Goal: Task Accomplishment & Management: Manage account settings

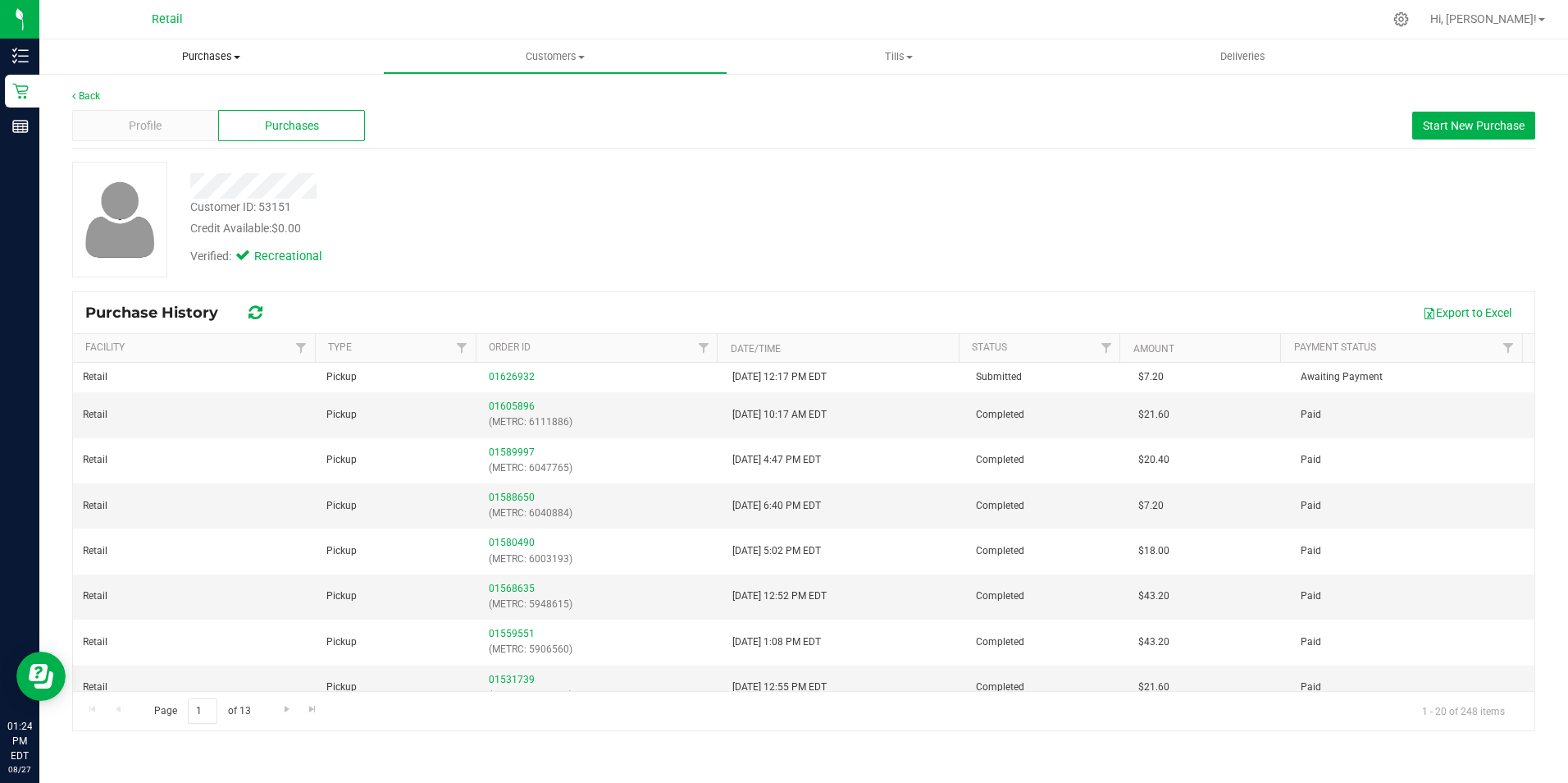
click at [210, 52] on span "Purchases" at bounding box center [211, 56] width 344 height 15
click at [181, 102] on span "Summary of purchases" at bounding box center [123, 99] width 168 height 14
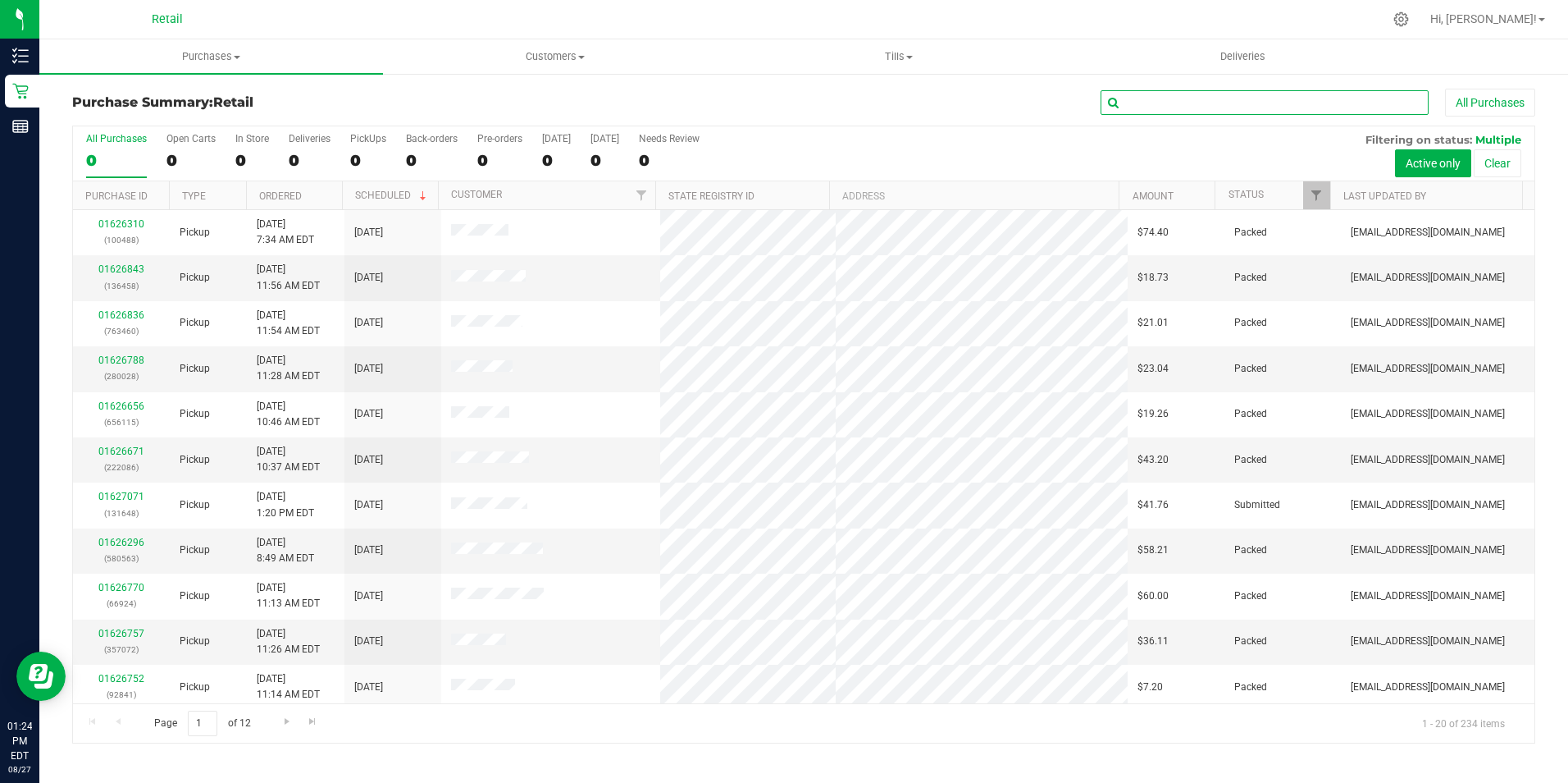
click at [1204, 109] on input "text" at bounding box center [1265, 103] width 328 height 25
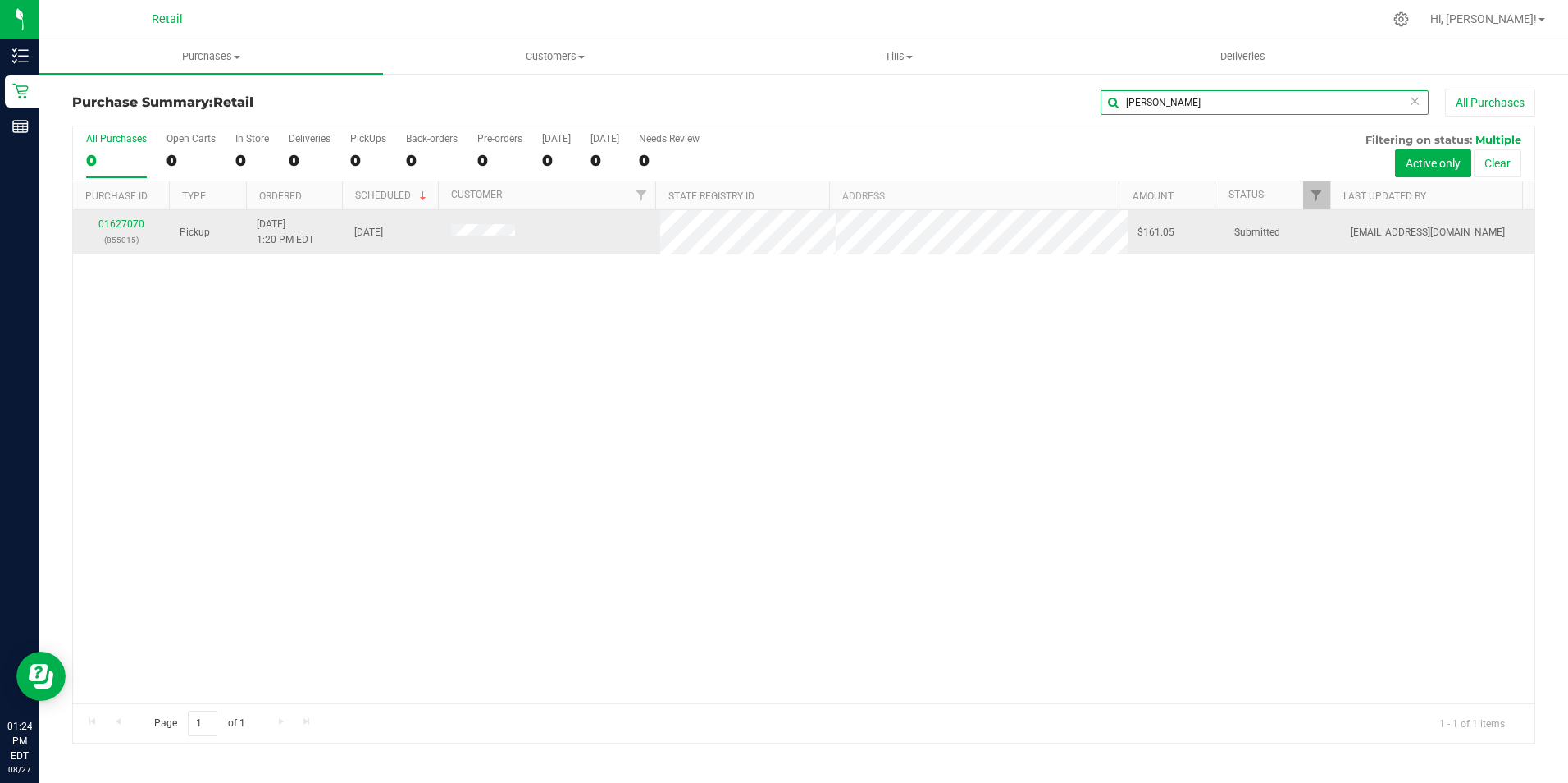
type input "marian"
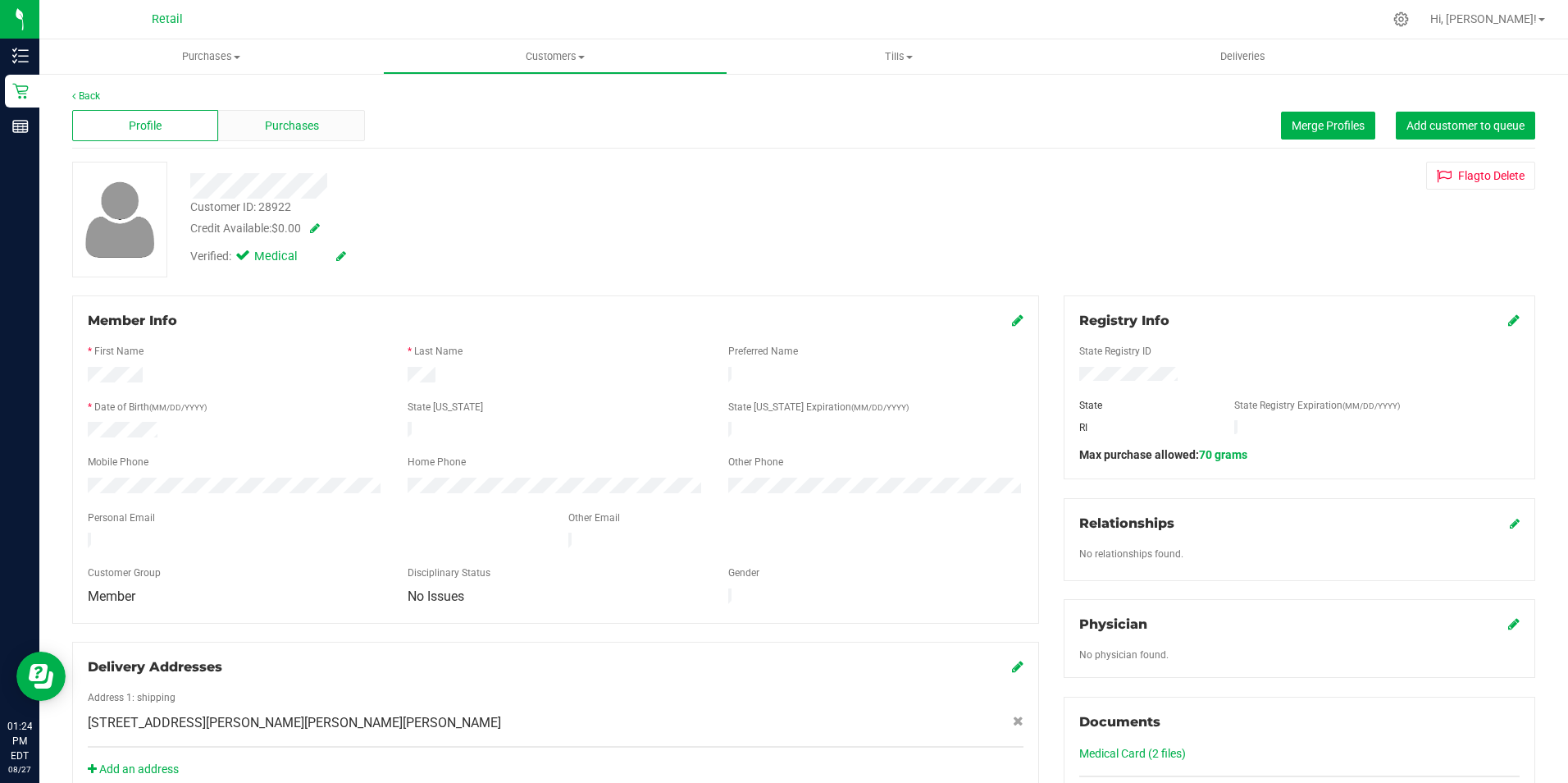
click at [318, 131] on div "Purchases" at bounding box center [291, 126] width 146 height 31
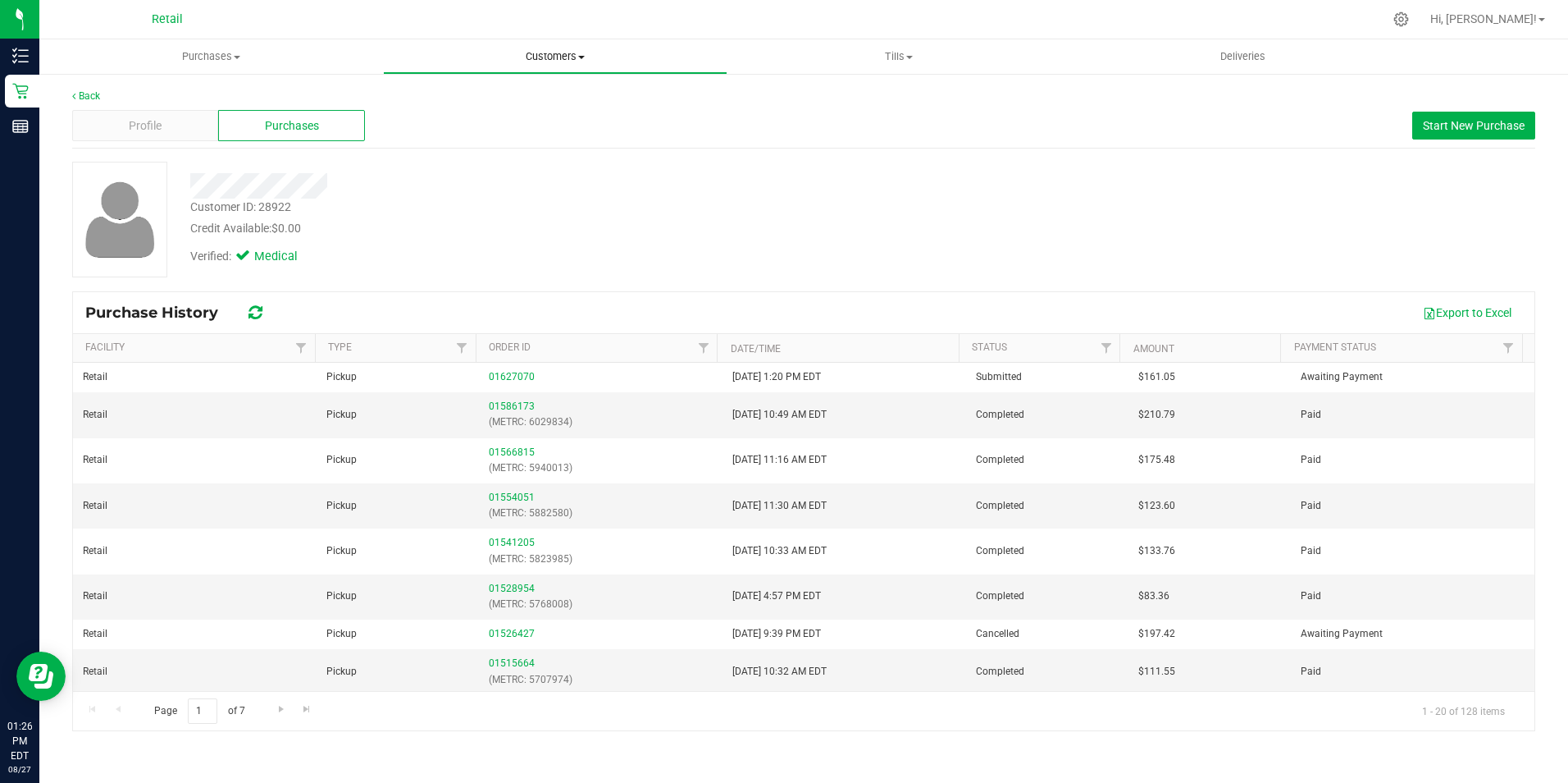
click at [594, 53] on span "Customers" at bounding box center [554, 56] width 342 height 15
click at [470, 101] on span "All customers" at bounding box center [441, 99] width 118 height 14
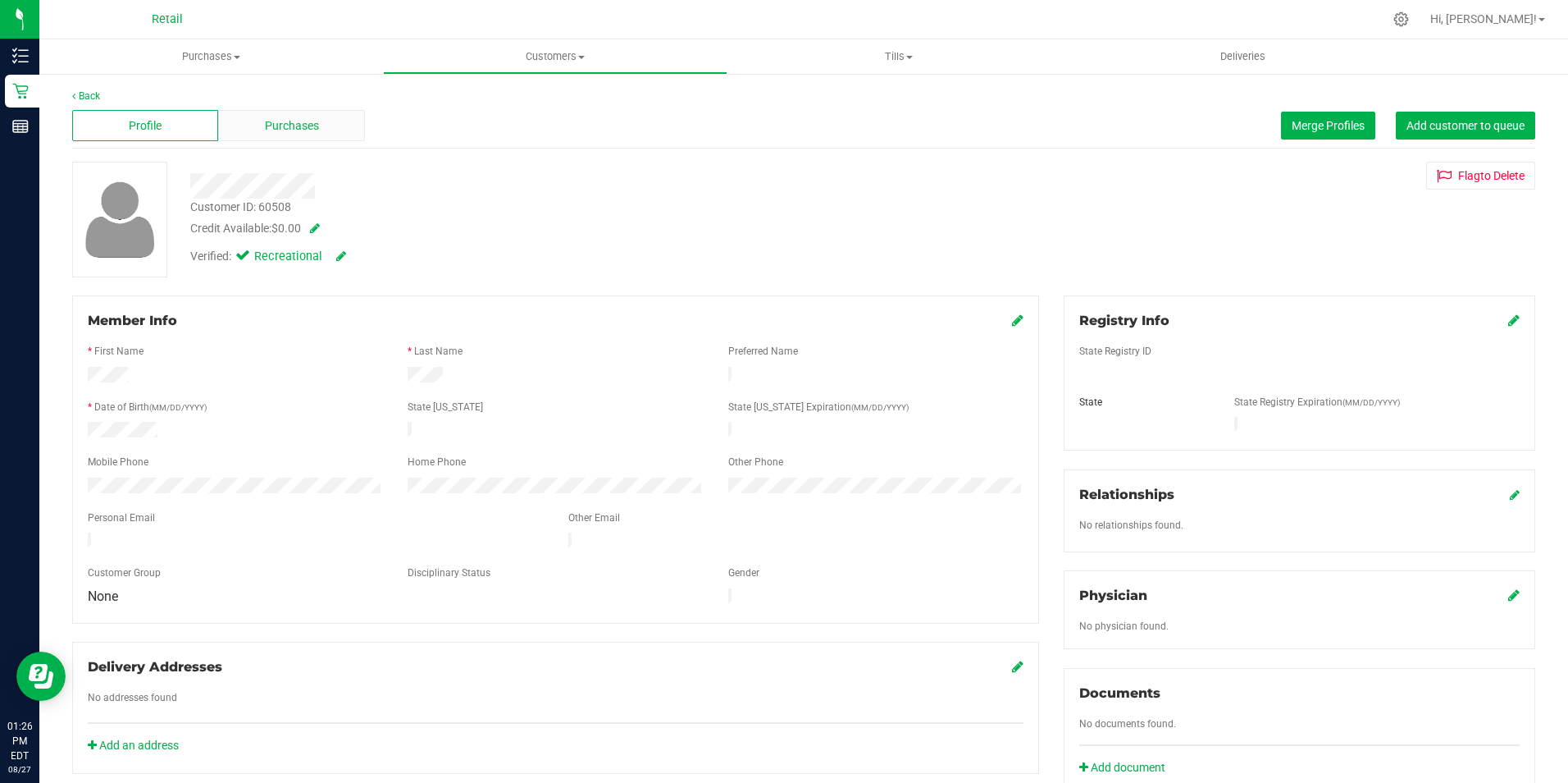
click at [287, 126] on span "Purchases" at bounding box center [292, 126] width 54 height 17
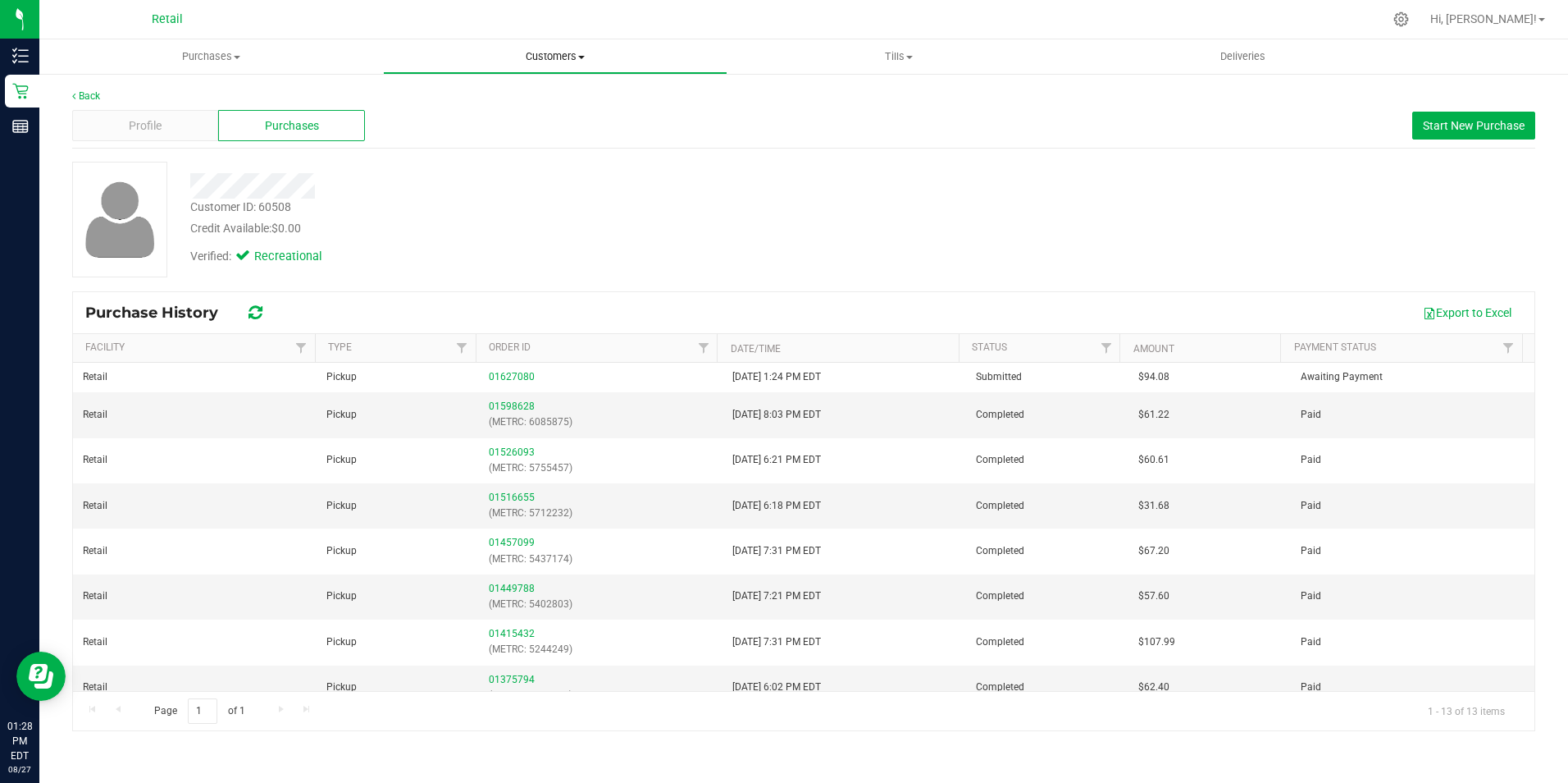
click at [567, 56] on span "Customers" at bounding box center [554, 56] width 342 height 15
click at [427, 89] on li "All customers" at bounding box center [554, 99] width 344 height 20
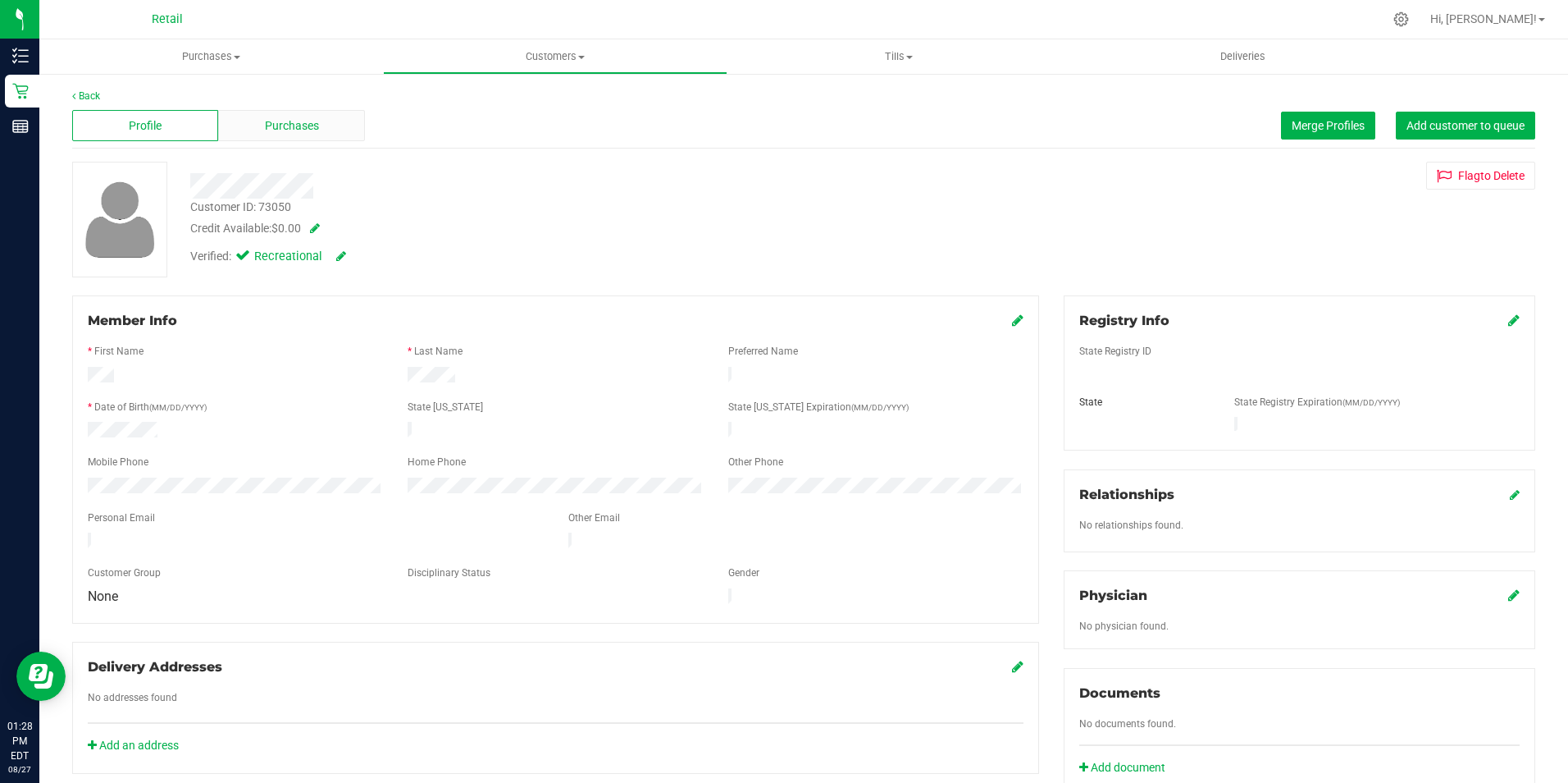
click at [292, 125] on span "Purchases" at bounding box center [292, 126] width 54 height 17
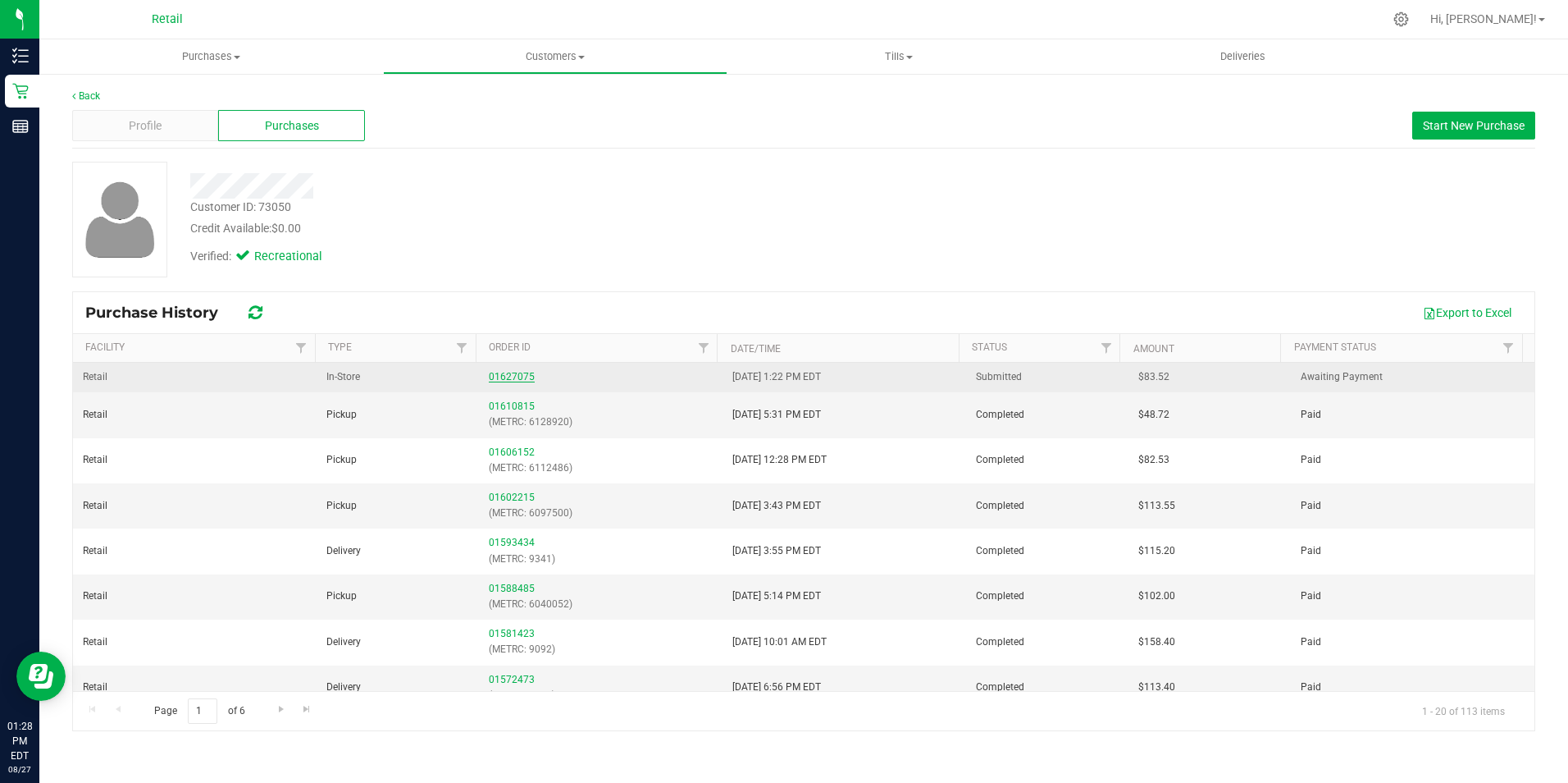
click at [499, 373] on link "01627075" at bounding box center [511, 377] width 46 height 12
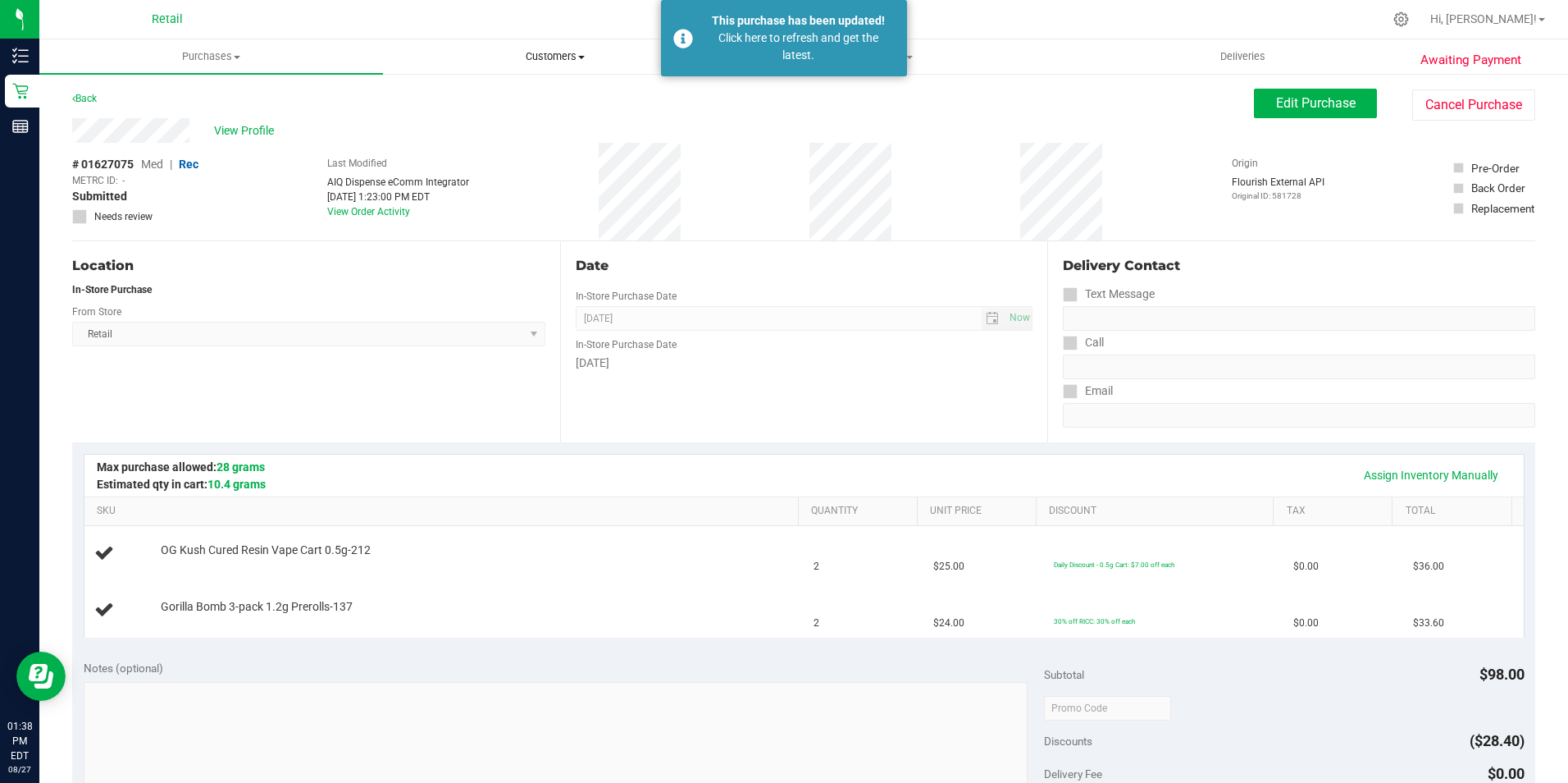
drag, startPoint x: 551, startPoint y: 51, endPoint x: 550, endPoint y: 63, distance: 12.0
click at [551, 51] on span "Customers" at bounding box center [554, 56] width 342 height 15
click at [456, 100] on span "All customers" at bounding box center [441, 99] width 118 height 14
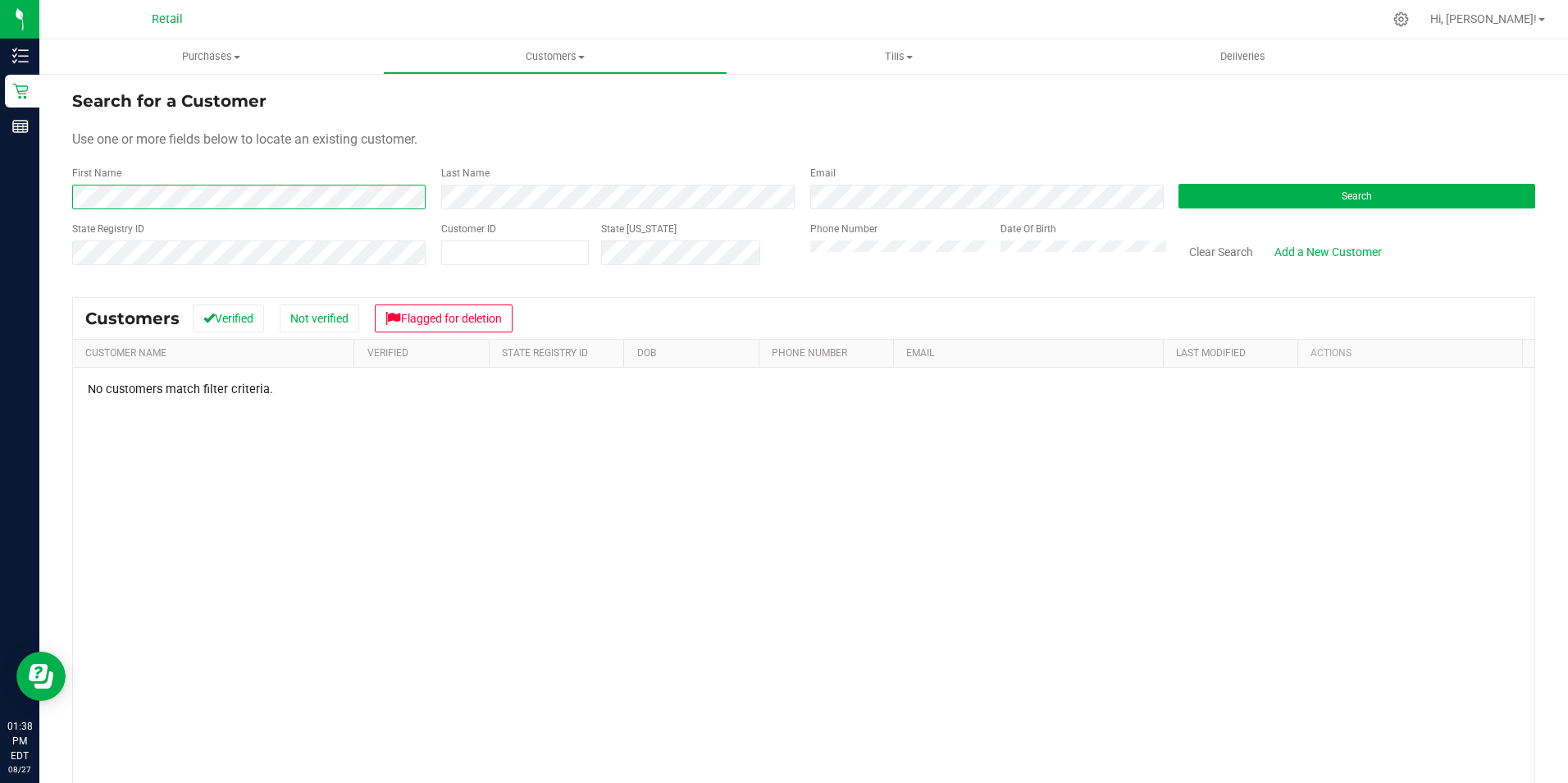
click at [92, 225] on form "Search for a Customer Use one or more fields below to locate an existing custom…" at bounding box center [803, 184] width 1464 height 191
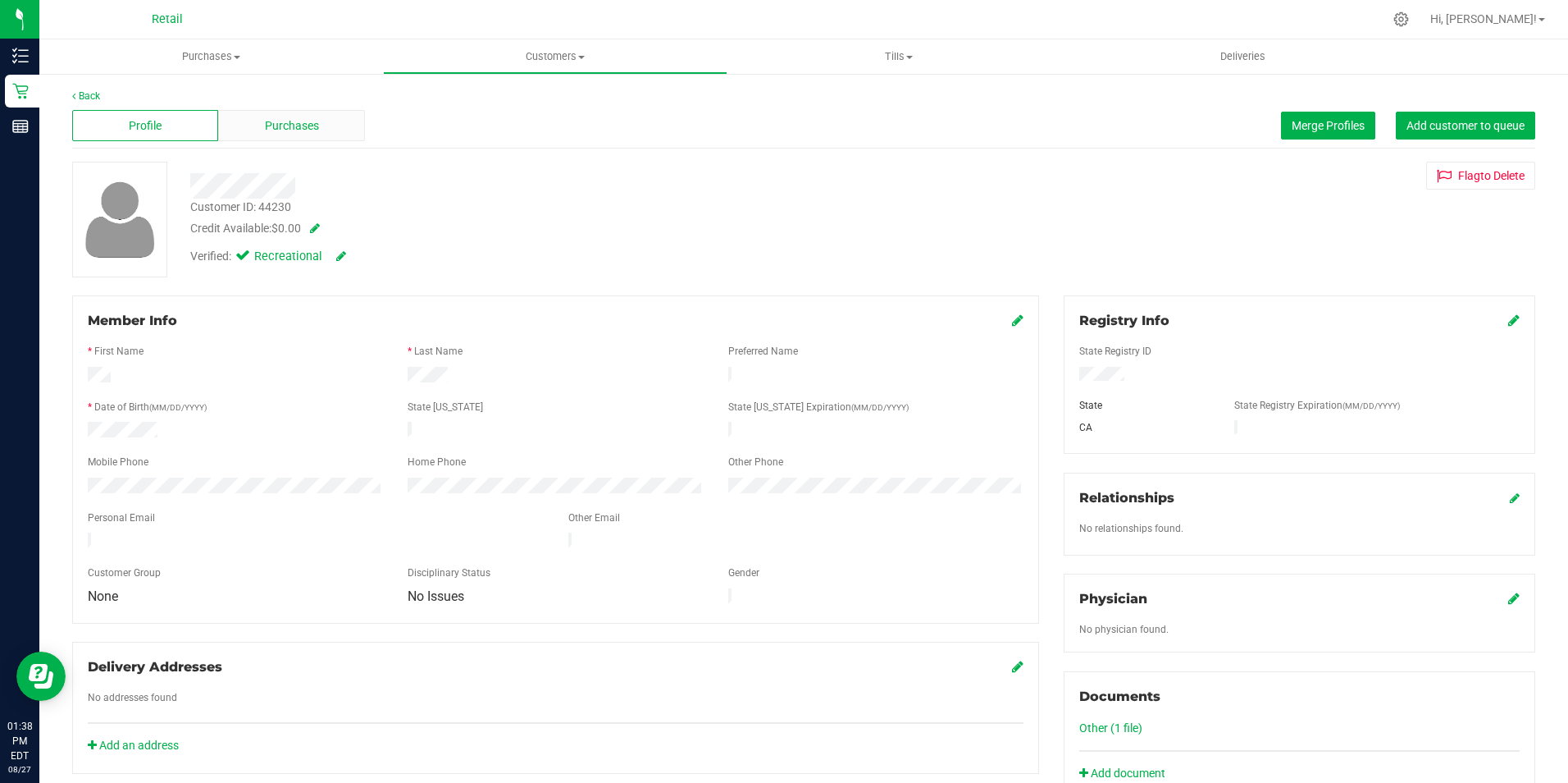
click at [345, 137] on div "Purchases" at bounding box center [291, 126] width 146 height 31
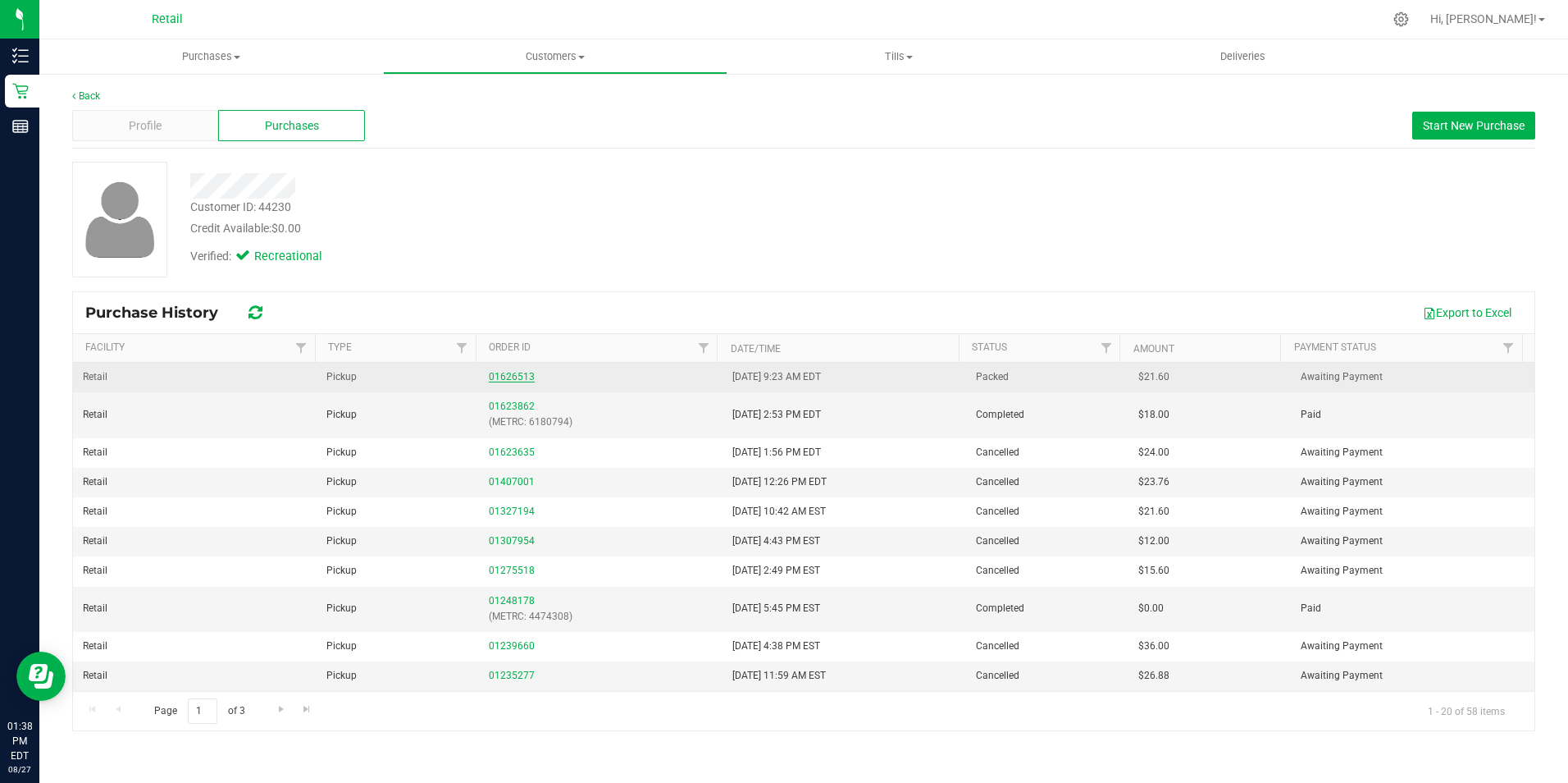
click at [503, 379] on link "01626513" at bounding box center [511, 377] width 46 height 12
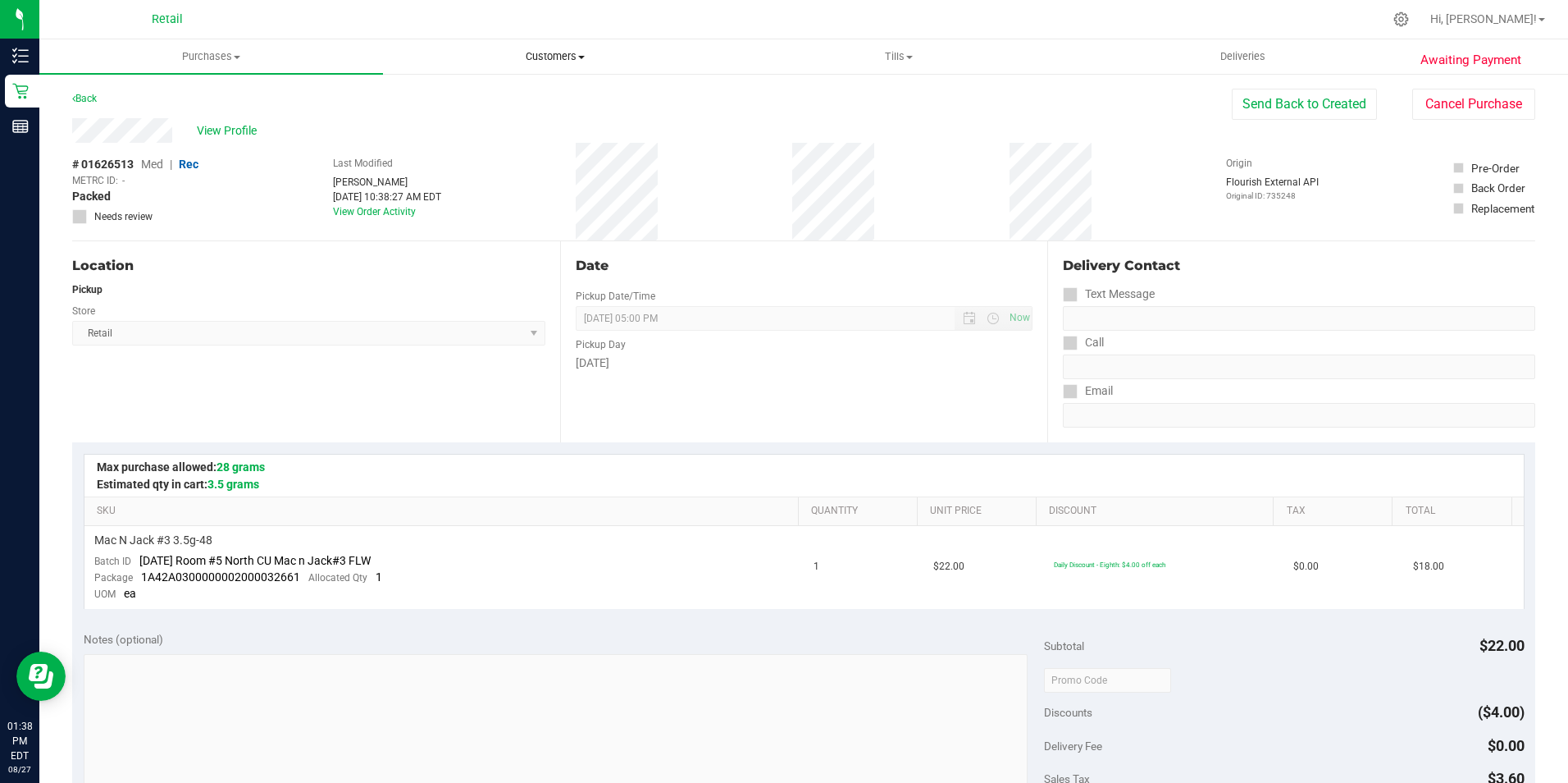
click at [530, 56] on span "Customers" at bounding box center [554, 56] width 342 height 15
click at [470, 94] on span "All customers" at bounding box center [441, 99] width 118 height 14
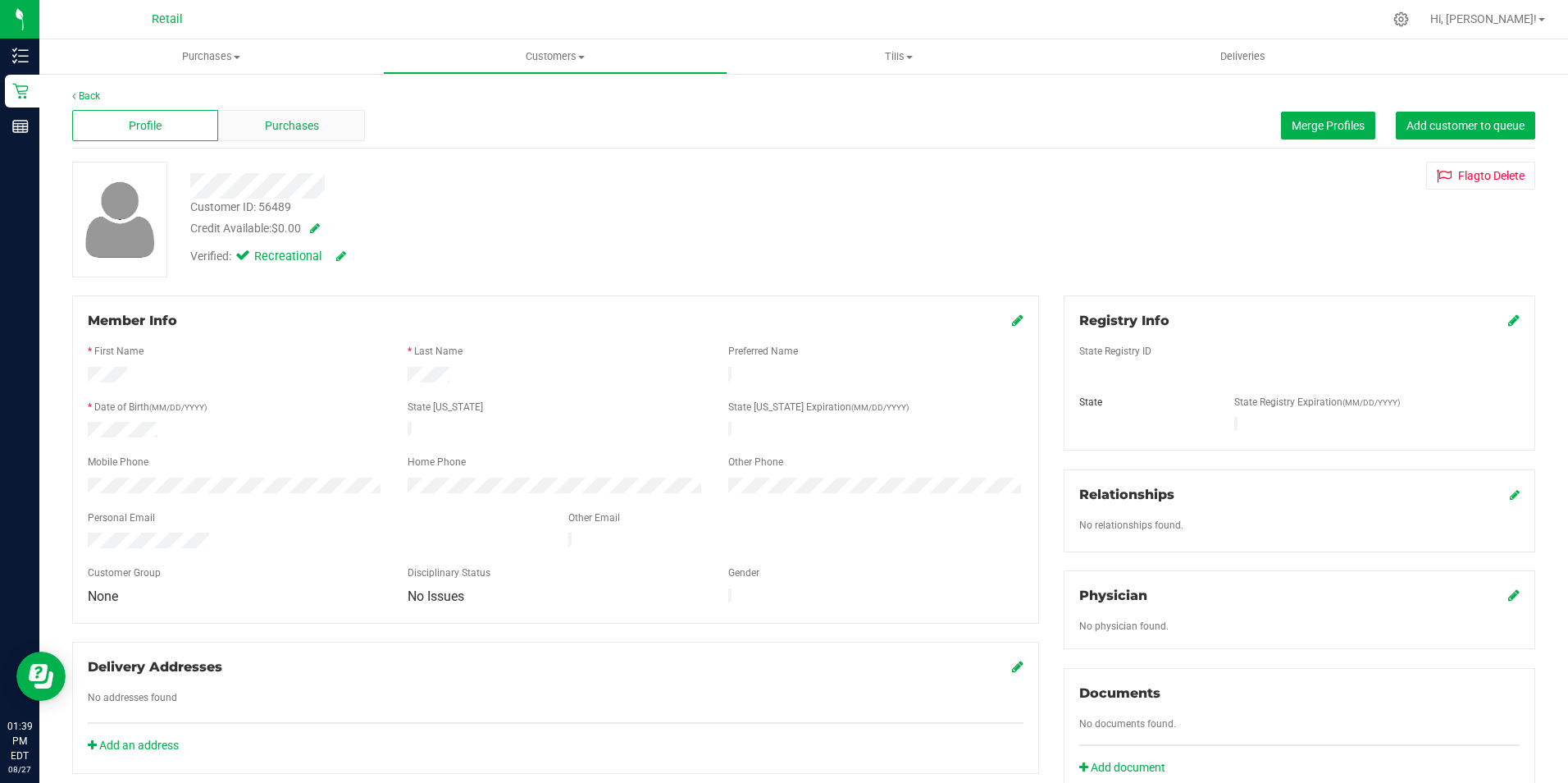
click at [291, 115] on div "Purchases" at bounding box center [291, 126] width 146 height 31
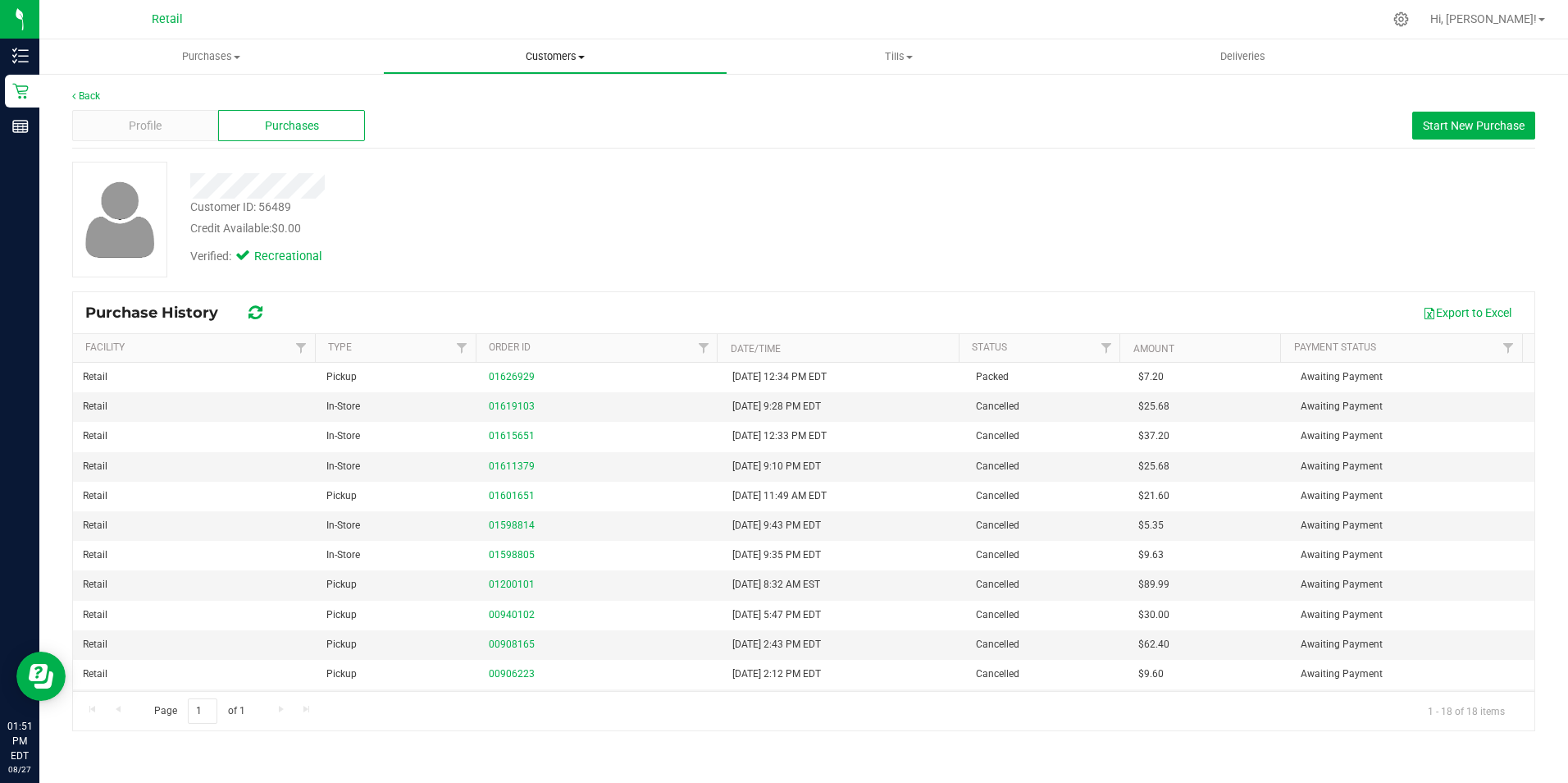
click at [571, 67] on uib-tab-heading "Customers All customers Add a new customer All physicians" at bounding box center [554, 57] width 342 height 33
click at [512, 96] on li "All customers" at bounding box center [554, 99] width 344 height 20
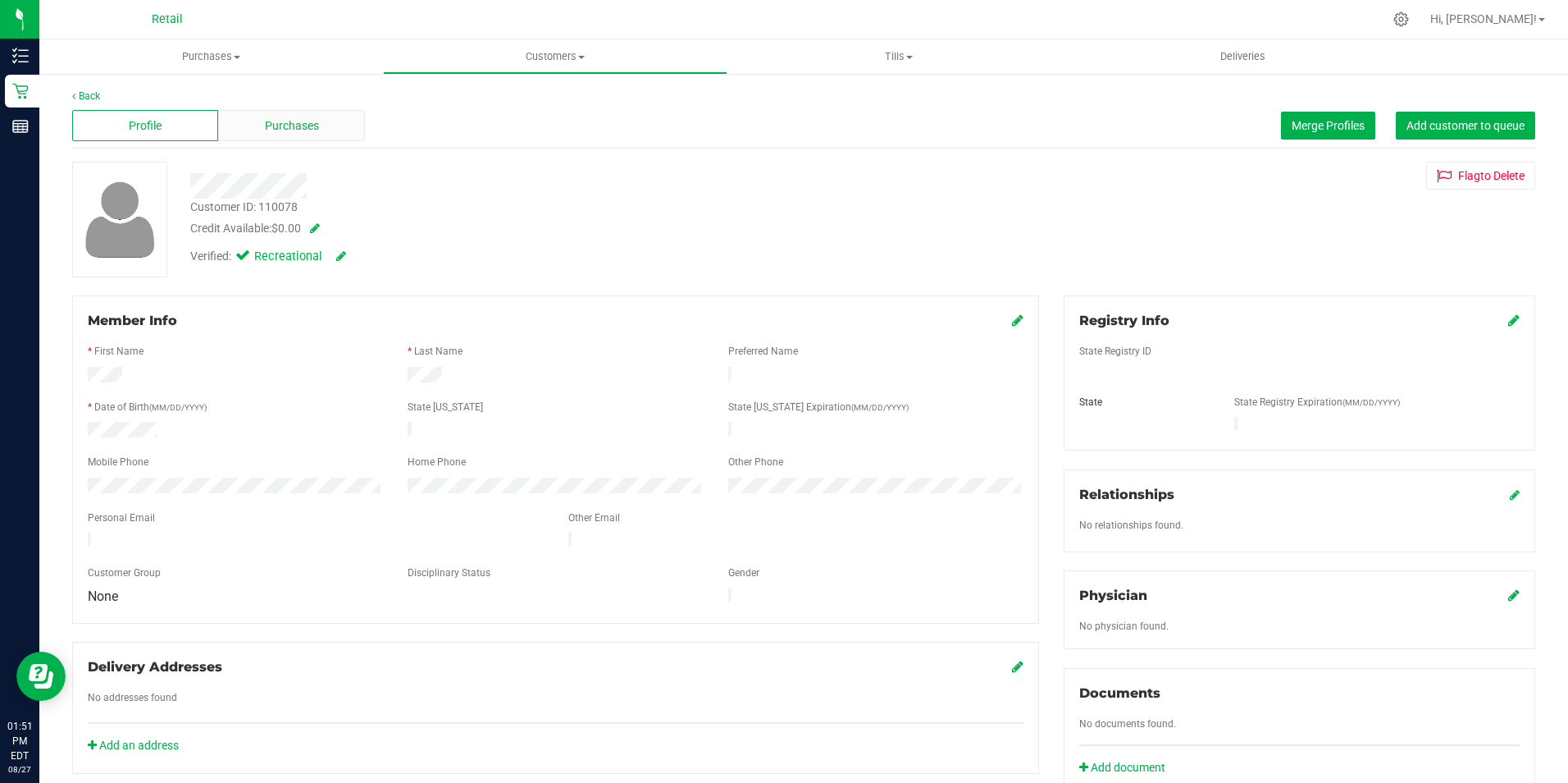
click at [286, 137] on div "Purchases" at bounding box center [291, 126] width 146 height 31
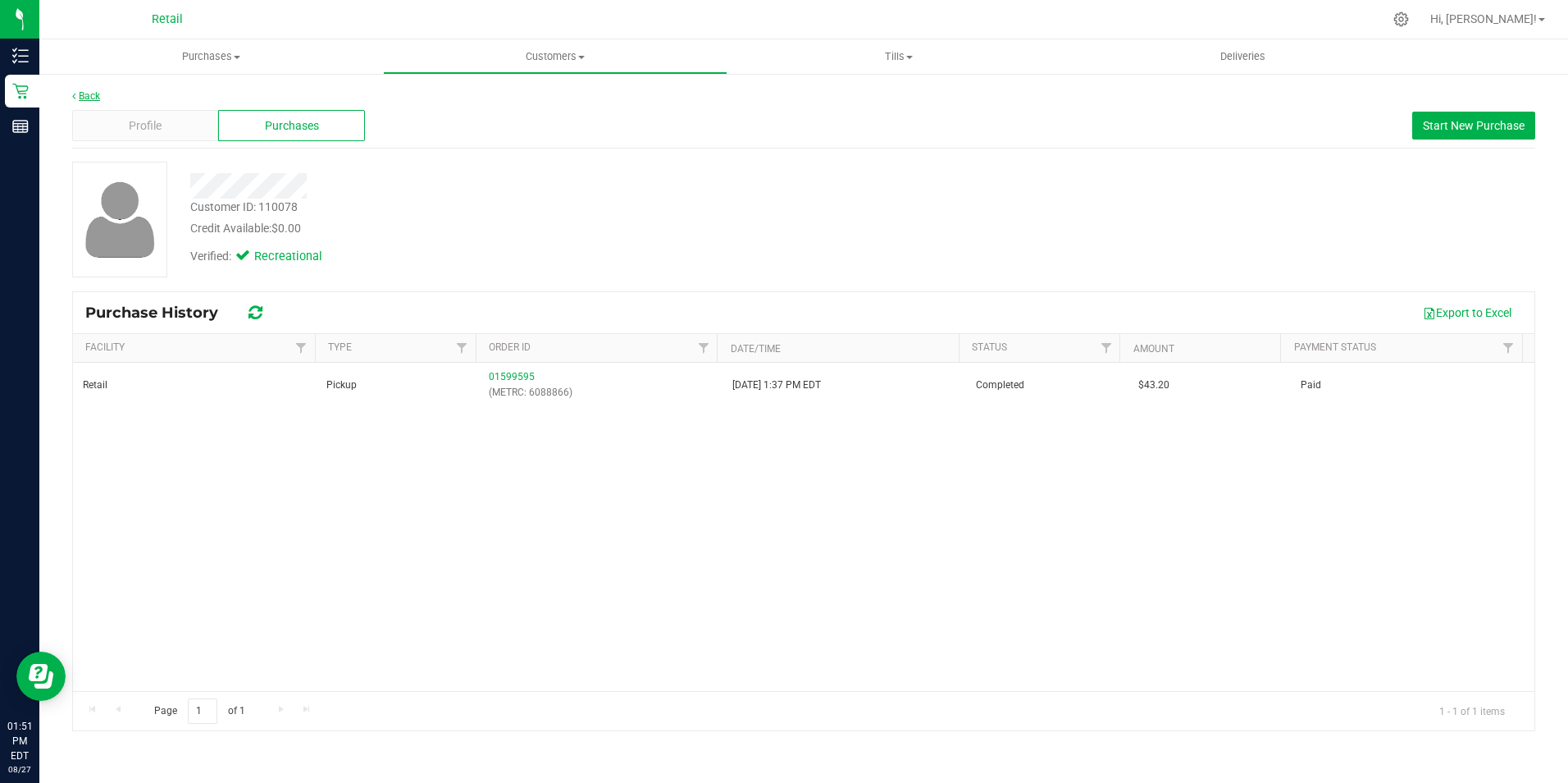
click at [80, 94] on link "Back" at bounding box center [86, 96] width 28 height 12
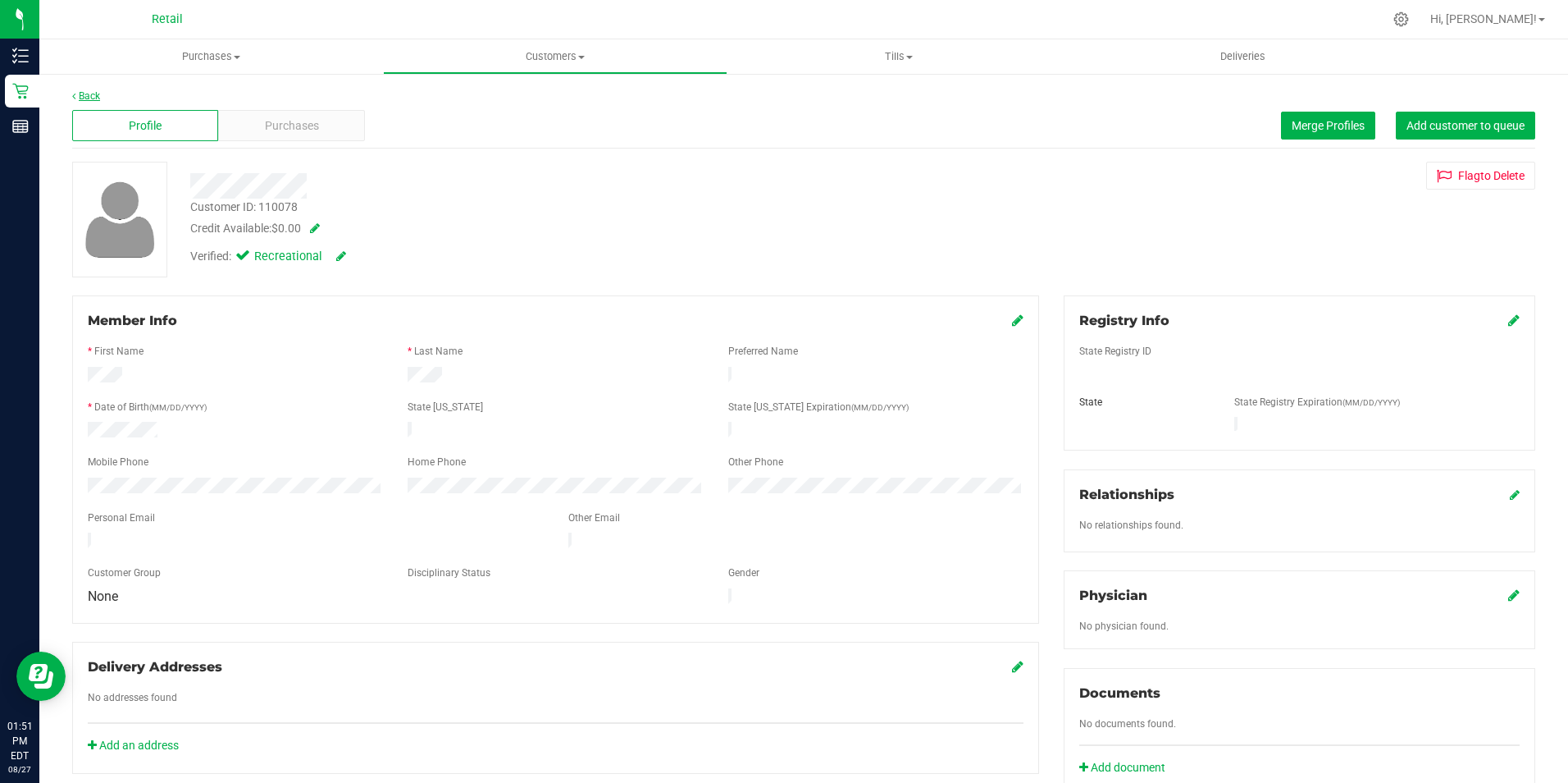
click at [88, 91] on link "Back" at bounding box center [86, 96] width 28 height 12
click at [340, 118] on div "Purchases" at bounding box center [291, 126] width 146 height 31
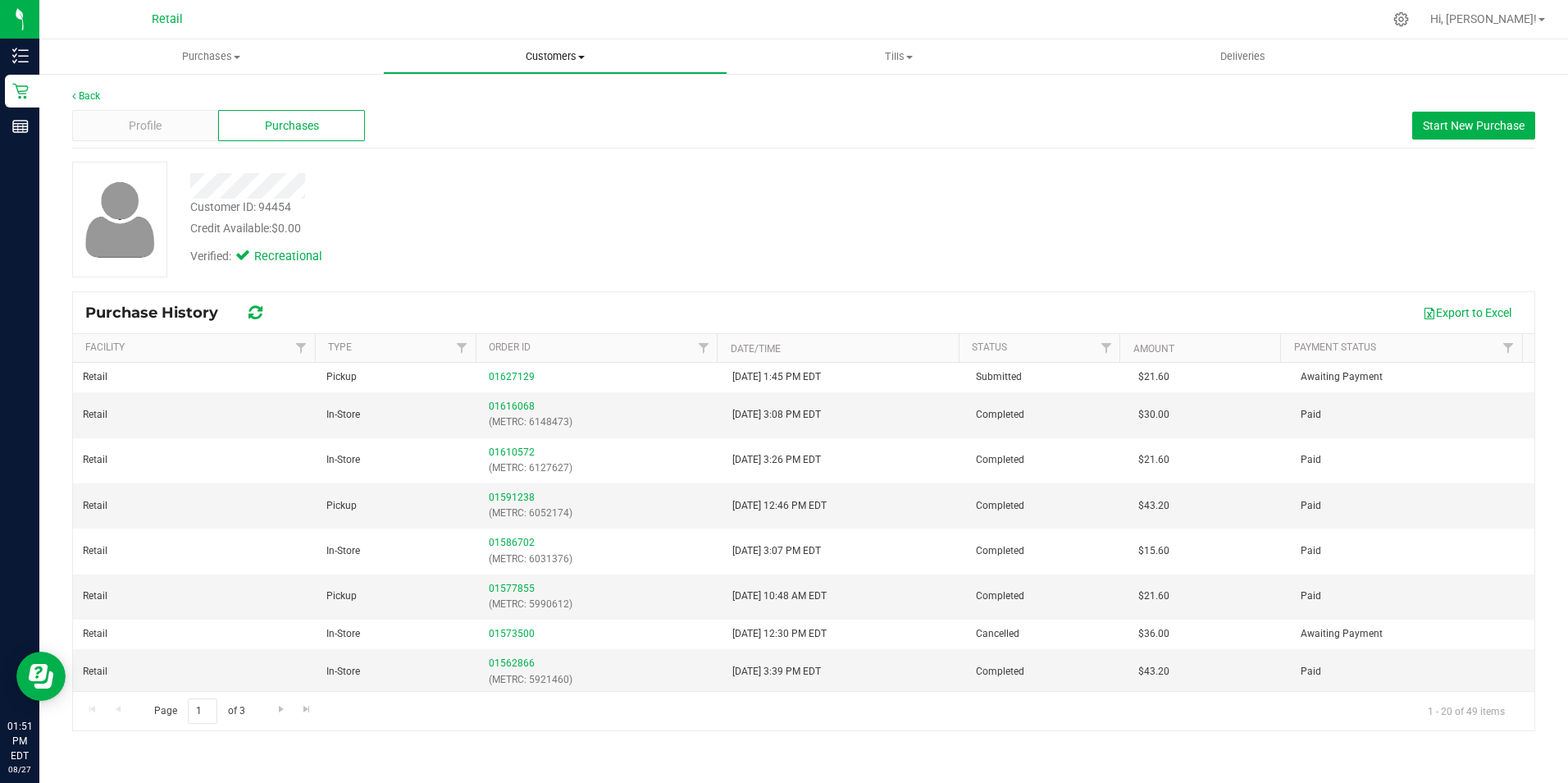
click at [536, 47] on uib-tab-heading "Customers All customers Add a new customer All physicians" at bounding box center [554, 57] width 342 height 33
click at [495, 95] on span "All customers" at bounding box center [441, 99] width 118 height 14
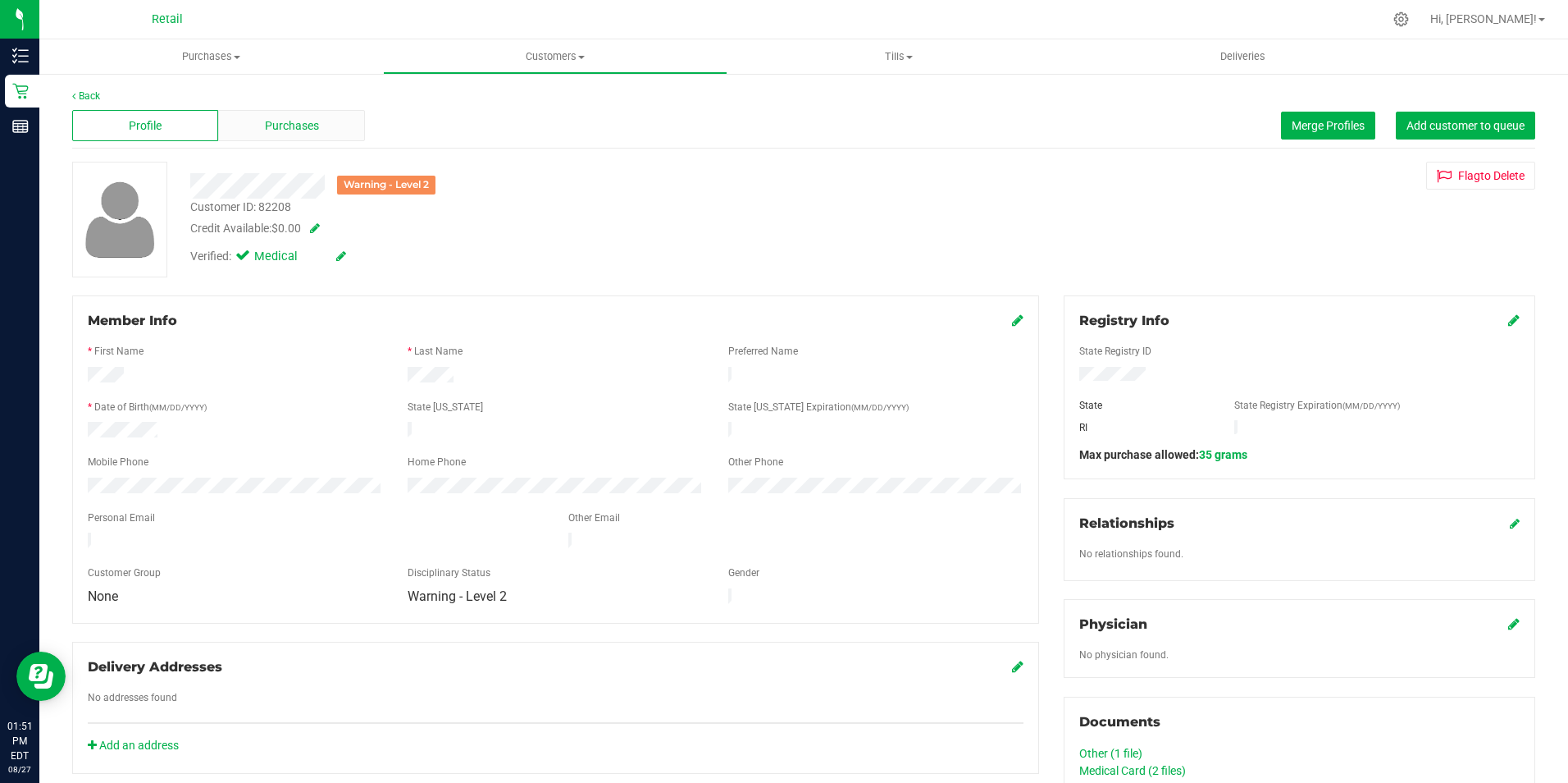
click at [329, 115] on div "Purchases" at bounding box center [291, 126] width 146 height 31
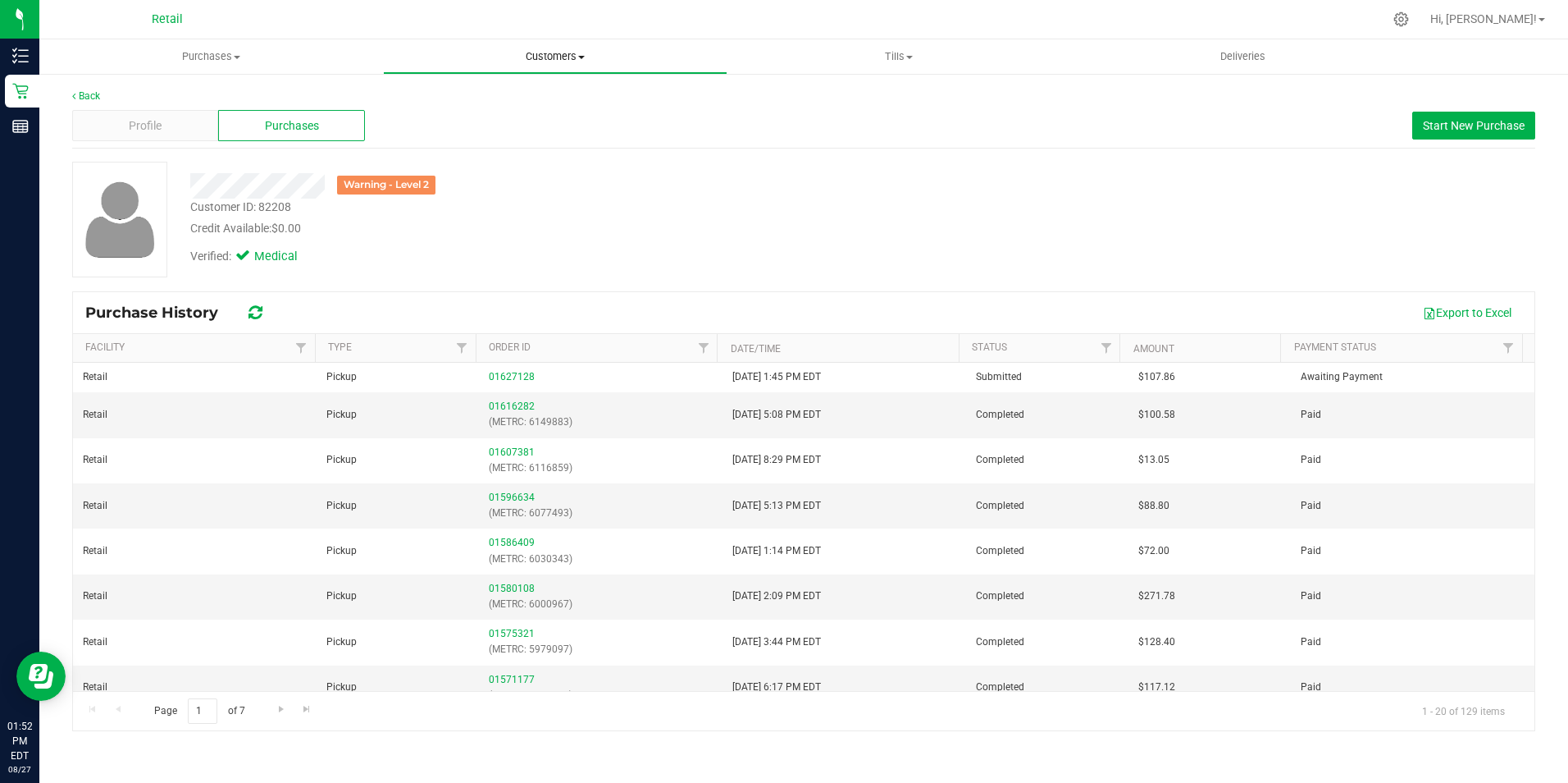
click at [564, 46] on uib-tab-heading "Customers All customers Add a new customer All physicians" at bounding box center [554, 57] width 342 height 33
click at [484, 98] on span "All customers" at bounding box center [441, 99] width 118 height 14
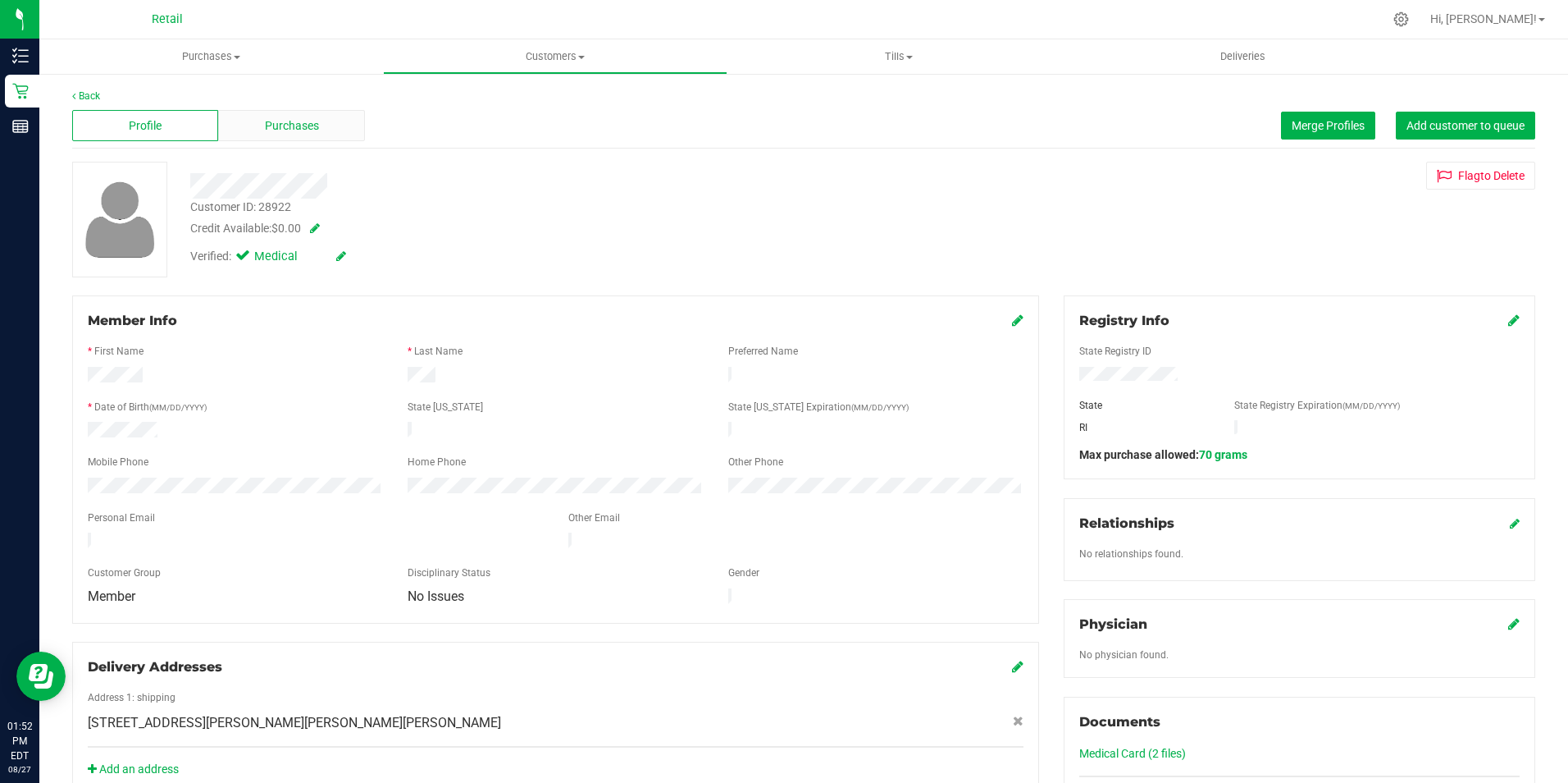
click at [265, 130] on span "Purchases" at bounding box center [292, 126] width 54 height 17
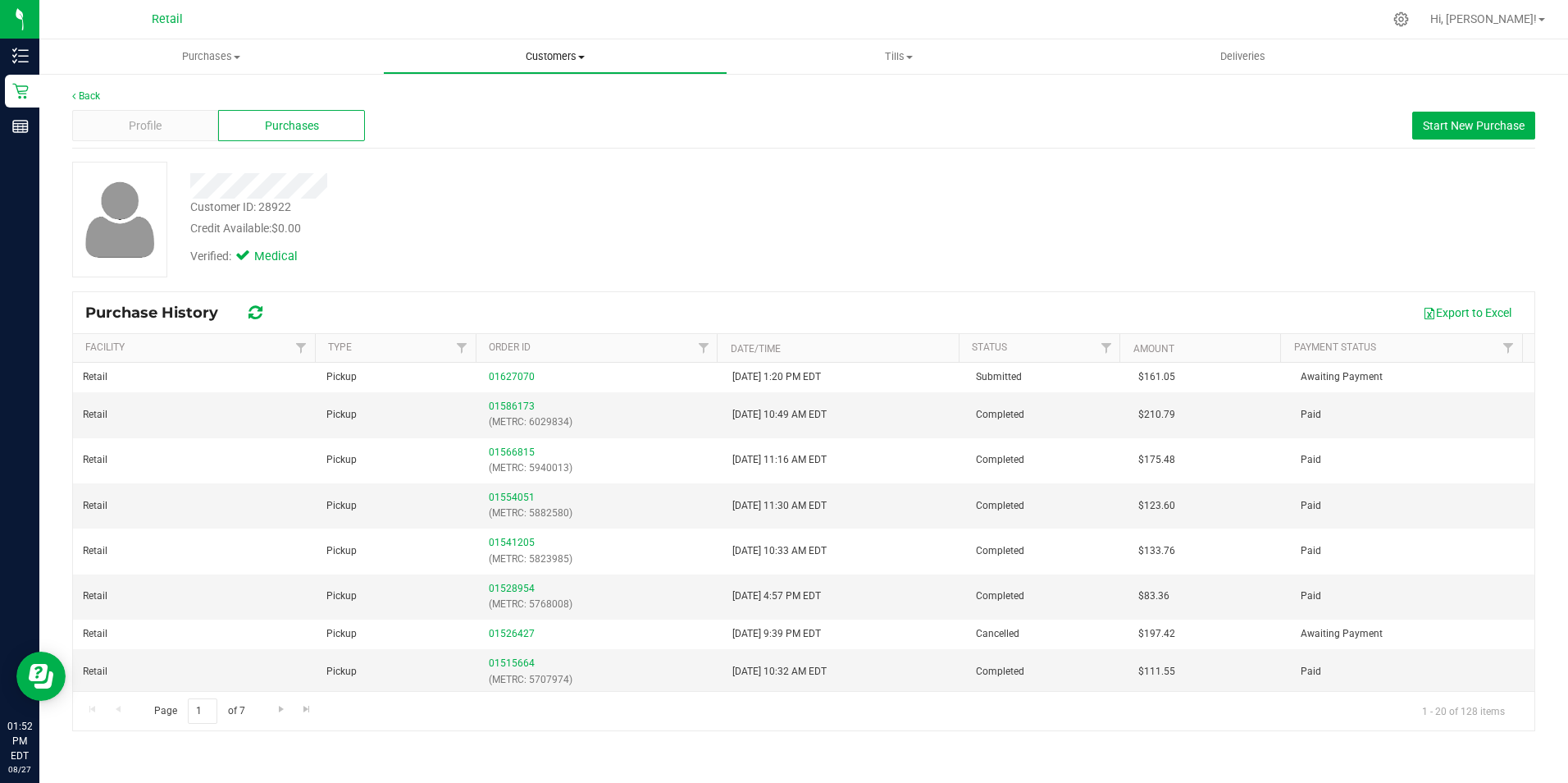
click at [570, 56] on span "Customers" at bounding box center [554, 56] width 342 height 15
click at [430, 86] on ul "All customers Add a new customer All physicians" at bounding box center [554, 118] width 344 height 89
click at [432, 92] on span "All customers" at bounding box center [441, 99] width 118 height 14
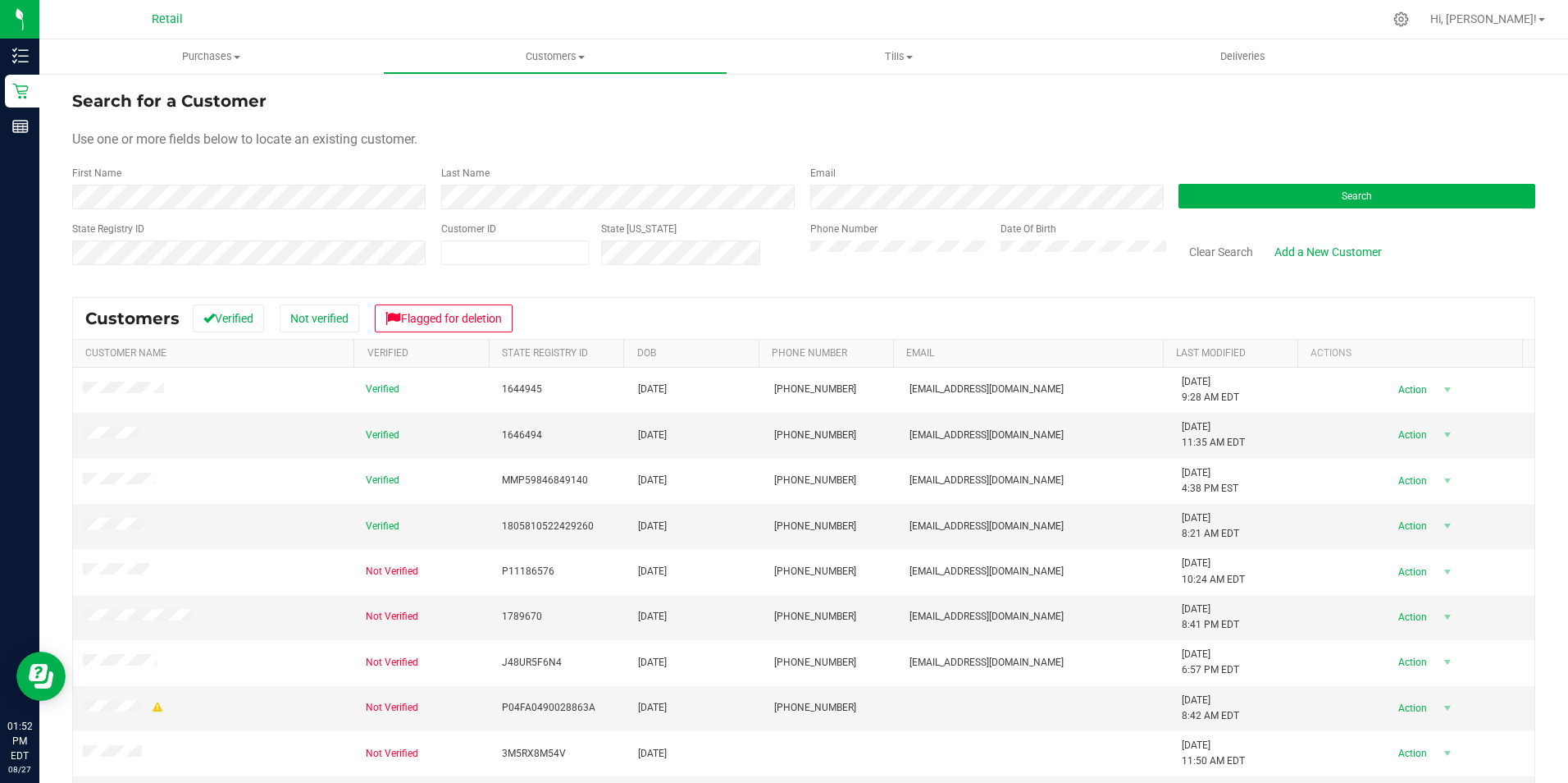
click at [328, 182] on div "First Name" at bounding box center [250, 187] width 357 height 43
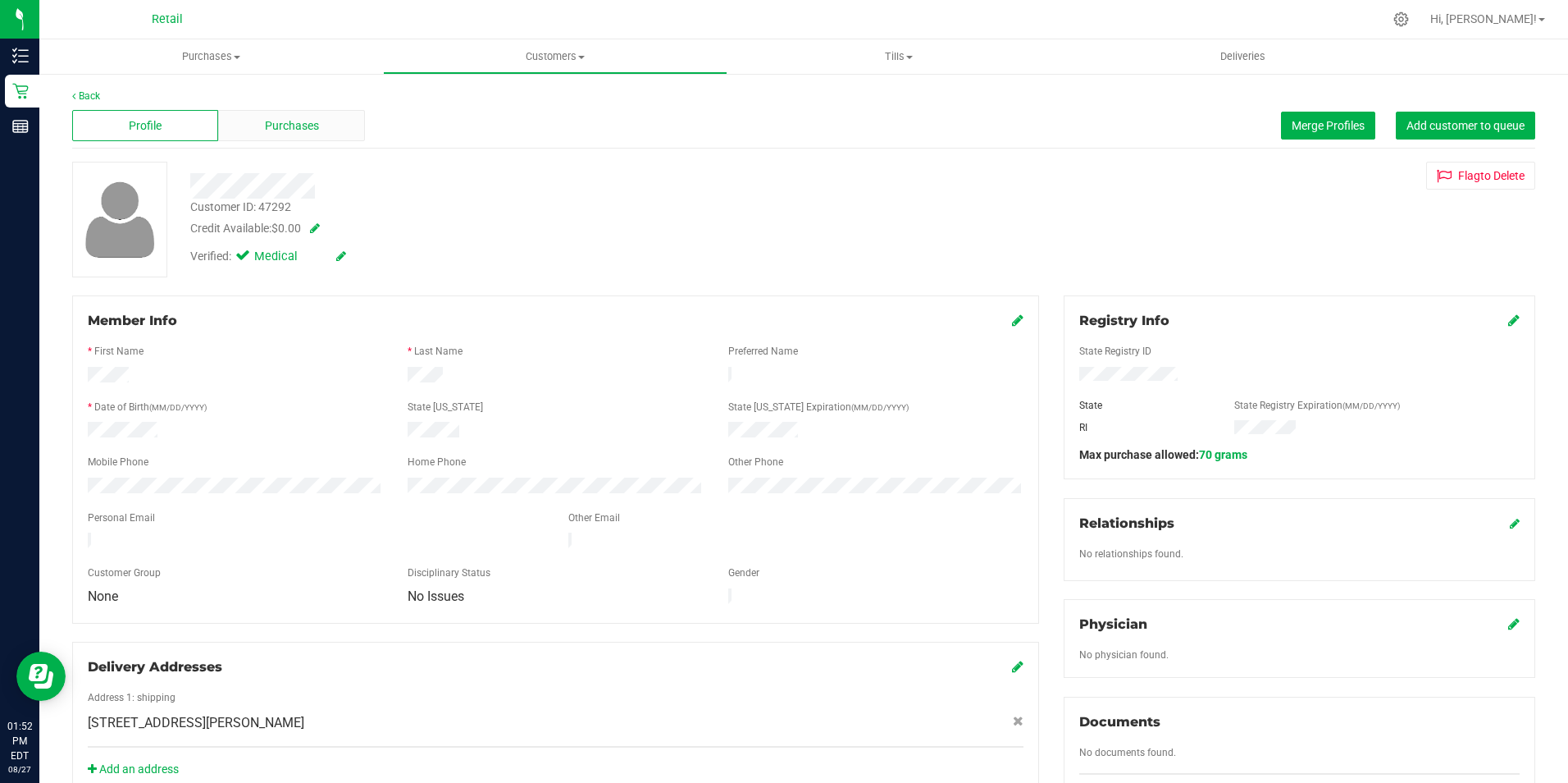
click at [302, 129] on span "Purchases" at bounding box center [292, 126] width 54 height 17
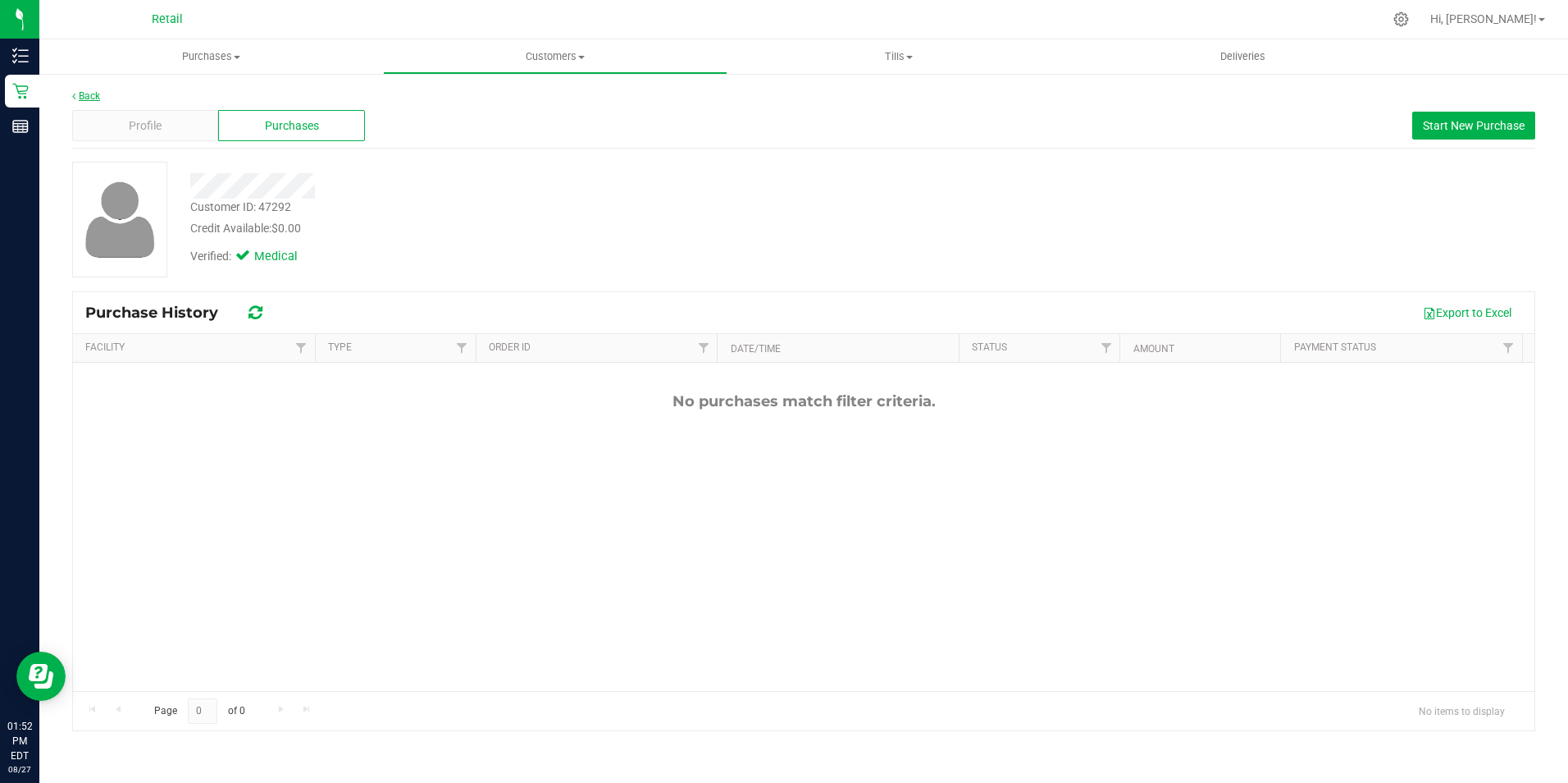
click at [95, 92] on link "Back" at bounding box center [86, 96] width 28 height 12
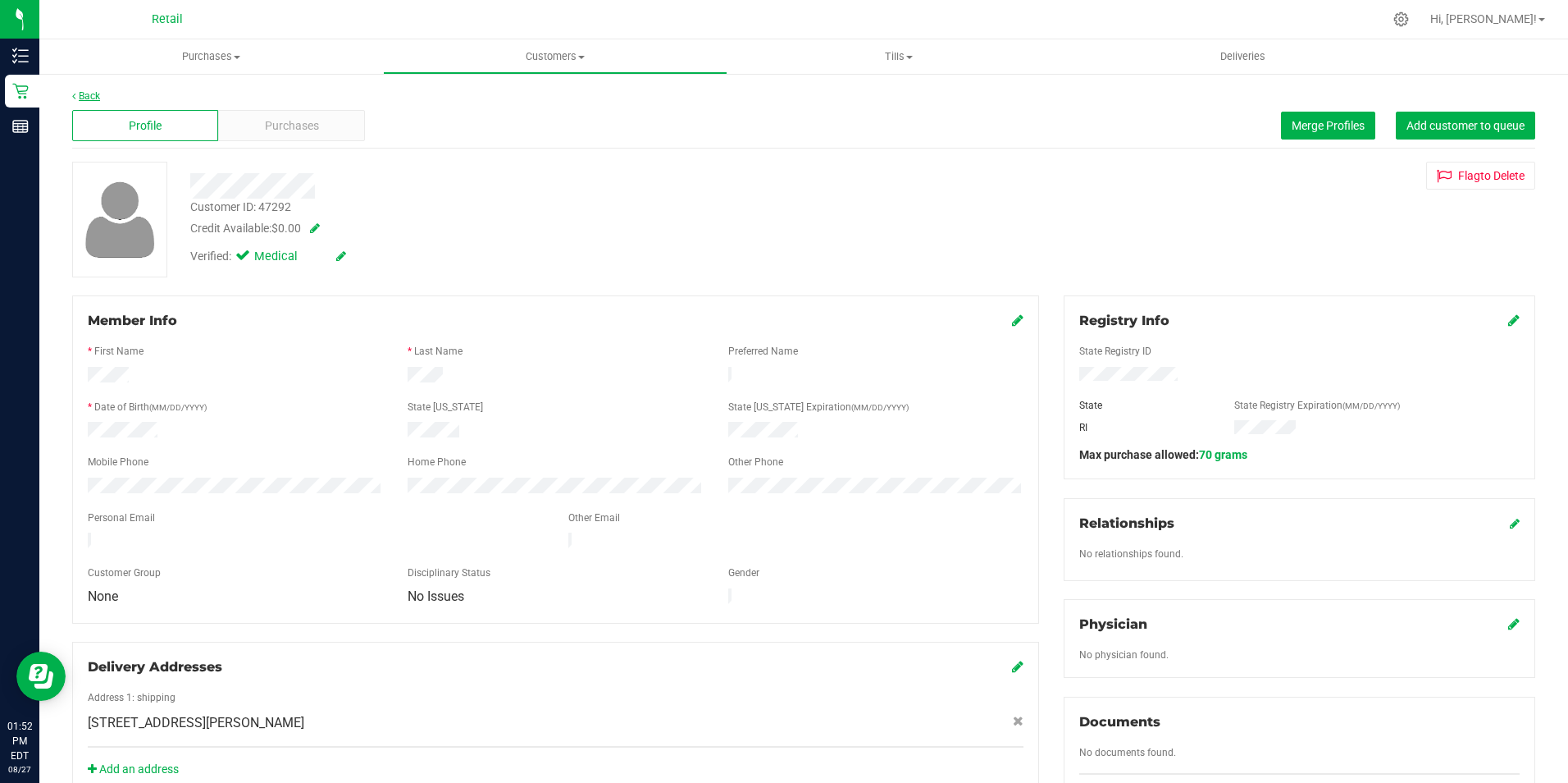
click at [89, 95] on link "Back" at bounding box center [86, 96] width 28 height 12
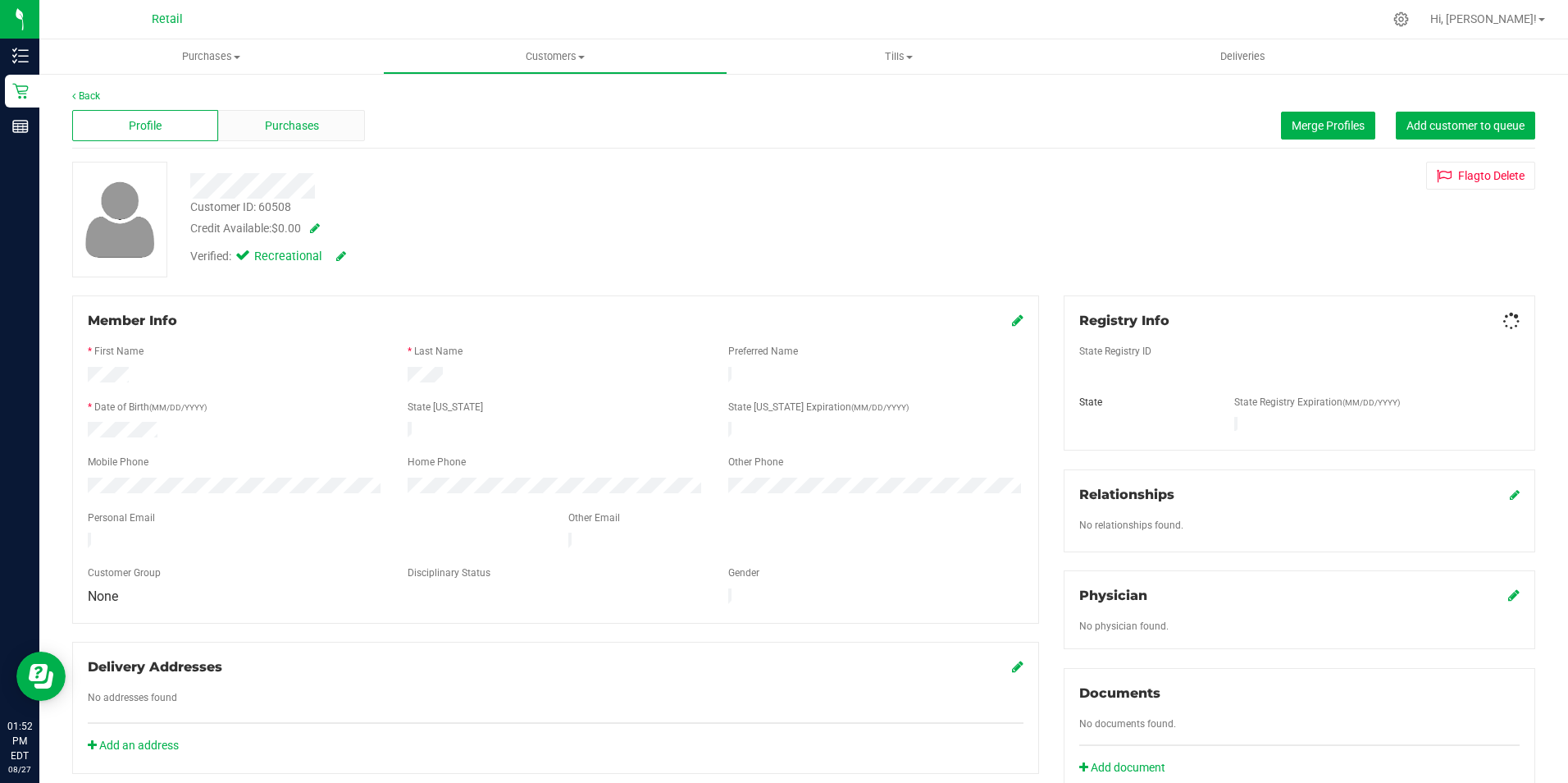
click at [321, 121] on div "Purchases" at bounding box center [291, 126] width 146 height 31
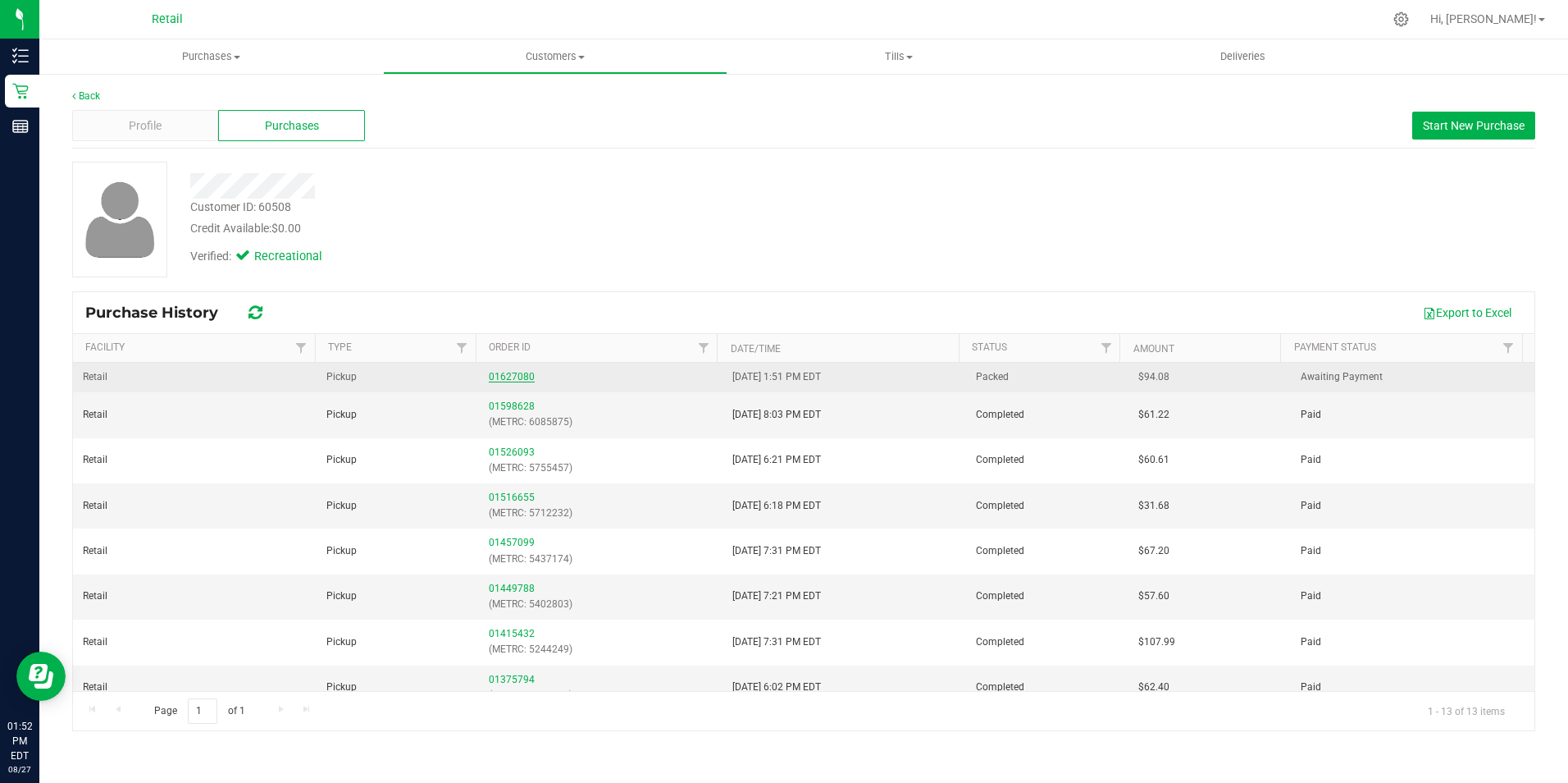
click at [502, 375] on link "01627080" at bounding box center [511, 377] width 46 height 12
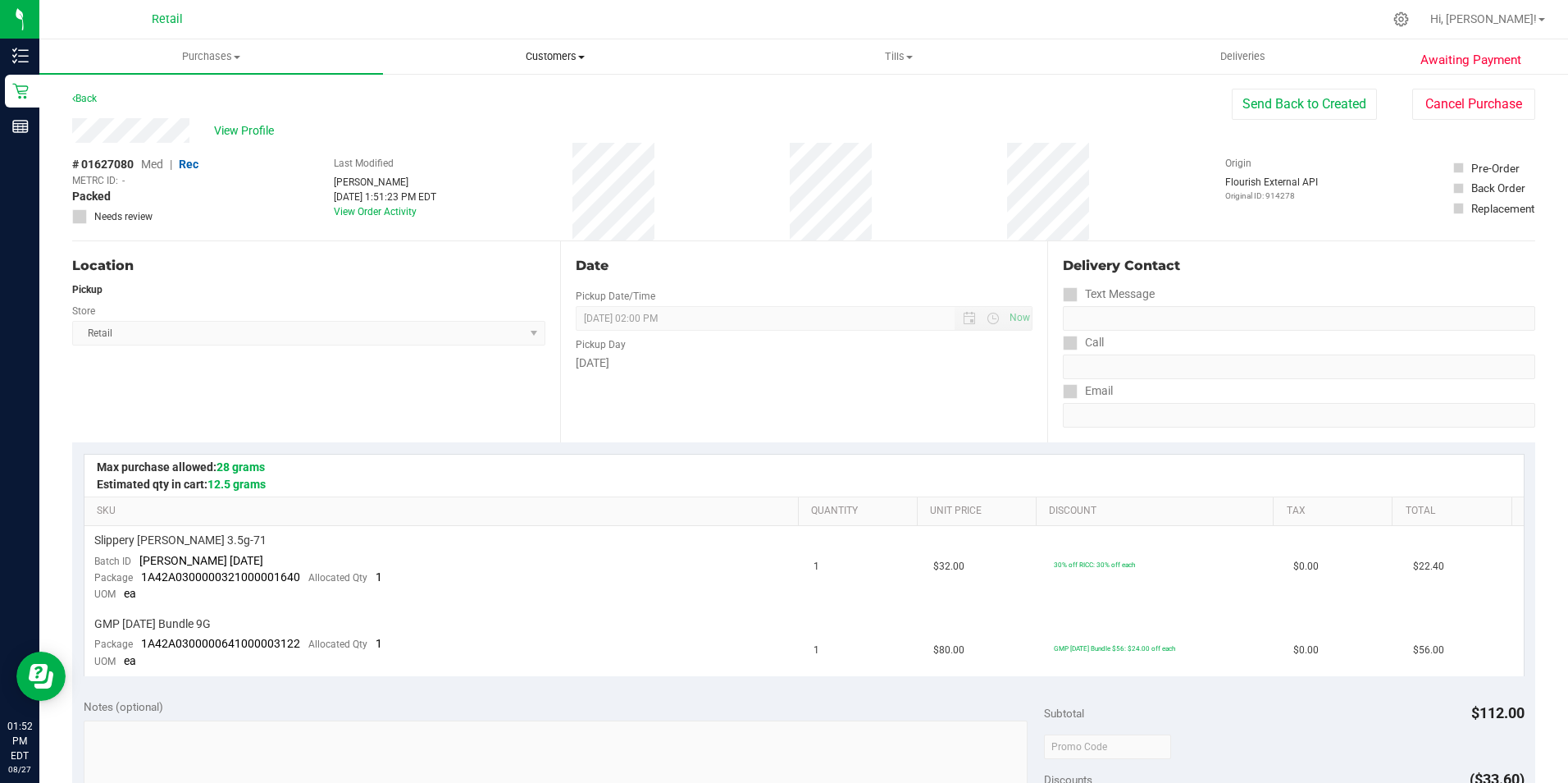
click at [564, 47] on uib-tab-heading "Customers All customers Add a new customer All physicians" at bounding box center [554, 57] width 342 height 33
click at [440, 104] on span "All customers" at bounding box center [441, 99] width 118 height 14
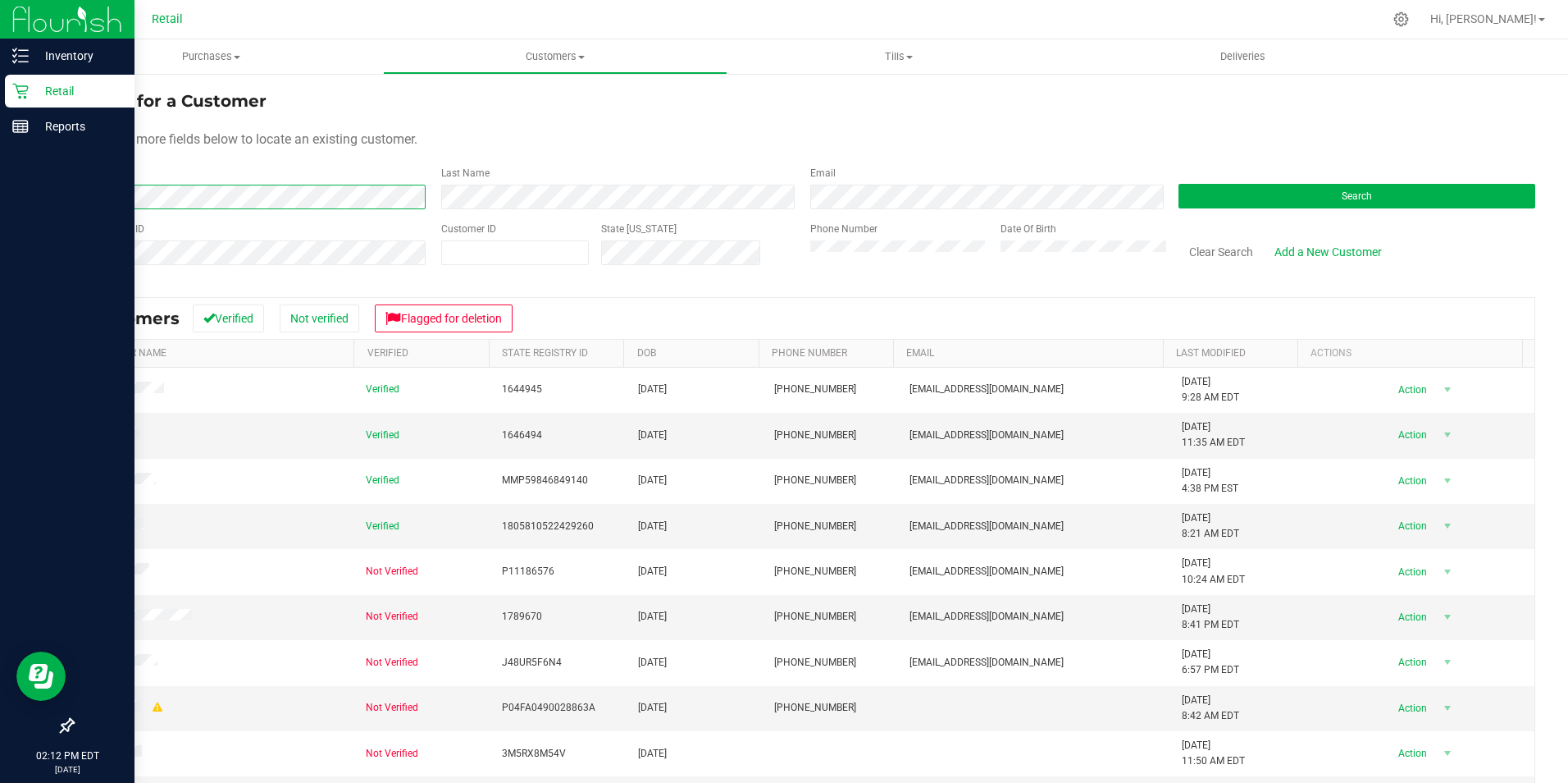
click at [0, 230] on html "Inventory Retail Reports 02:12 PM EDT 08/27/2025 08/27 Retail Hi, Brayam! Purch…" at bounding box center [784, 391] width 1568 height 783
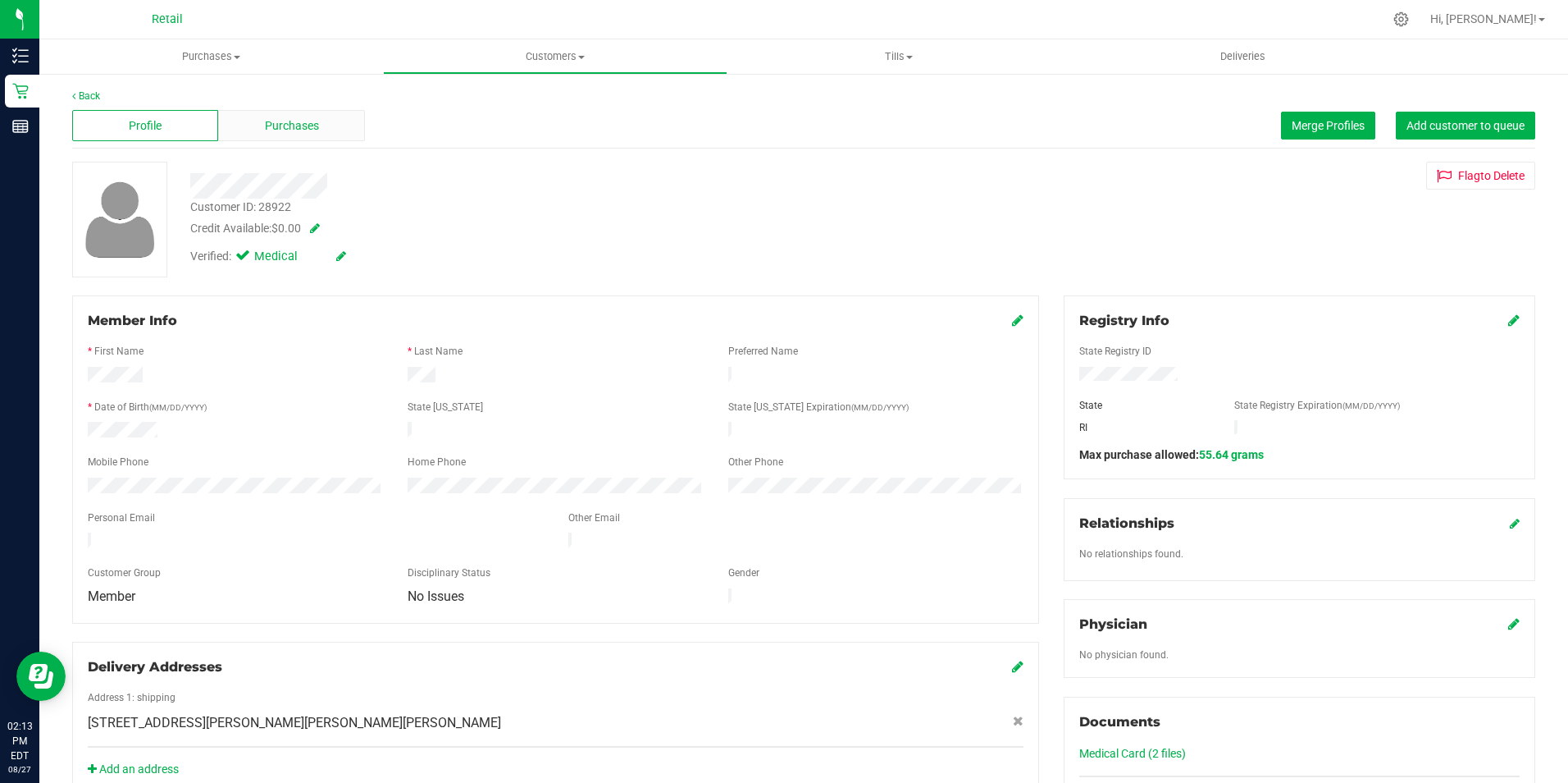
click at [336, 123] on div "Purchases" at bounding box center [291, 126] width 146 height 31
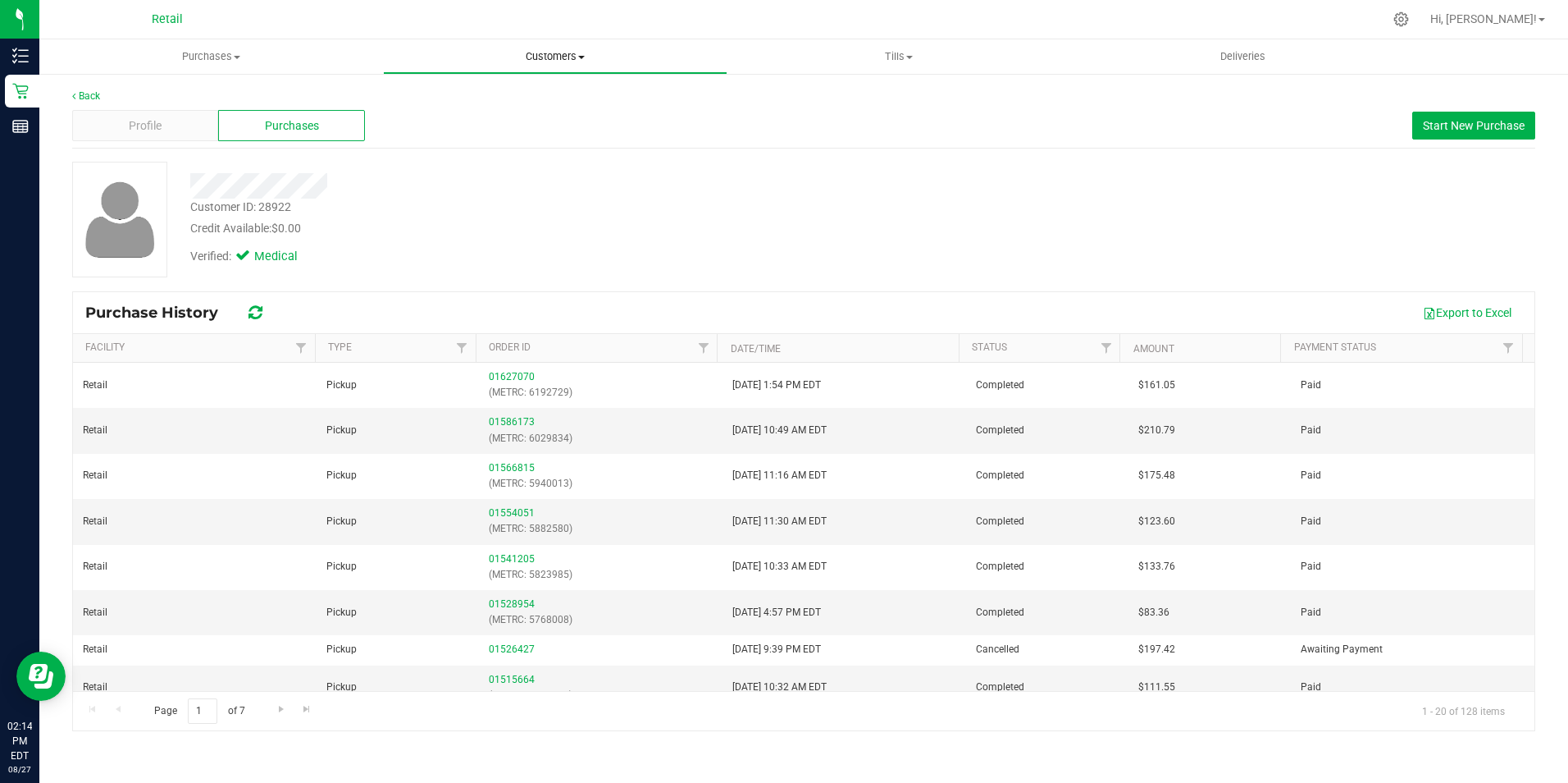
click at [561, 54] on span "Customers" at bounding box center [554, 56] width 342 height 15
click at [467, 102] on span "All customers" at bounding box center [441, 99] width 118 height 14
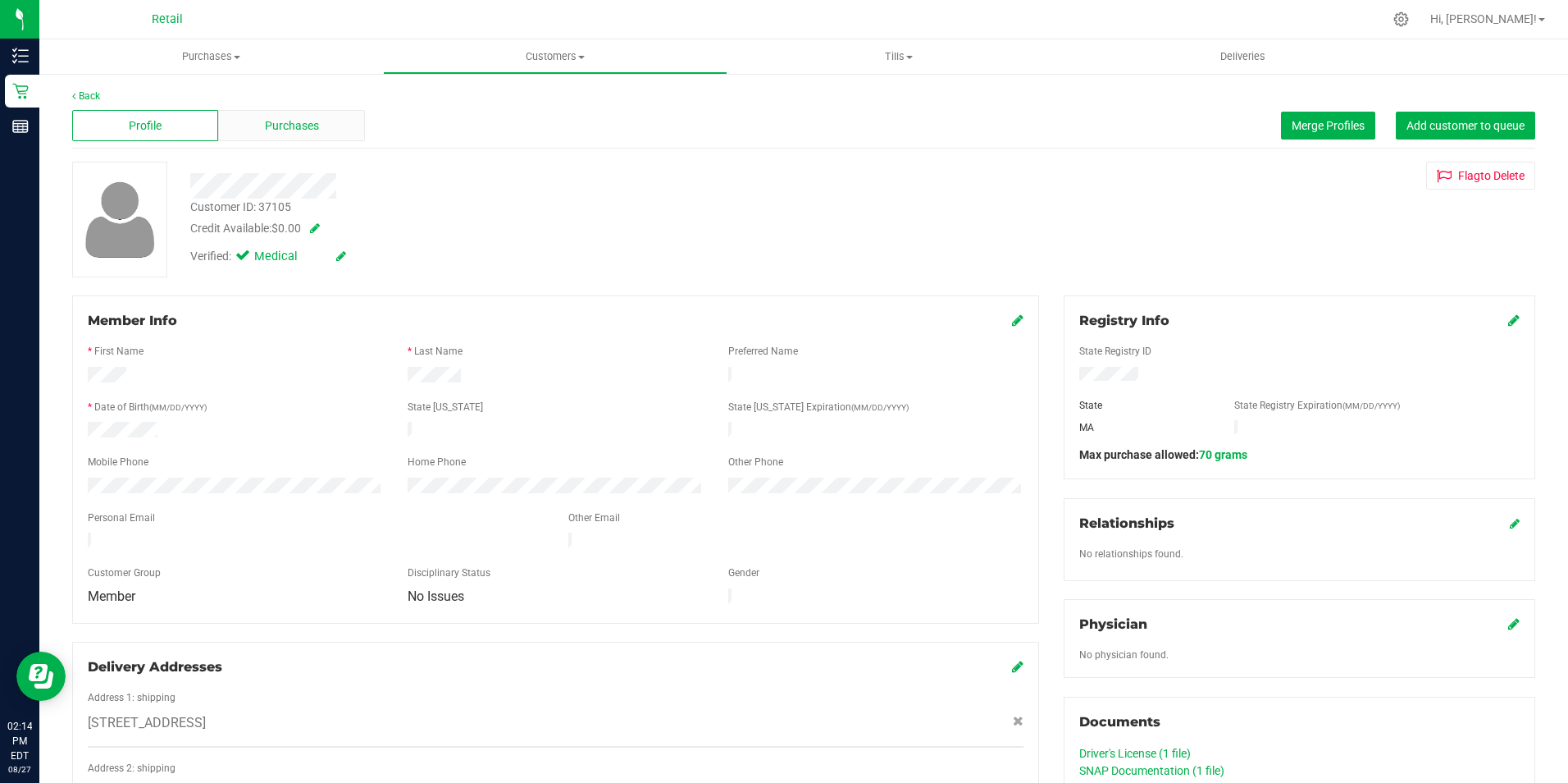
click at [306, 125] on span "Purchases" at bounding box center [292, 126] width 54 height 17
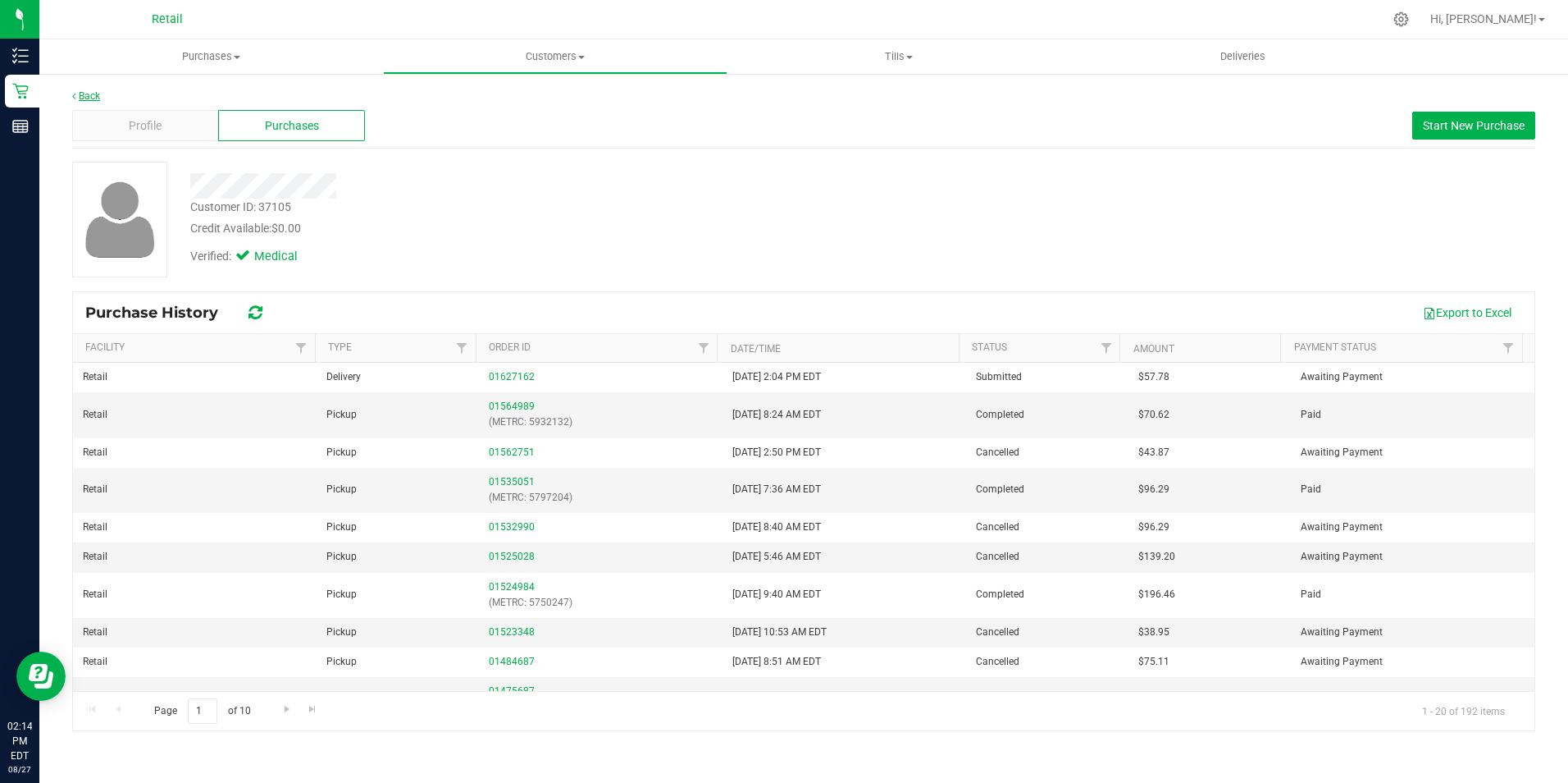
click at [87, 93] on link "Back" at bounding box center [86, 96] width 28 height 12
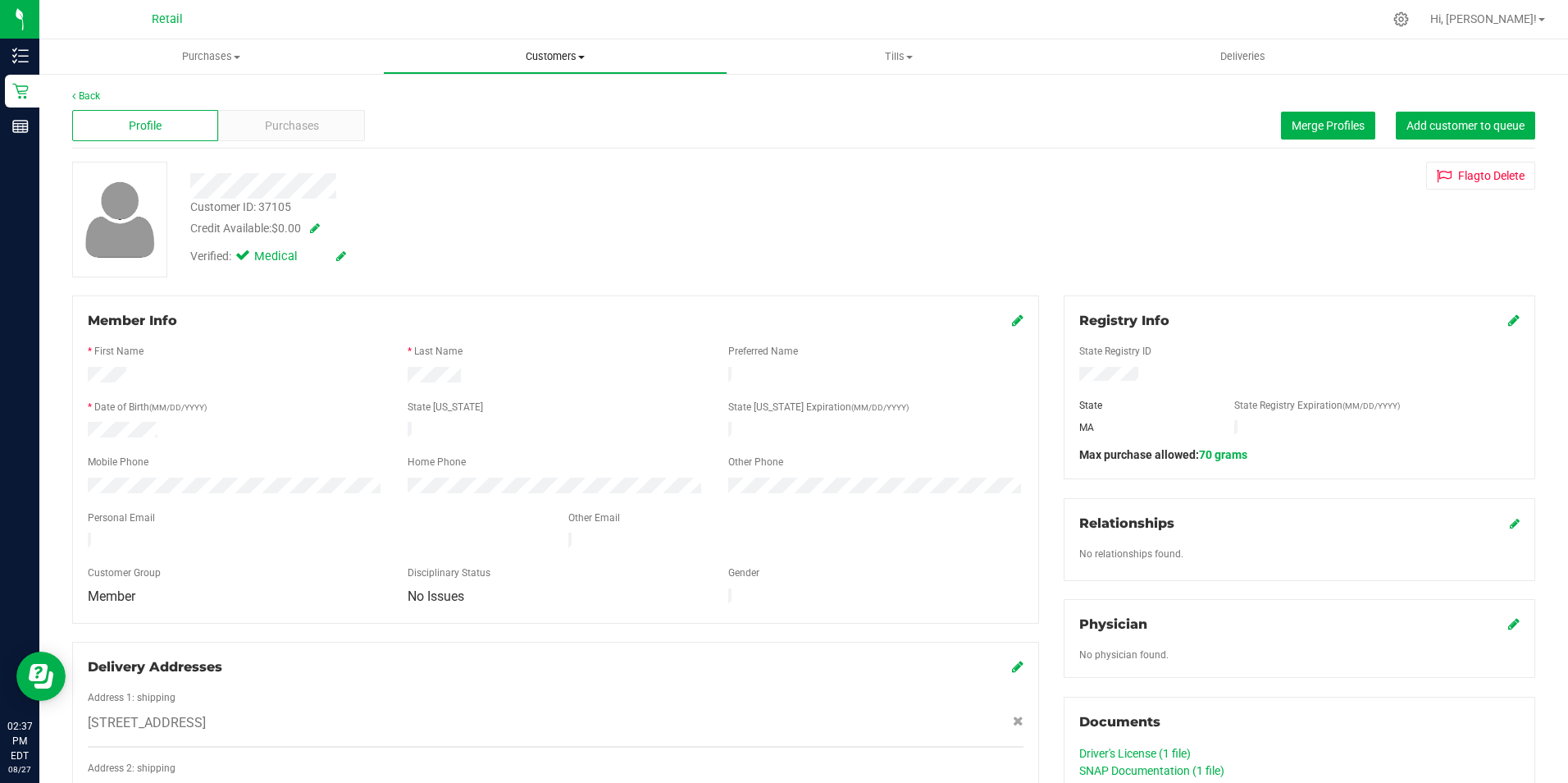
drag, startPoint x: 599, startPoint y: 48, endPoint x: 535, endPoint y: 59, distance: 64.9
click at [598, 48] on uib-tab-heading "Customers All customers Add a new customer All physicians" at bounding box center [554, 57] width 342 height 33
click at [463, 90] on li "All customers" at bounding box center [554, 99] width 344 height 20
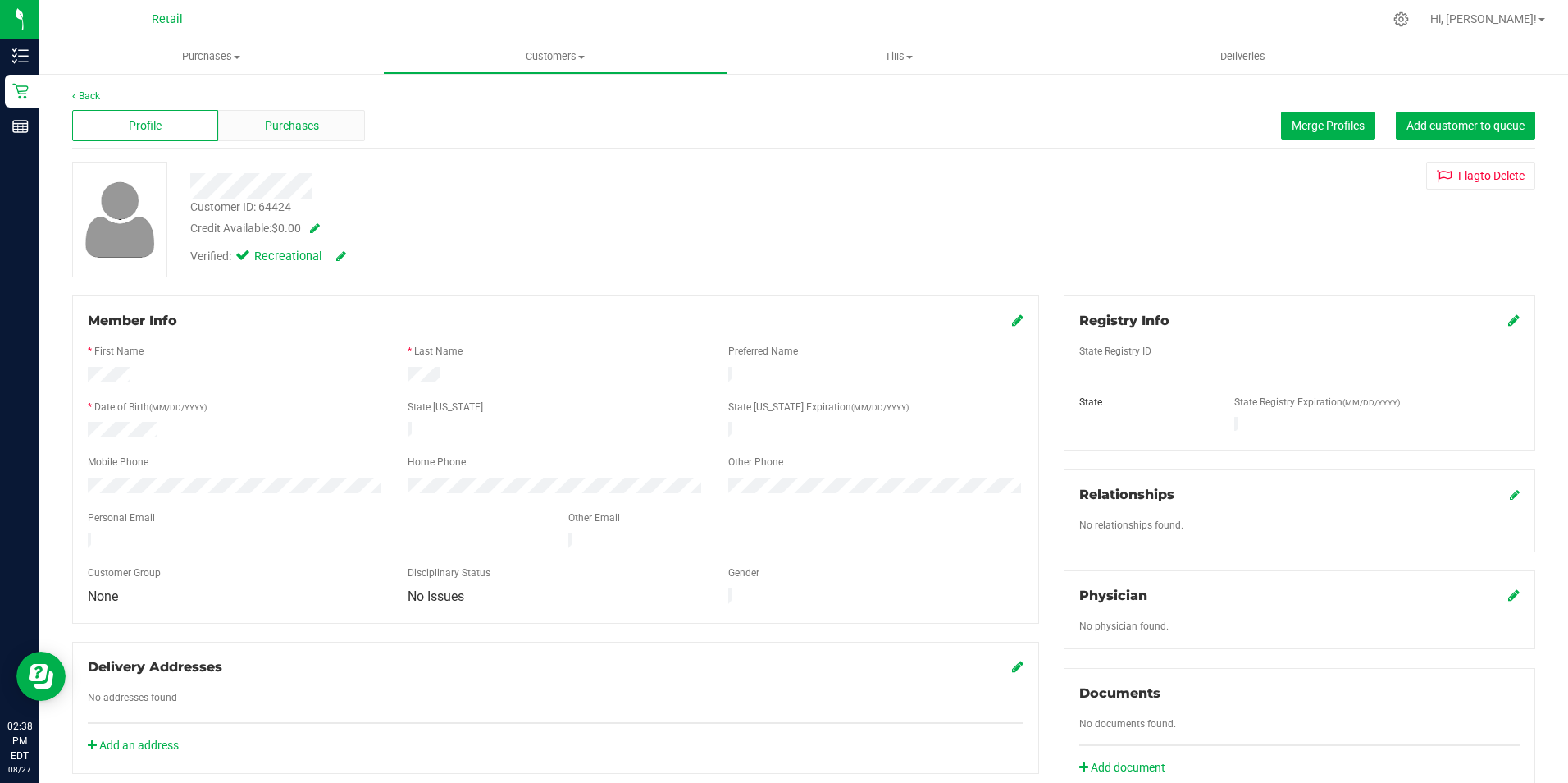
click at [282, 127] on span "Purchases" at bounding box center [292, 126] width 54 height 17
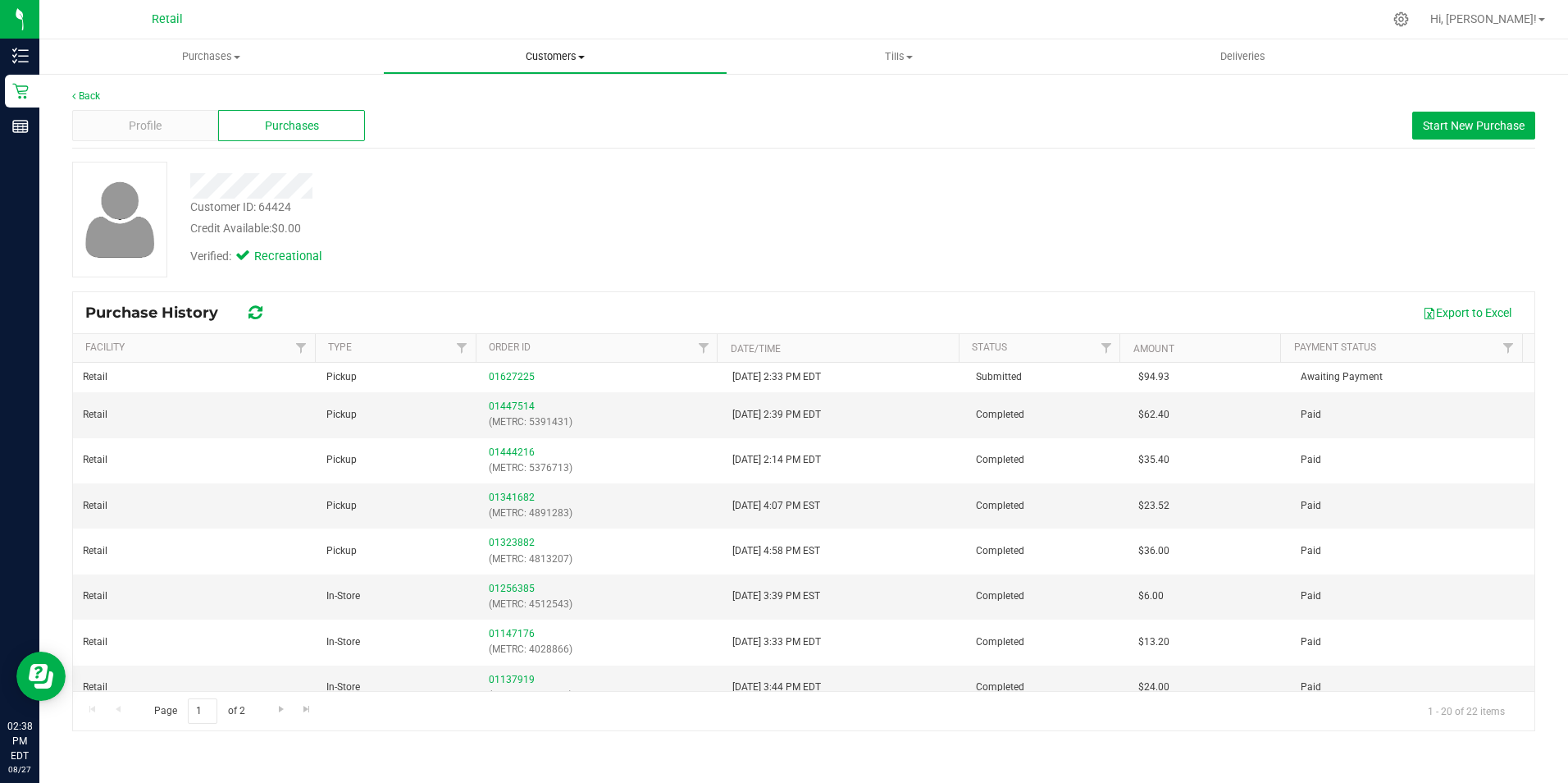
click at [529, 51] on span "Customers" at bounding box center [554, 56] width 342 height 15
click at [466, 105] on span "All customers" at bounding box center [441, 99] width 118 height 14
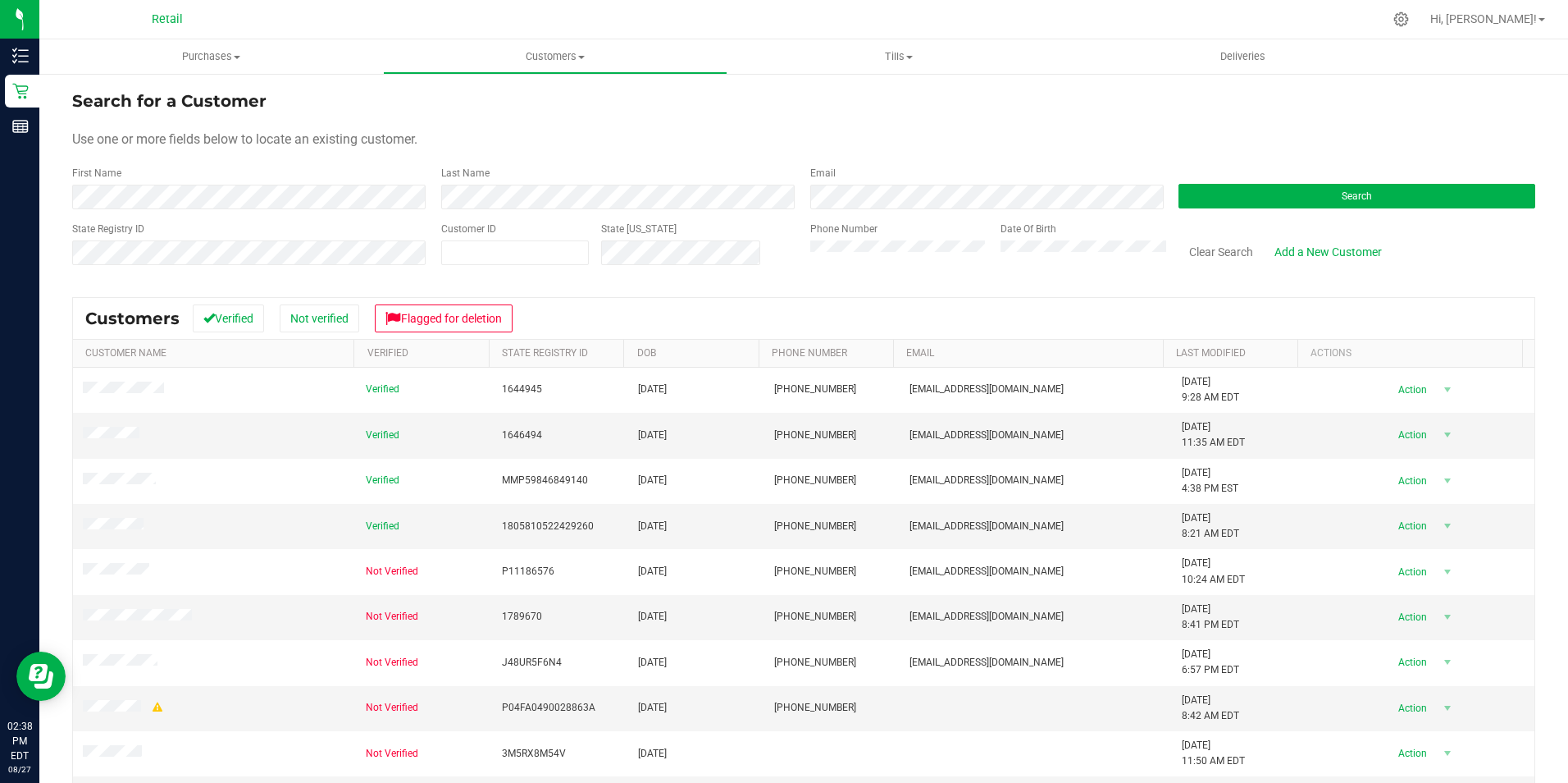
click at [289, 210] on form "Search for a Customer Use one or more fields below to locate an existing custom…" at bounding box center [803, 184] width 1464 height 191
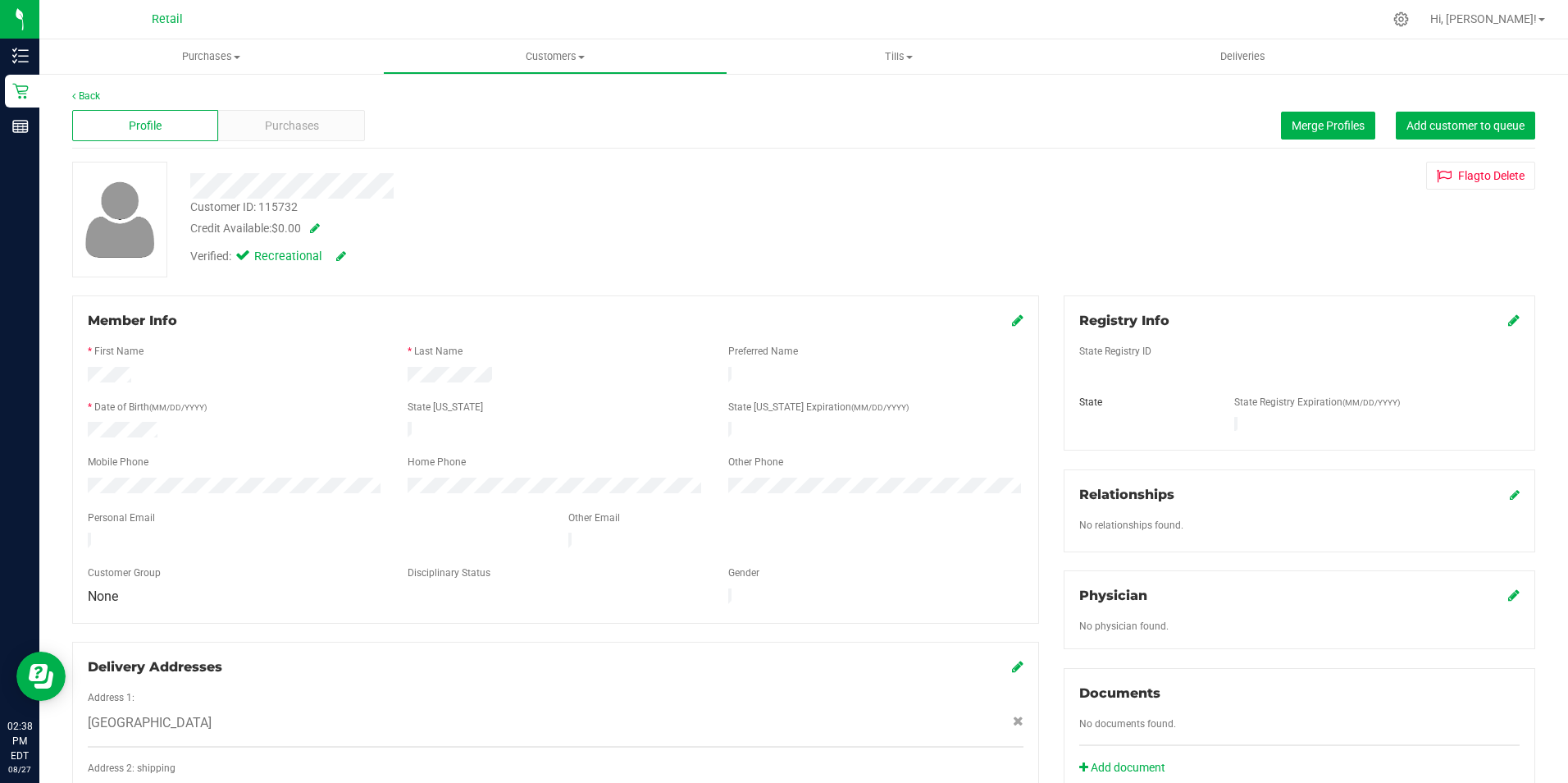
click at [1012, 320] on icon at bounding box center [1018, 320] width 12 height 13
click at [1009, 324] on icon at bounding box center [1016, 321] width 15 height 13
click at [584, 45] on uib-tab-heading "Customers All customers Add a new customer All physicians" at bounding box center [554, 57] width 342 height 33
click at [538, 106] on li "All customers" at bounding box center [554, 99] width 344 height 20
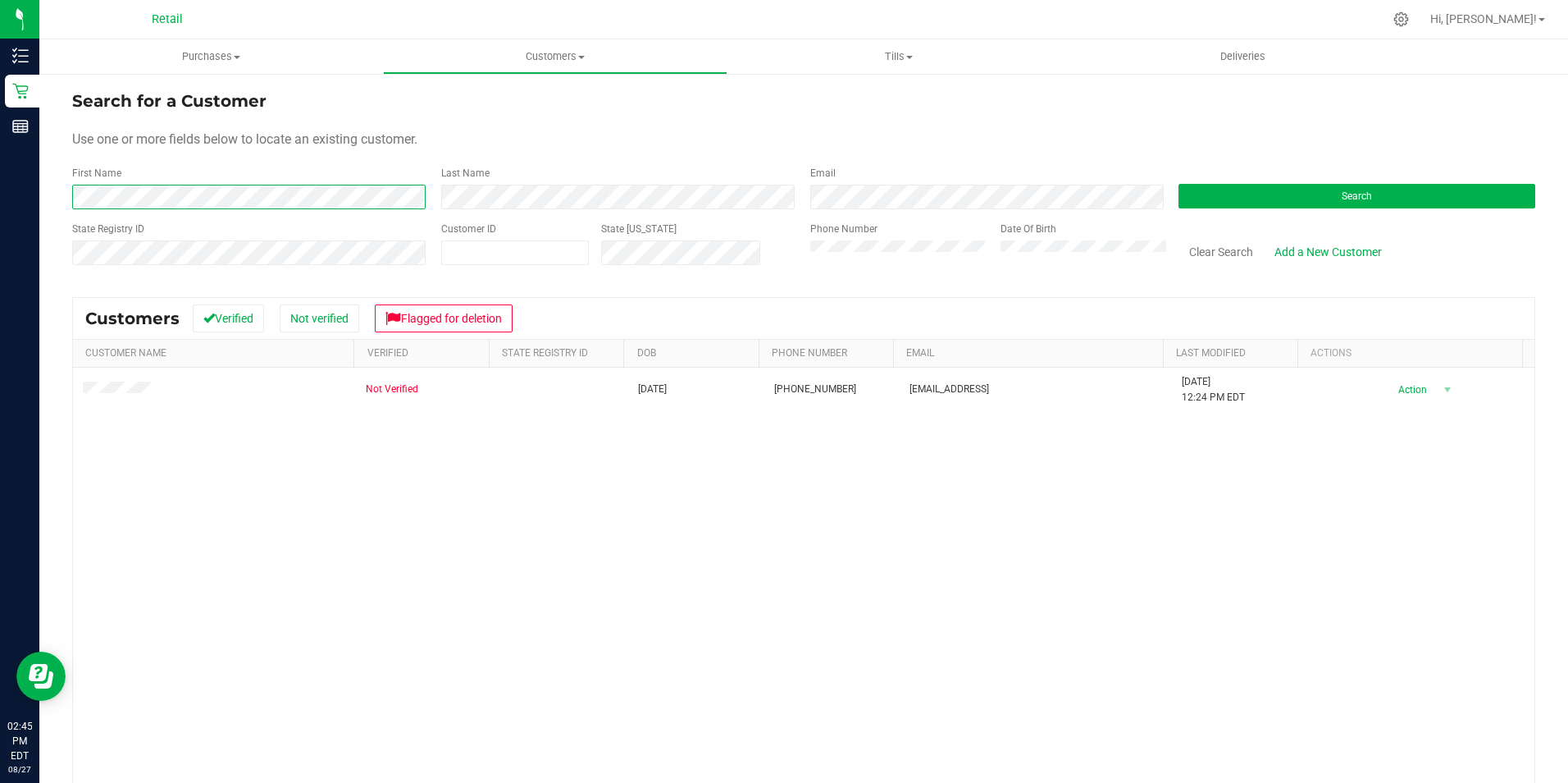
click at [0, 153] on html "Inventory Retail Reports 02:45 PM EDT 08/27/2025 08/27 Retail Hi, Brayam! Purch…" at bounding box center [784, 391] width 1568 height 783
click at [396, 205] on div "First Name Last Name Email Search" at bounding box center [803, 187] width 1464 height 43
click at [198, 60] on span "Purchases" at bounding box center [211, 56] width 344 height 15
click at [150, 97] on span "Summary of purchases" at bounding box center [123, 99] width 168 height 14
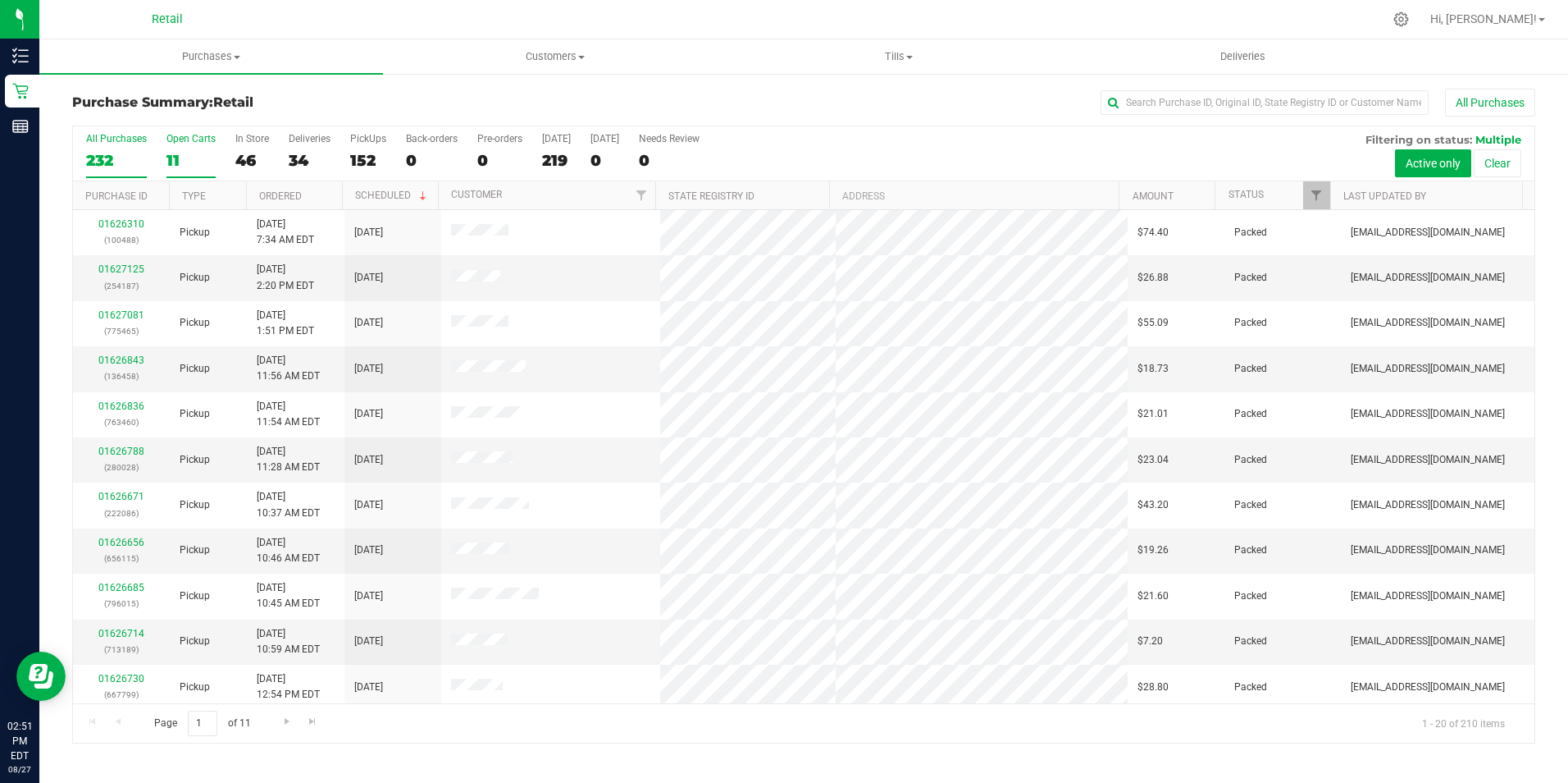
click at [192, 146] on label "Open Carts 11" at bounding box center [191, 155] width 49 height 45
click at [0, 0] on input "Open Carts 11" at bounding box center [0, 0] width 0 height 0
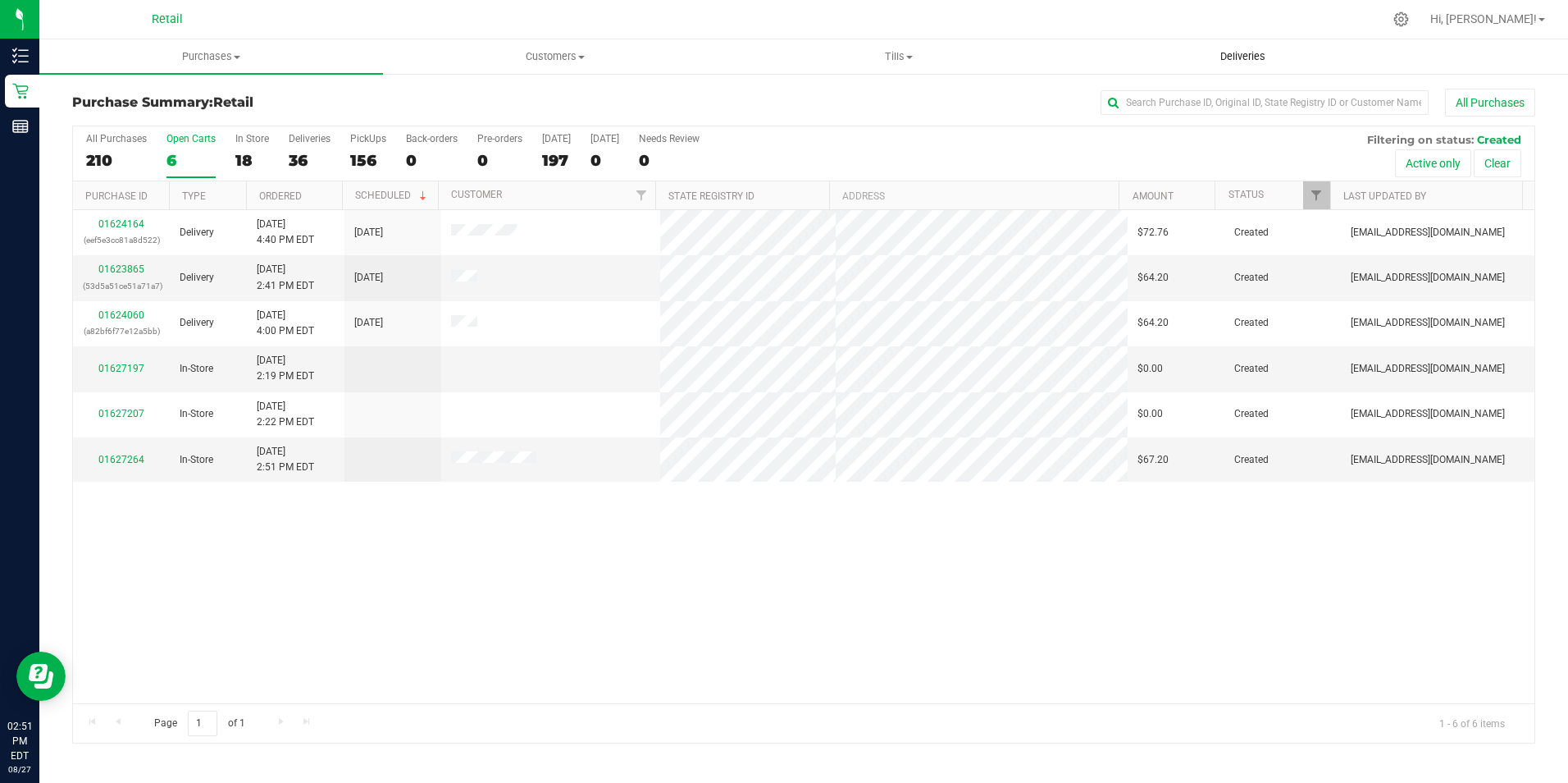
click at [1259, 66] on uib-tab-heading "Deliveries" at bounding box center [1242, 57] width 342 height 33
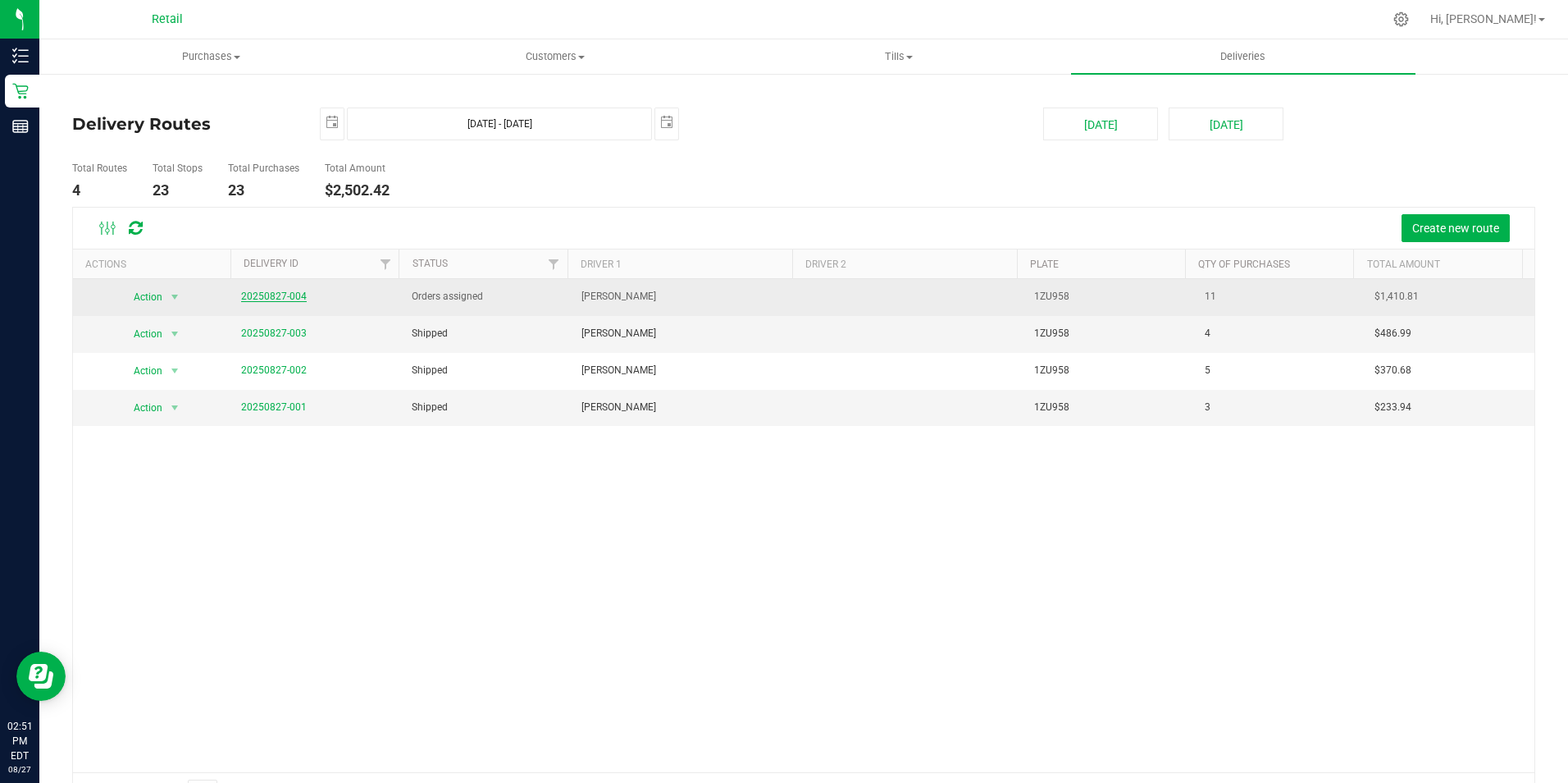
click at [274, 296] on link "20250827-004" at bounding box center [273, 297] width 65 height 12
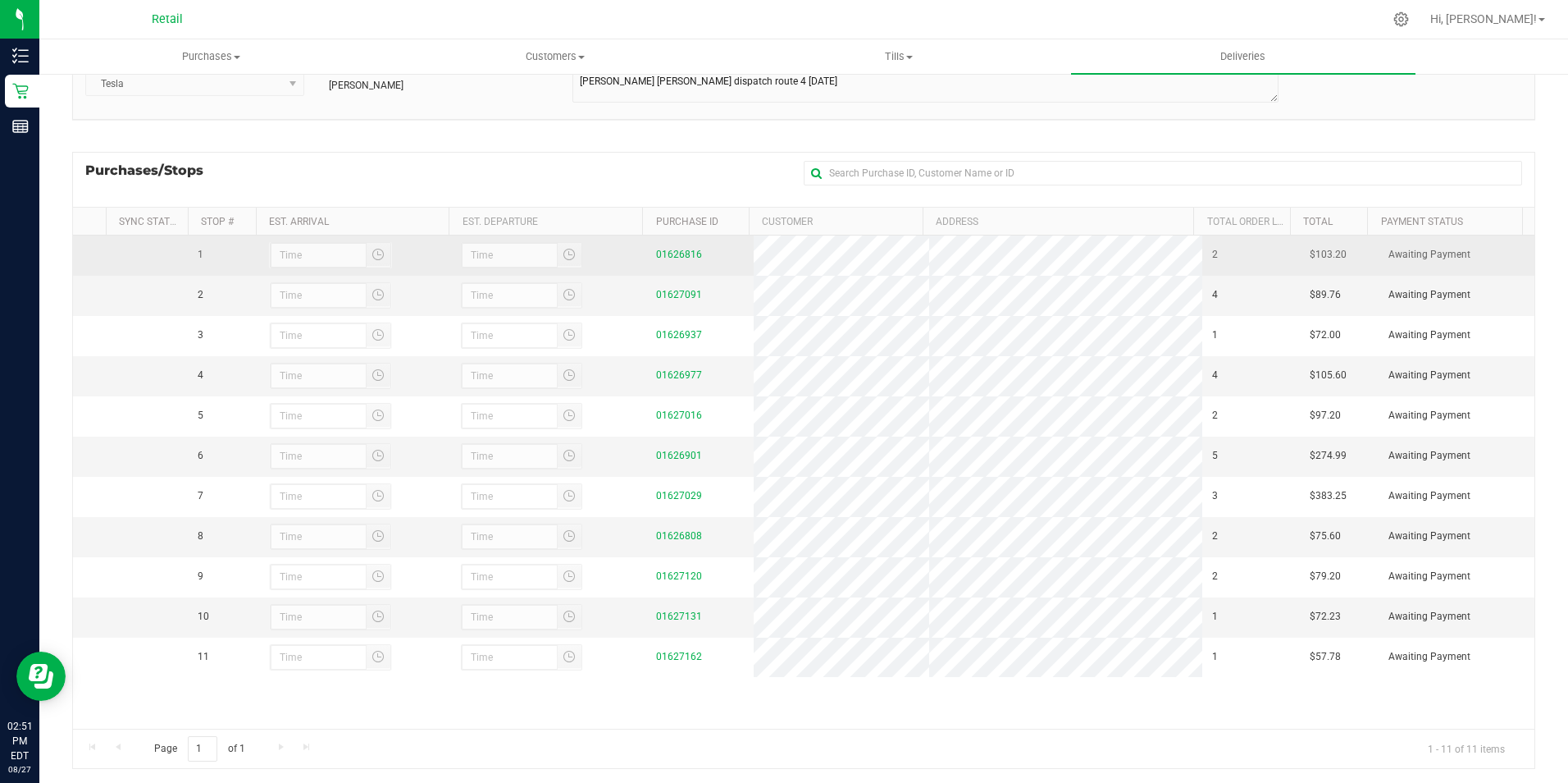
scroll to position [164, 0]
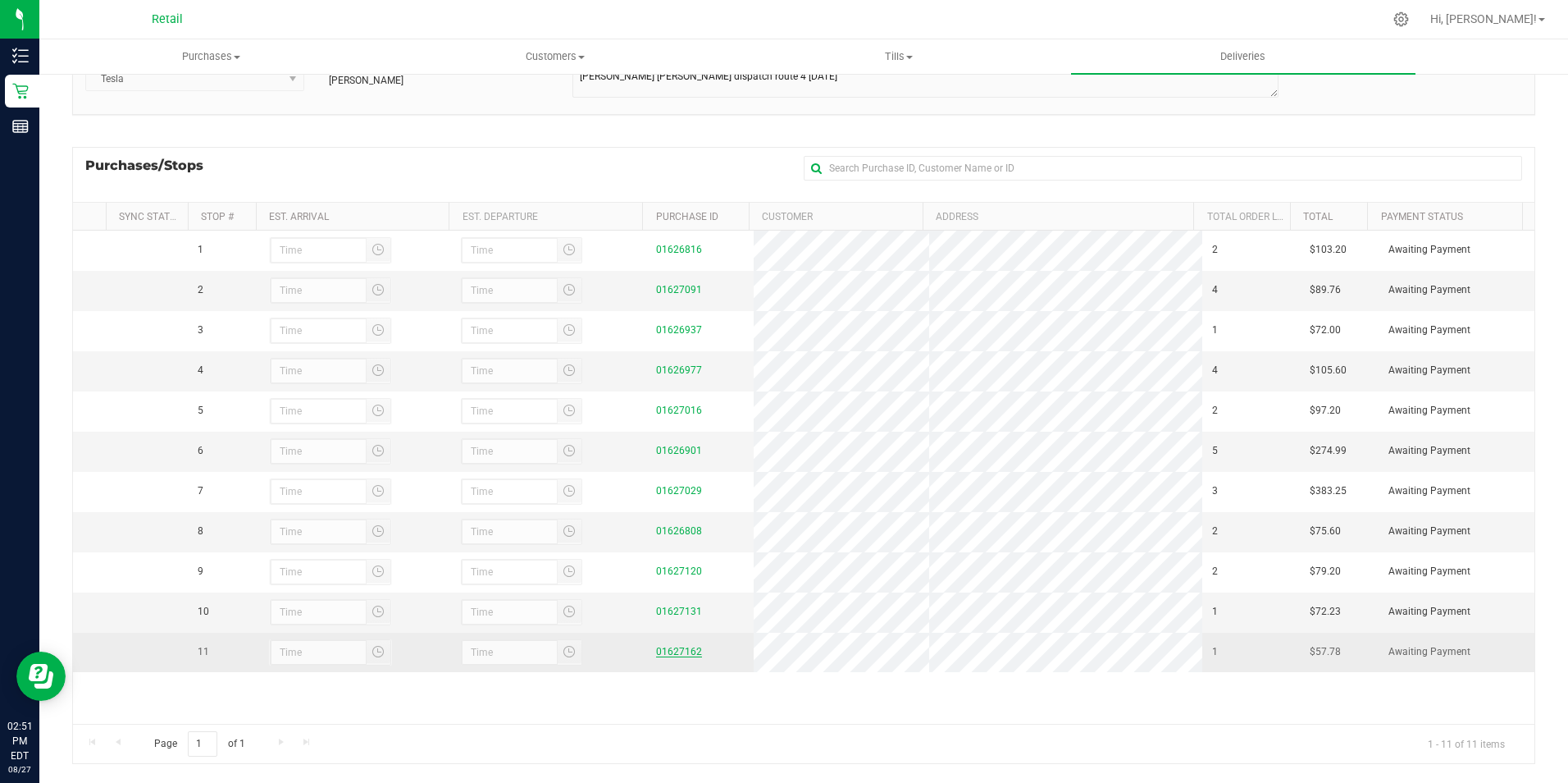
click at [684, 647] on link "01627162" at bounding box center [678, 651] width 46 height 12
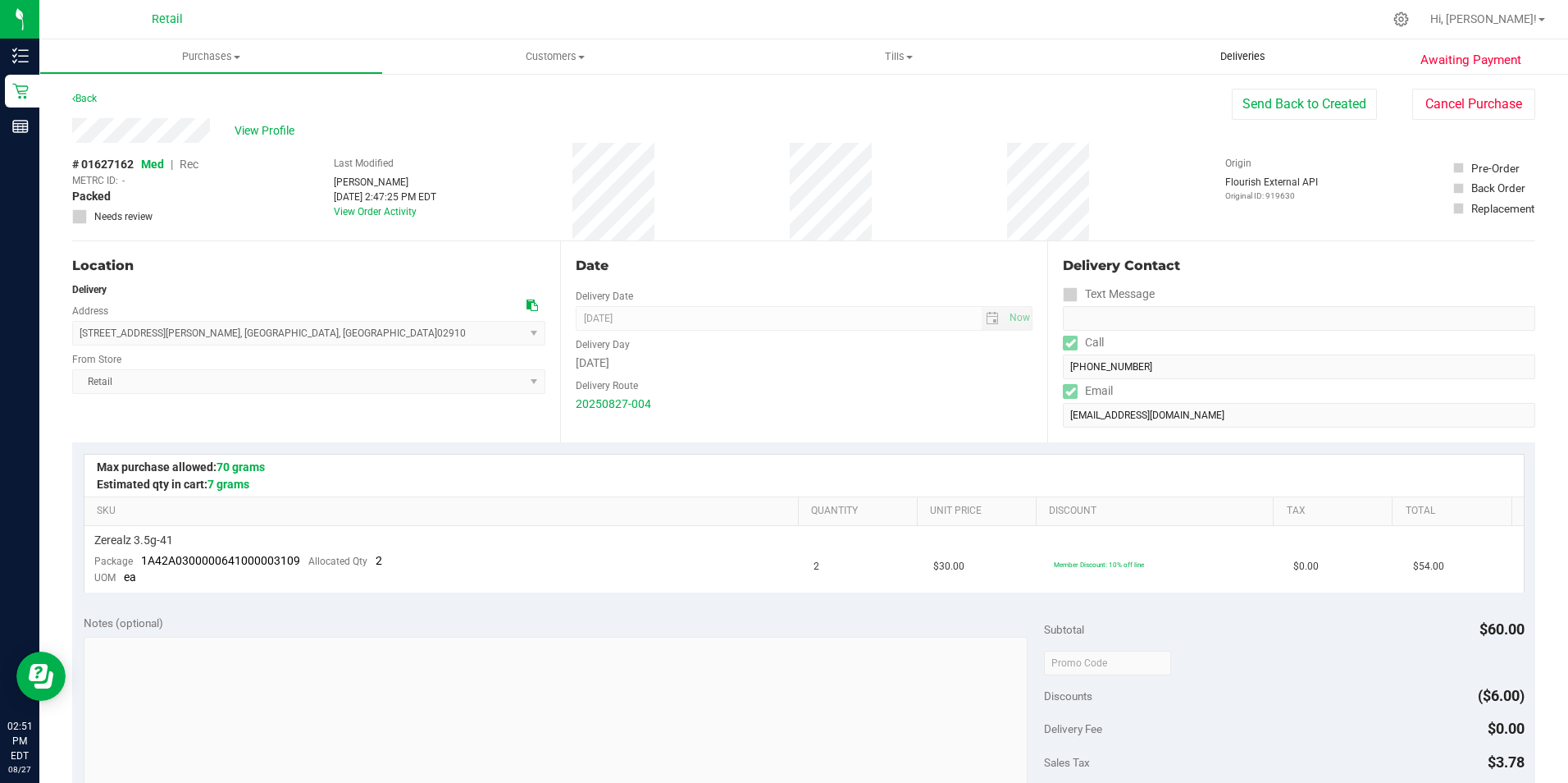
click at [1265, 63] on span "Deliveries" at bounding box center [1243, 56] width 89 height 15
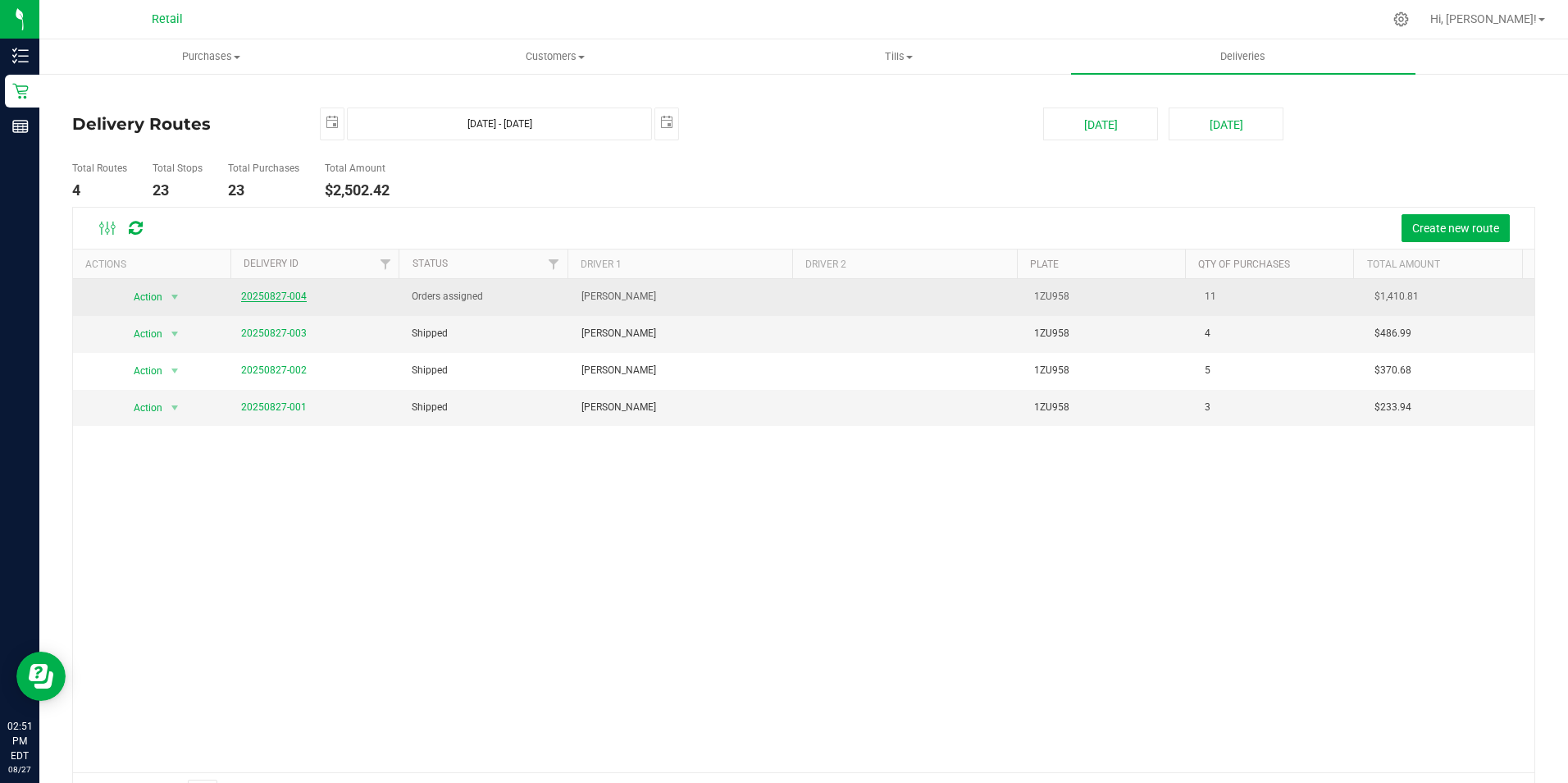
click at [275, 292] on link "20250827-004" at bounding box center [273, 297] width 65 height 12
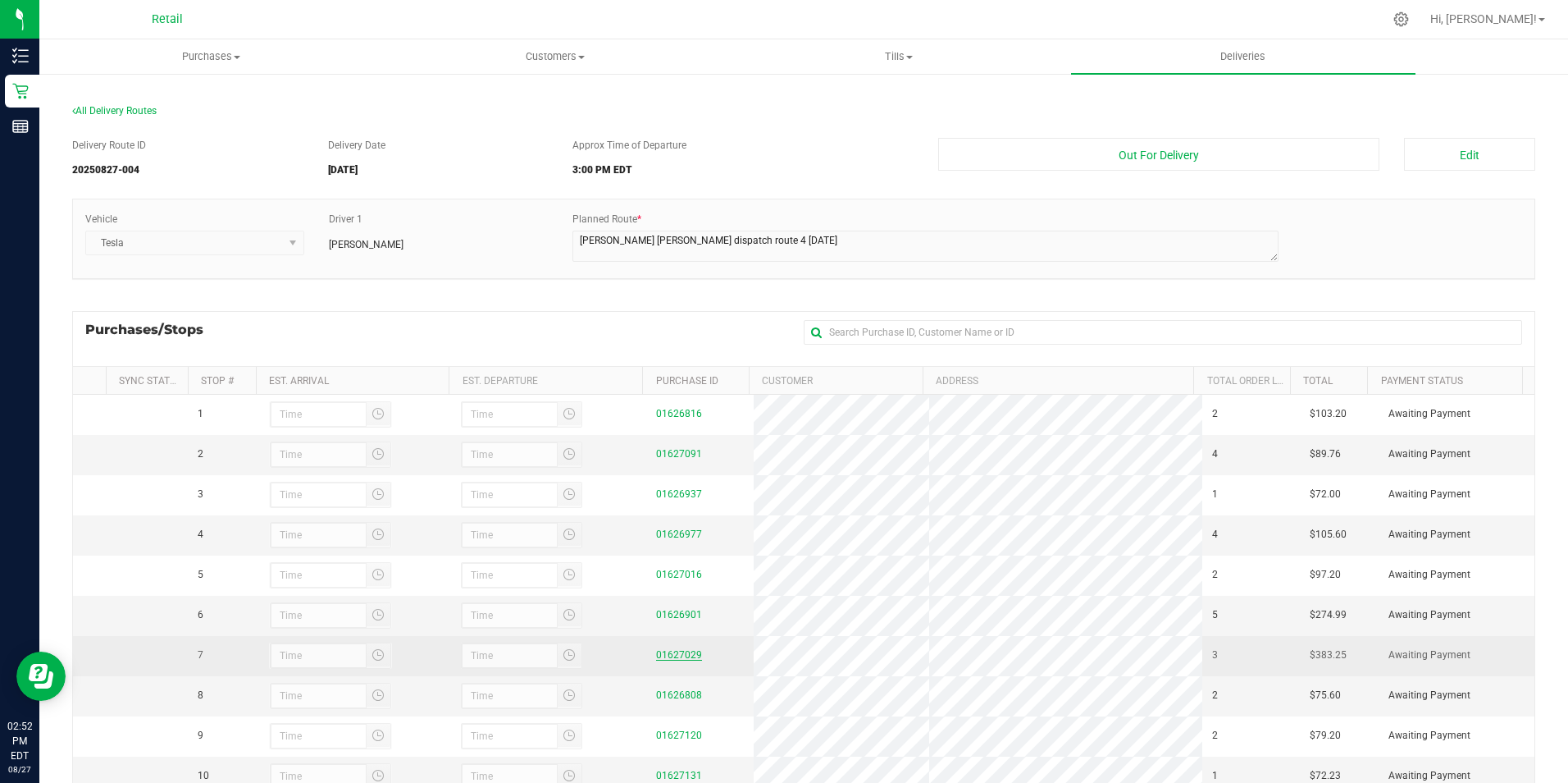
click at [678, 652] on link "01627029" at bounding box center [678, 655] width 46 height 12
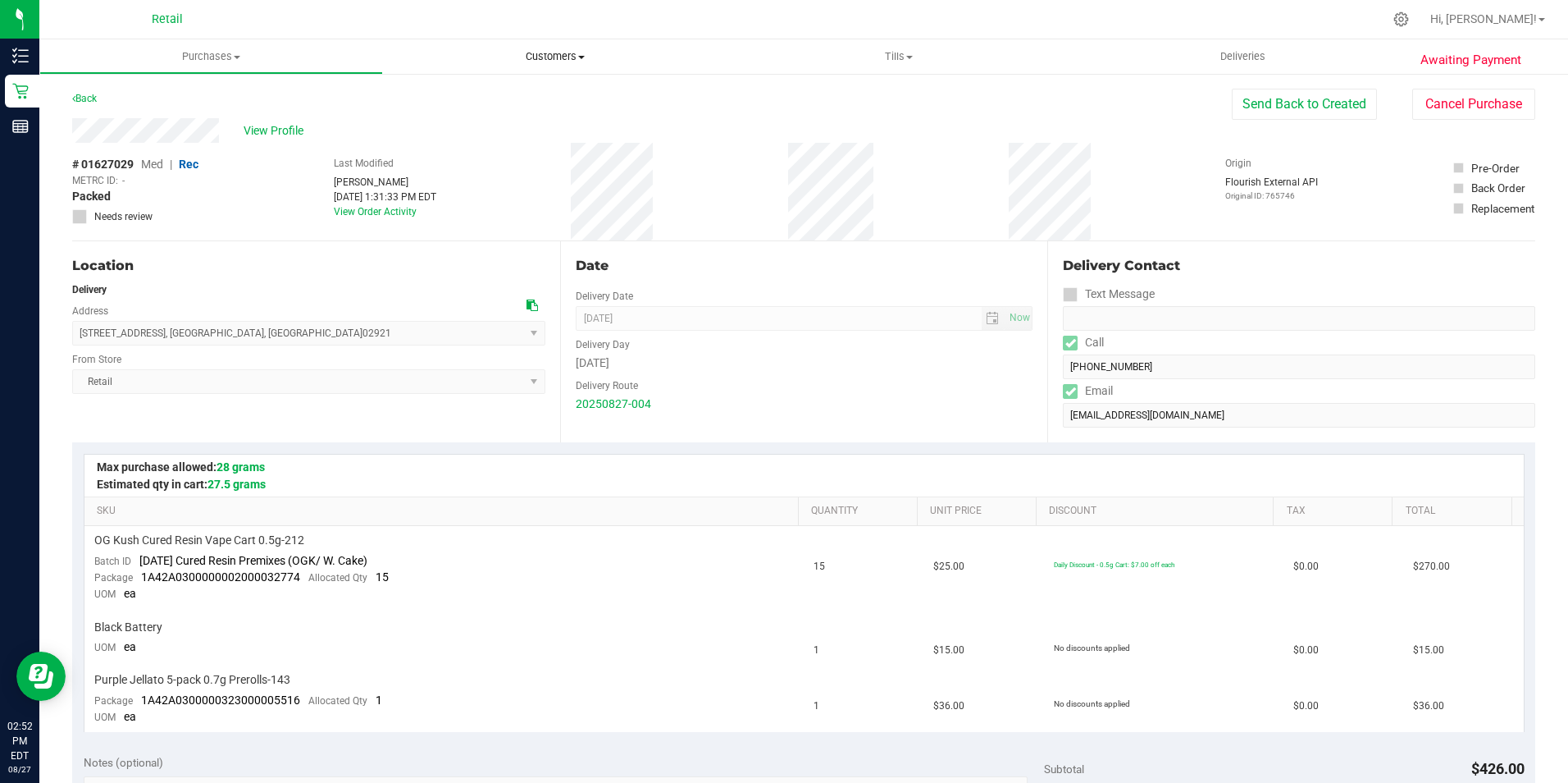
click at [556, 50] on span "Customers" at bounding box center [554, 56] width 342 height 15
click at [1242, 55] on span "Deliveries" at bounding box center [1243, 56] width 89 height 15
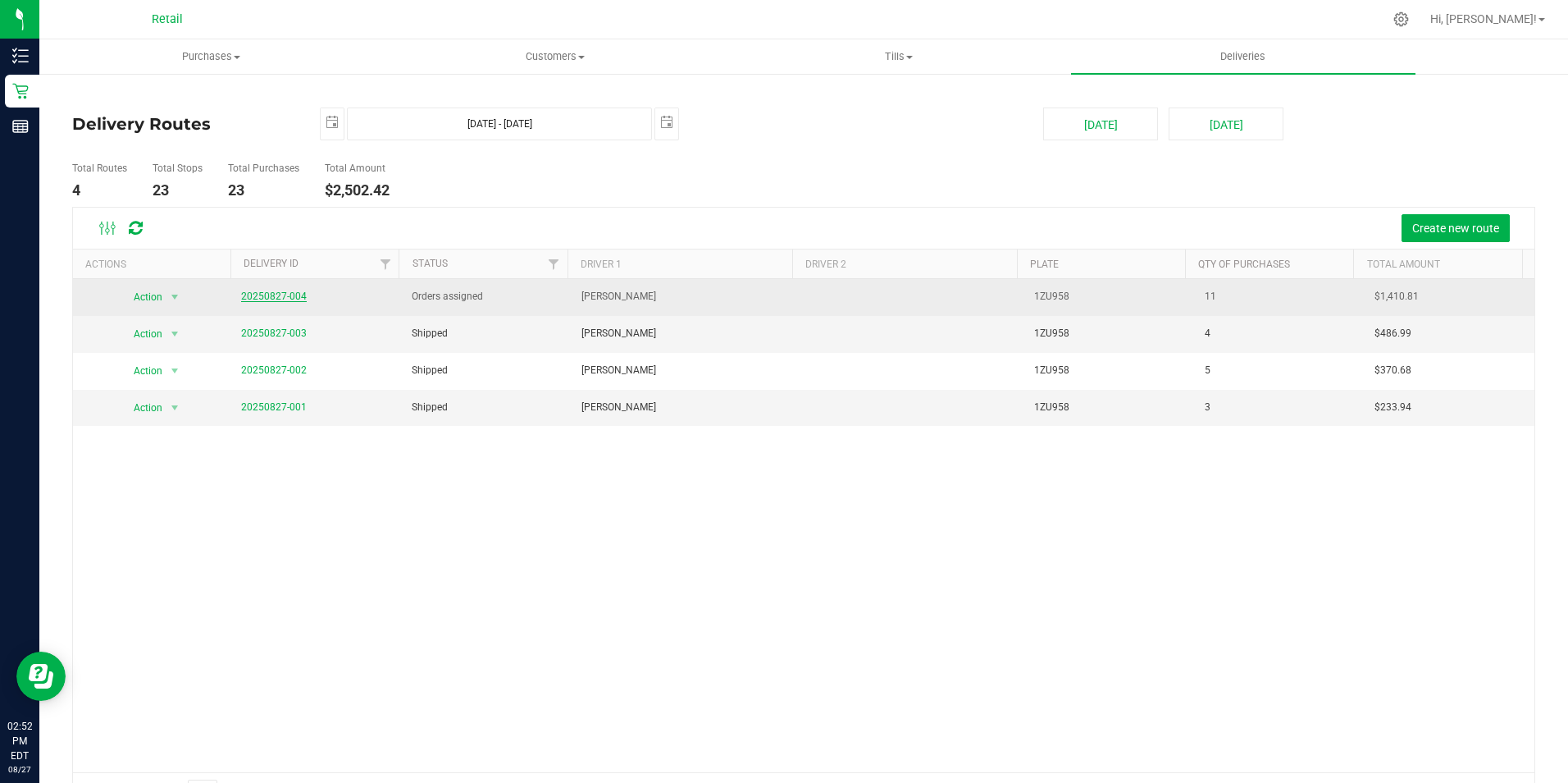
click at [286, 294] on link "20250827-004" at bounding box center [273, 297] width 65 height 12
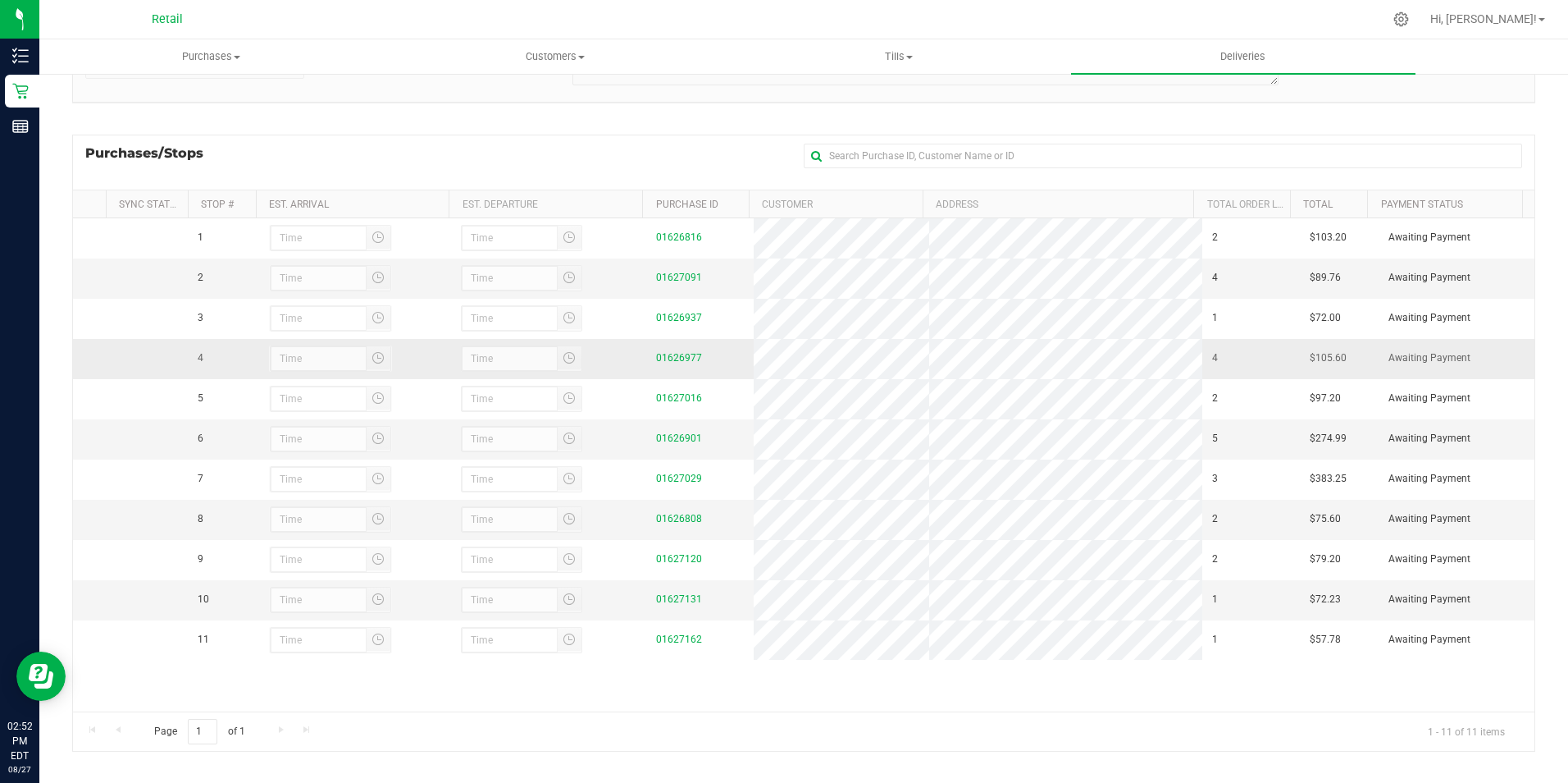
scroll to position [189, 0]
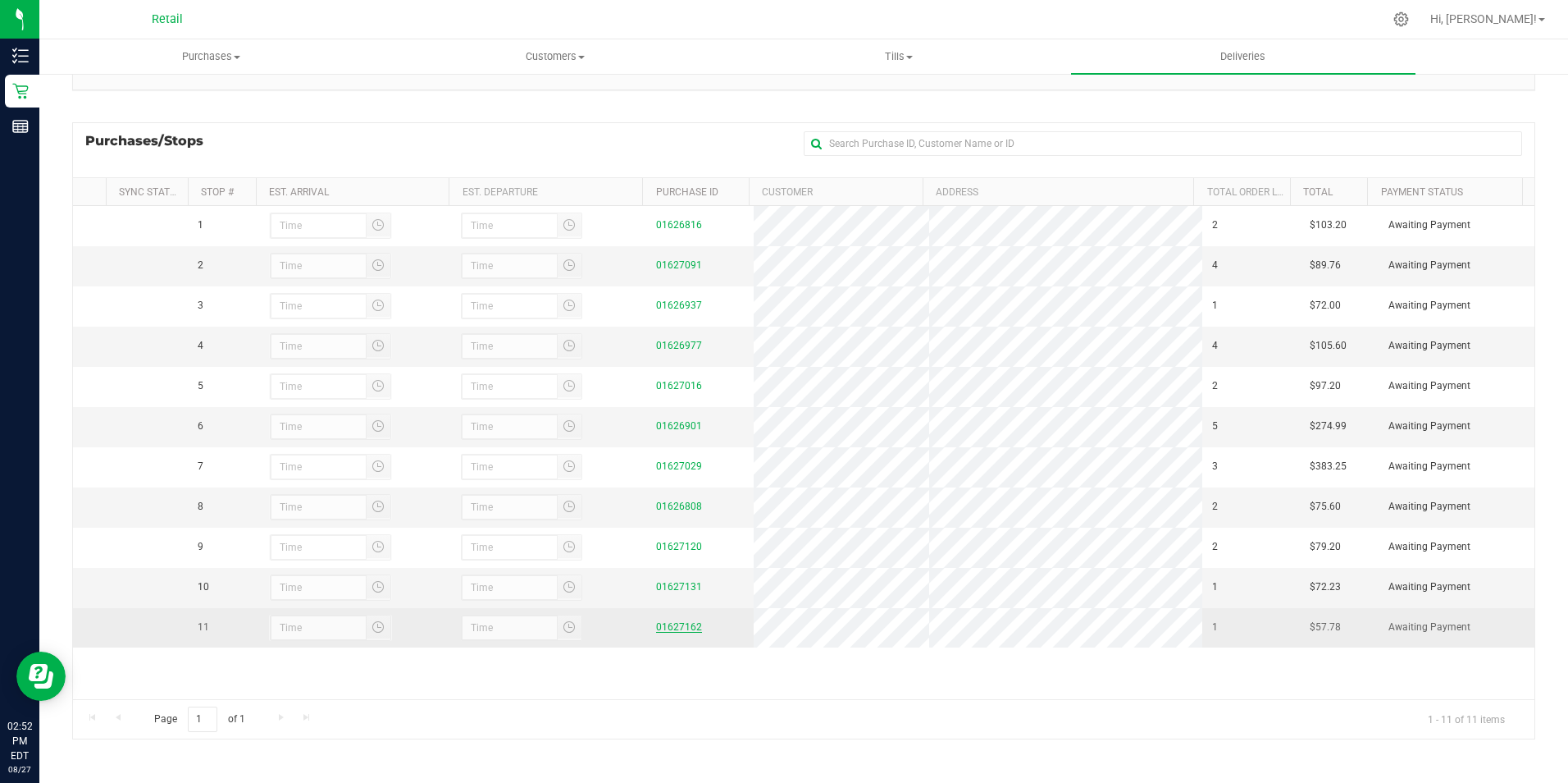
click at [656, 627] on link "01627162" at bounding box center [678, 627] width 46 height 12
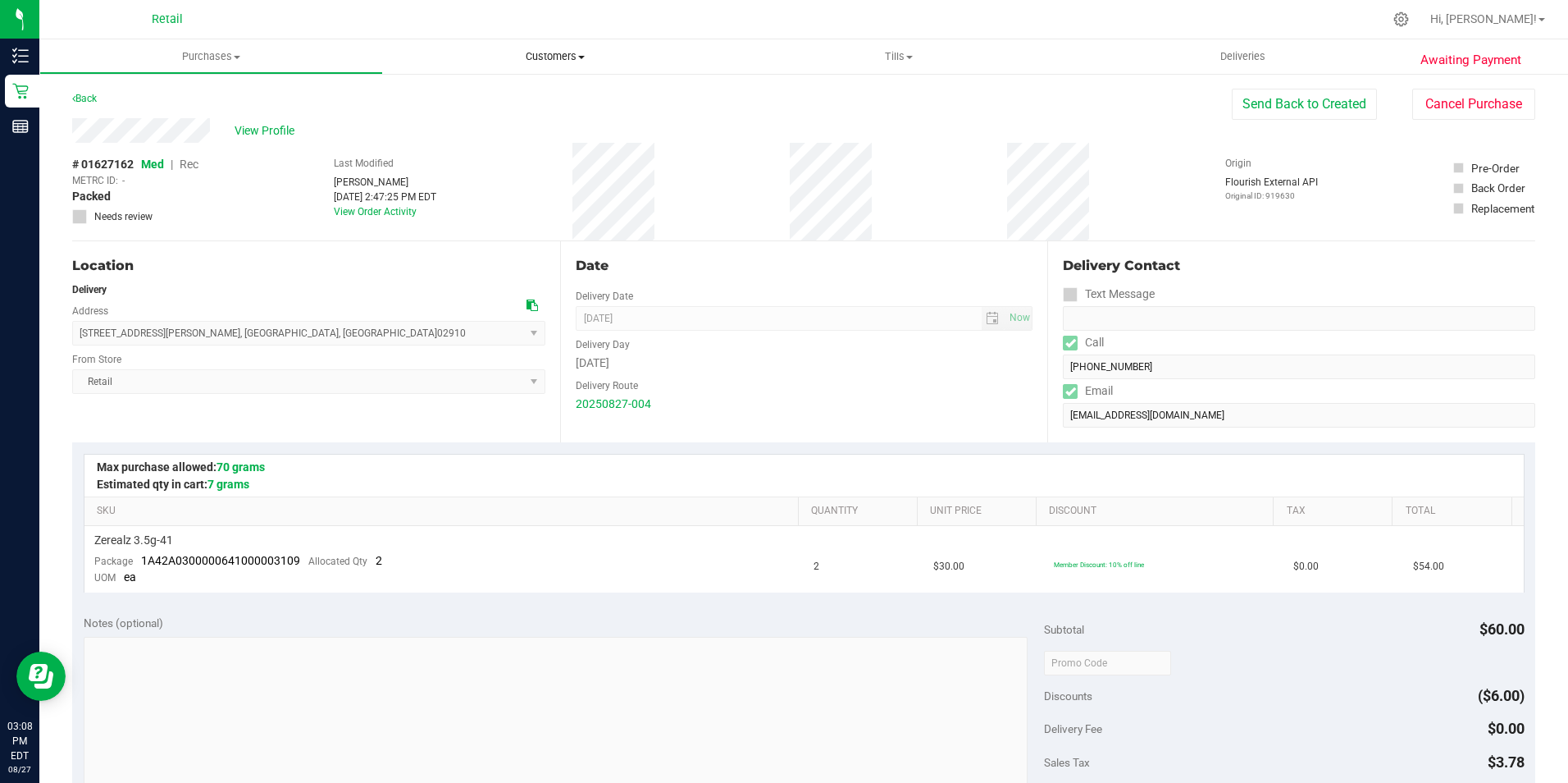
drag, startPoint x: 564, startPoint y: 58, endPoint x: 465, endPoint y: 91, distance: 104.4
click at [564, 58] on span "Customers" at bounding box center [554, 56] width 342 height 15
click at [469, 100] on span "All customers" at bounding box center [441, 99] width 118 height 14
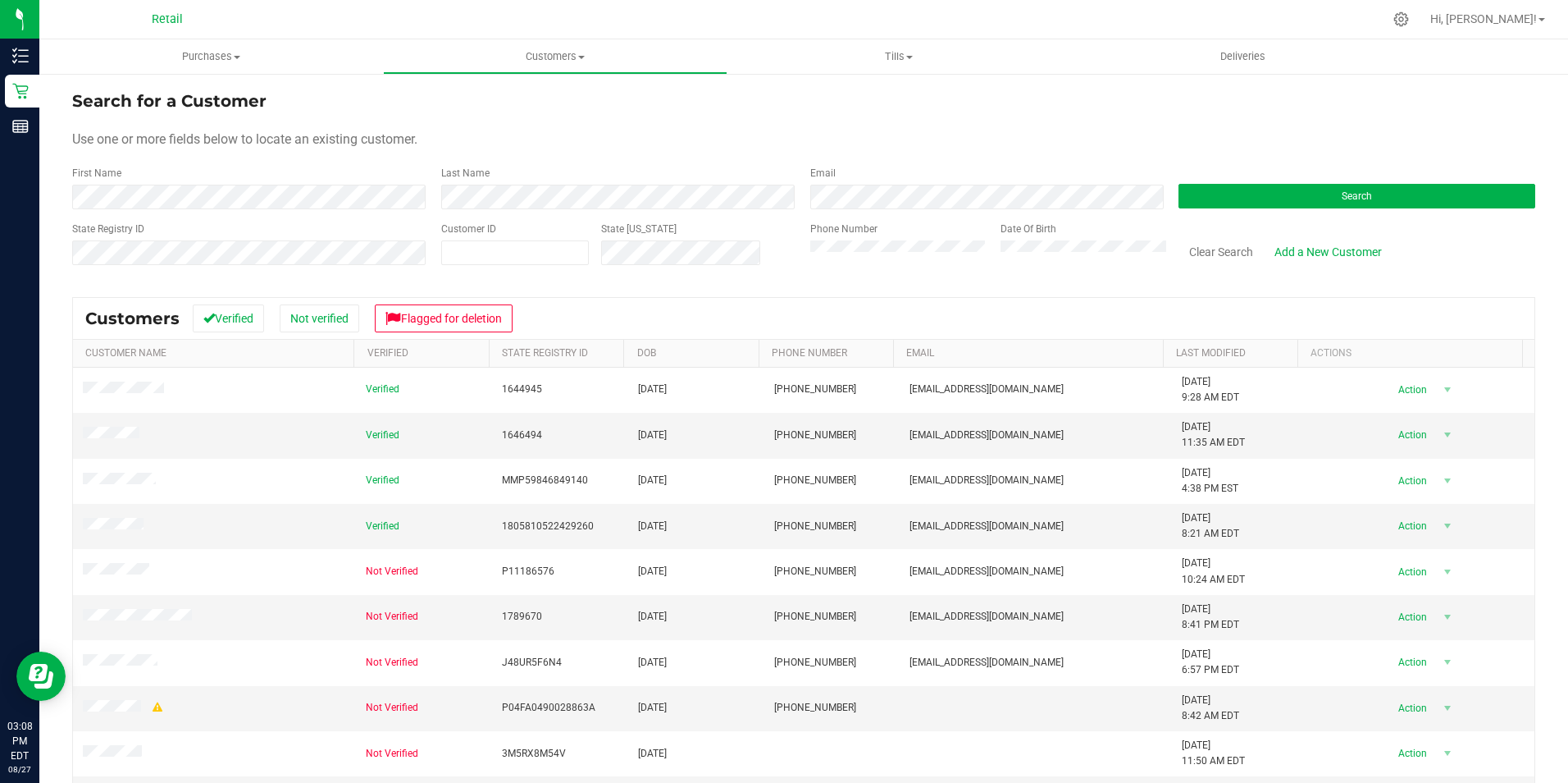
click at [229, 178] on div "First Name" at bounding box center [250, 187] width 357 height 43
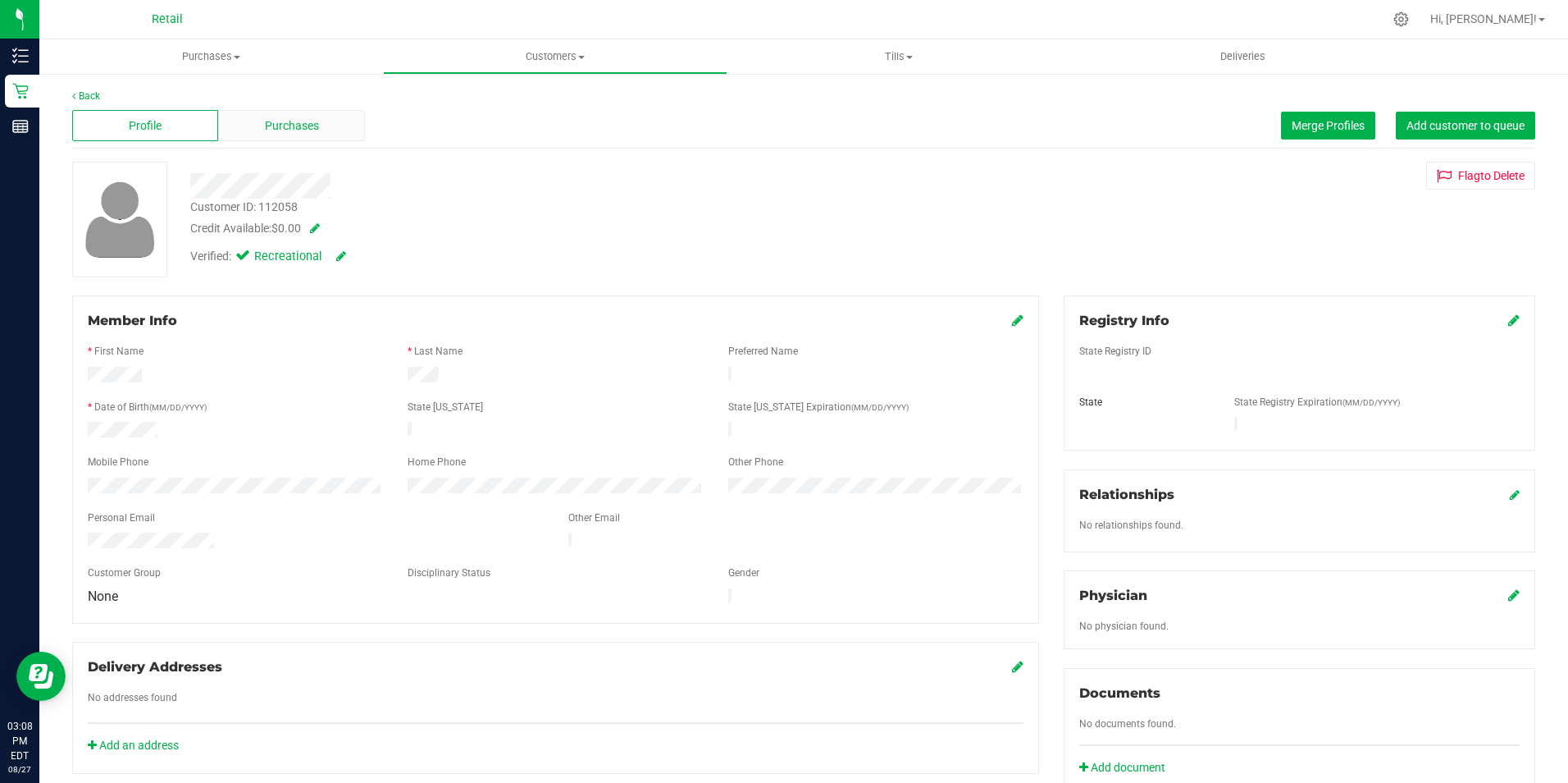
click at [327, 123] on div "Purchases" at bounding box center [291, 126] width 146 height 31
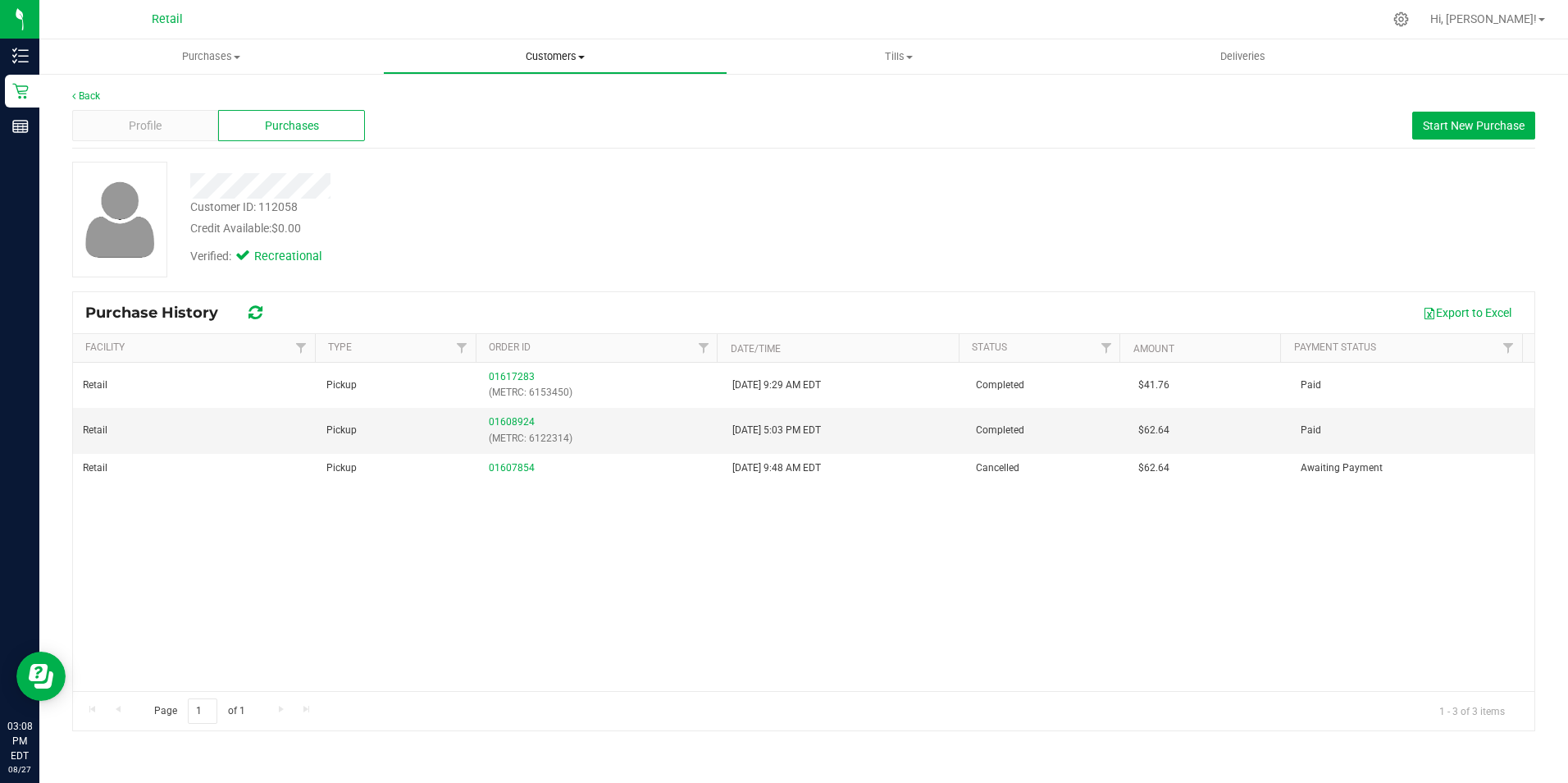
click at [552, 54] on span "Customers" at bounding box center [554, 56] width 342 height 15
click at [455, 105] on span "All customers" at bounding box center [441, 99] width 118 height 14
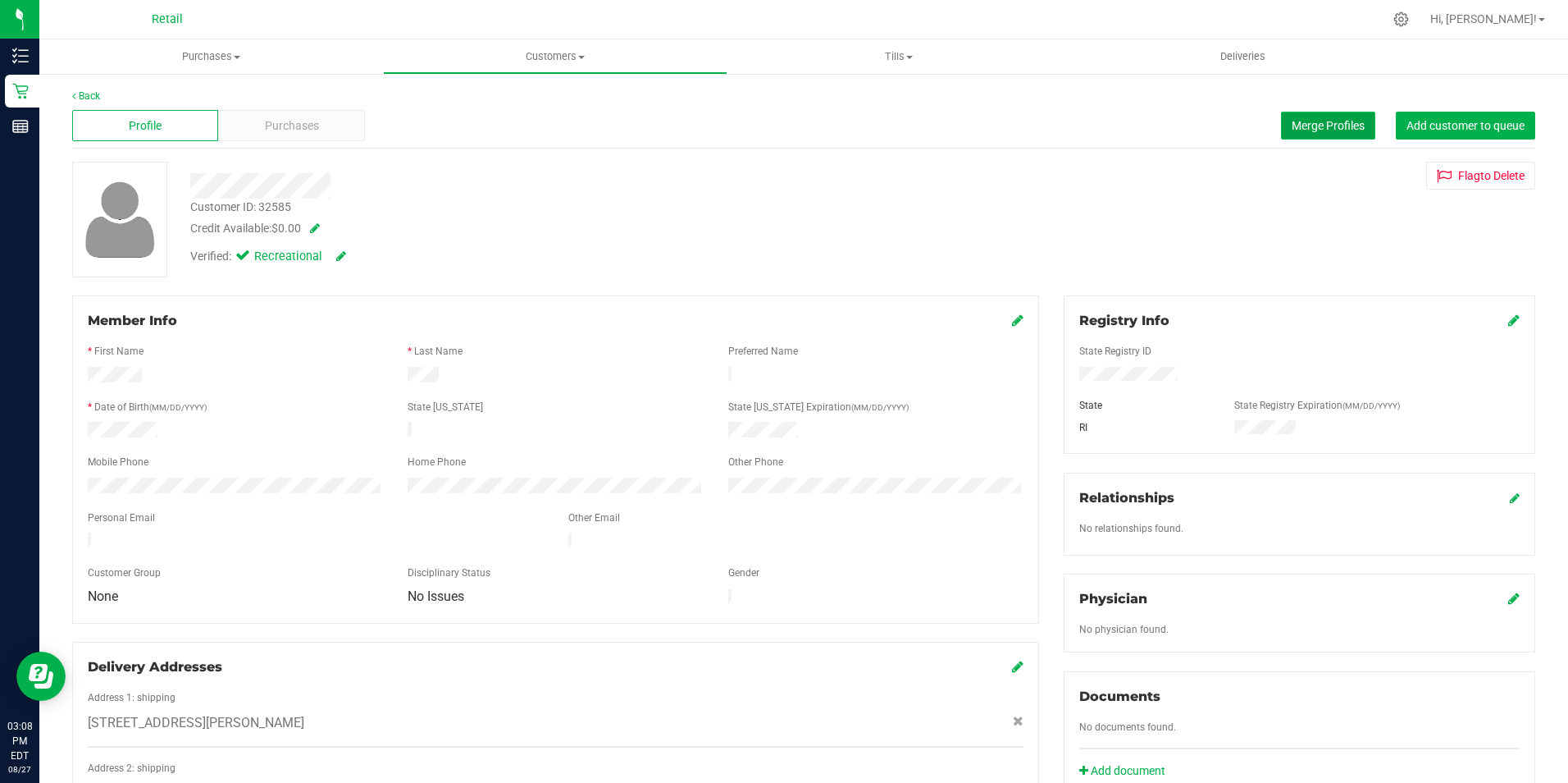
click at [1342, 130] on span "Merge Profiles" at bounding box center [1329, 126] width 73 height 13
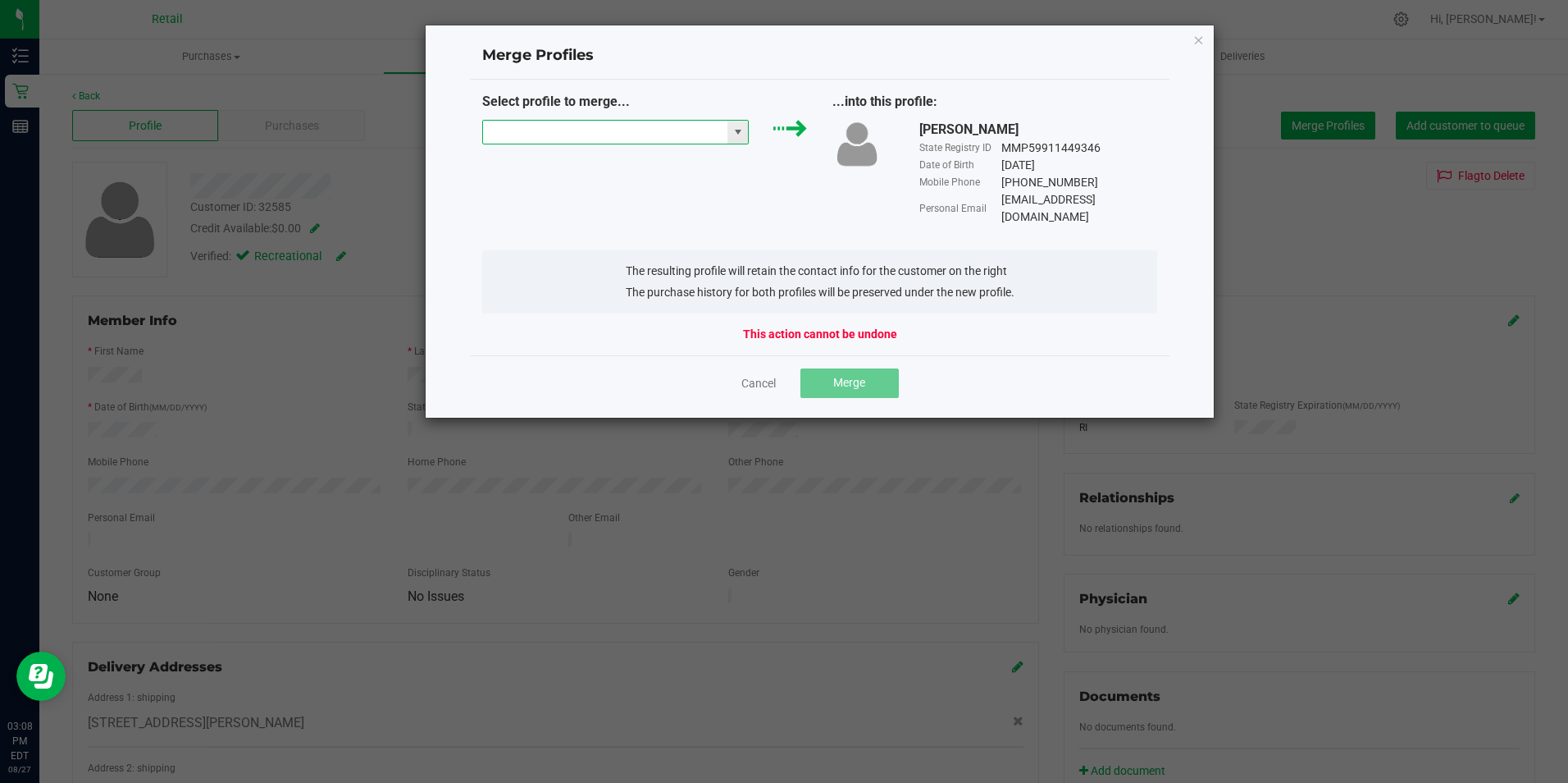
click at [653, 136] on input "NO DATA FOUND" at bounding box center [605, 133] width 245 height 23
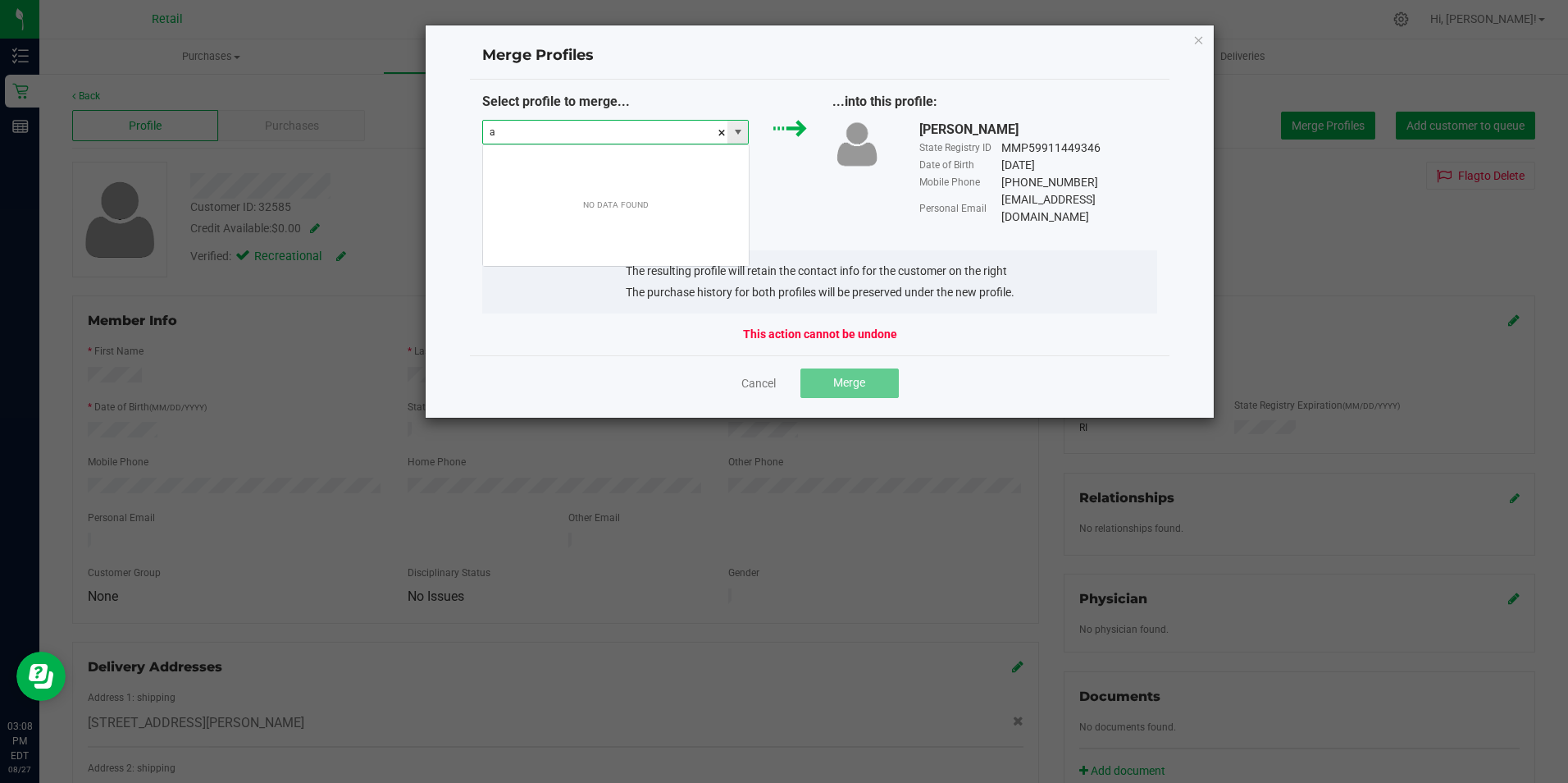
scroll to position [25, 267]
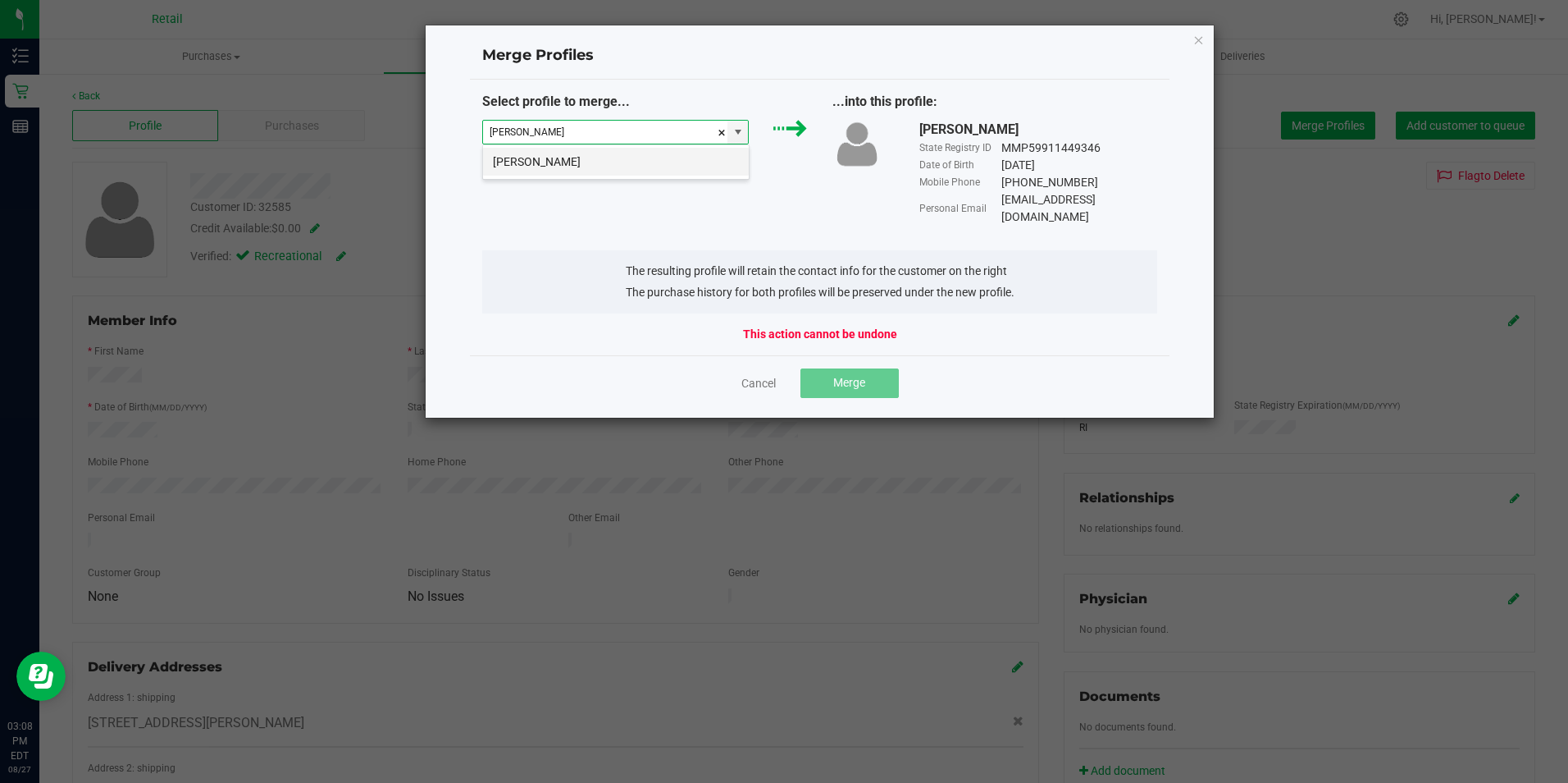
click at [595, 162] on li "Armando Uribe" at bounding box center [615, 162] width 266 height 28
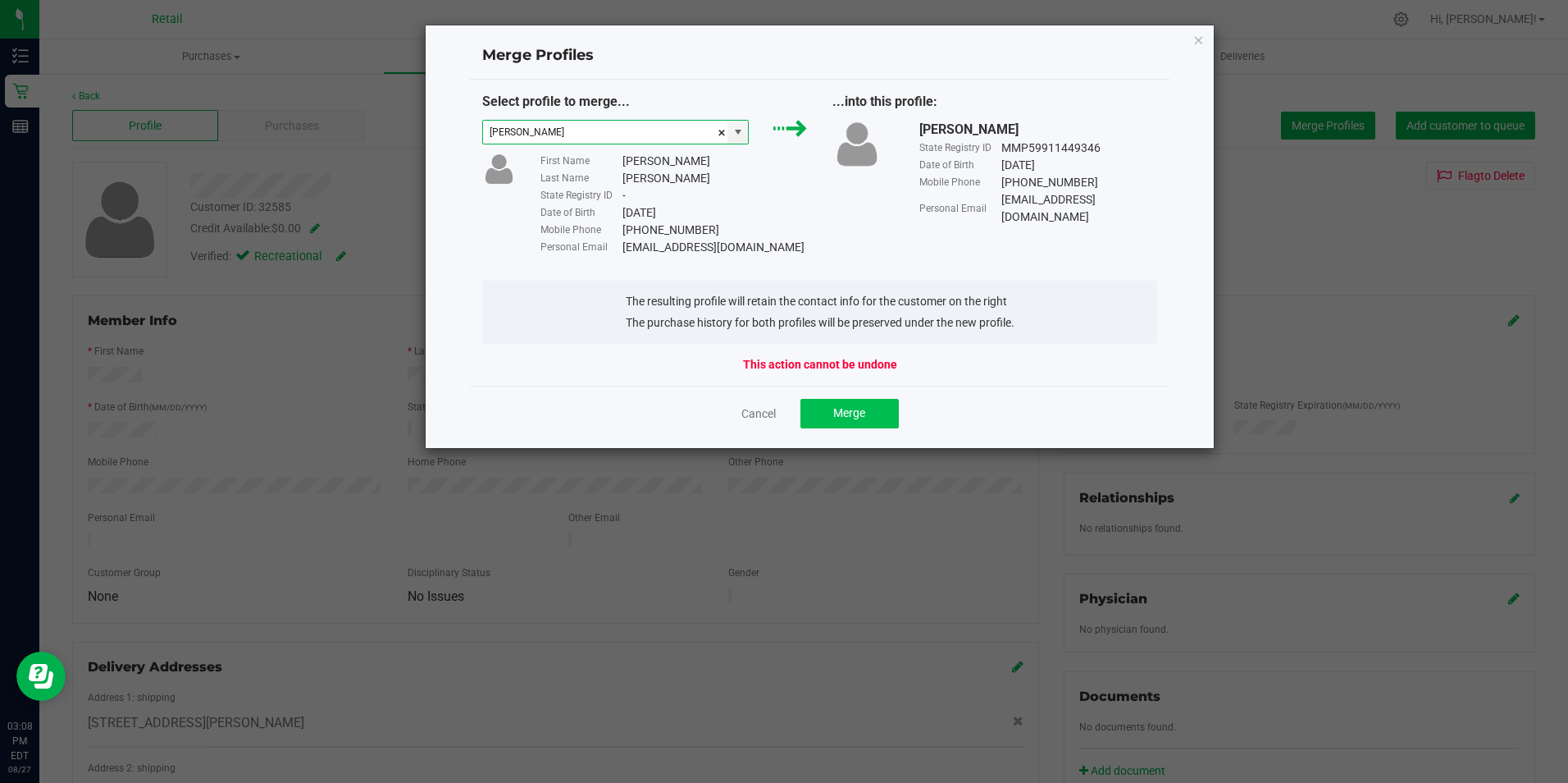
type input "Armando Uribe"
click at [864, 411] on span "Merge" at bounding box center [849, 413] width 32 height 13
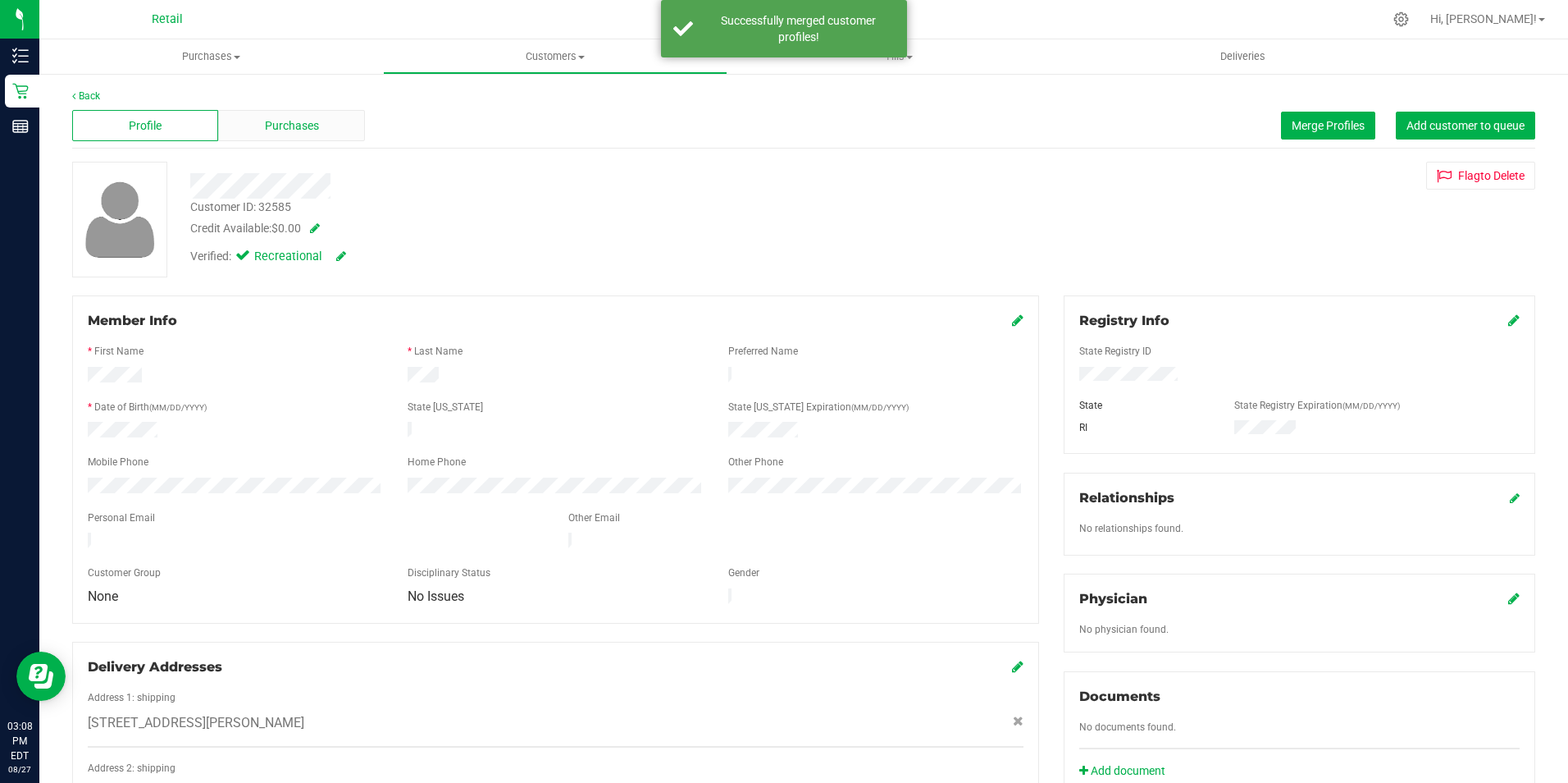
click at [285, 127] on span "Purchases" at bounding box center [292, 126] width 54 height 17
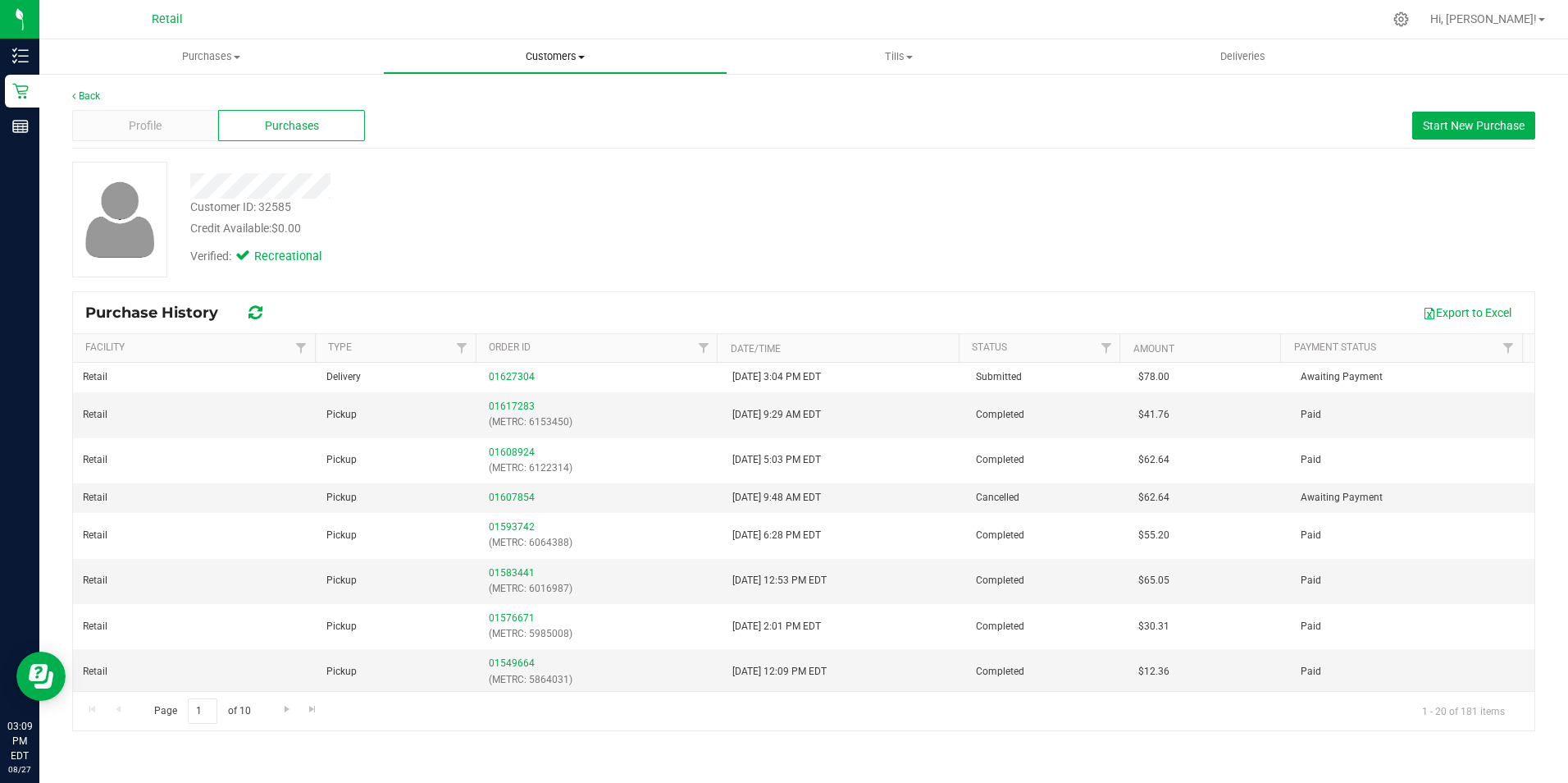
click at [581, 61] on span "Customers" at bounding box center [554, 56] width 342 height 15
click at [457, 102] on span "All customers" at bounding box center [441, 99] width 118 height 14
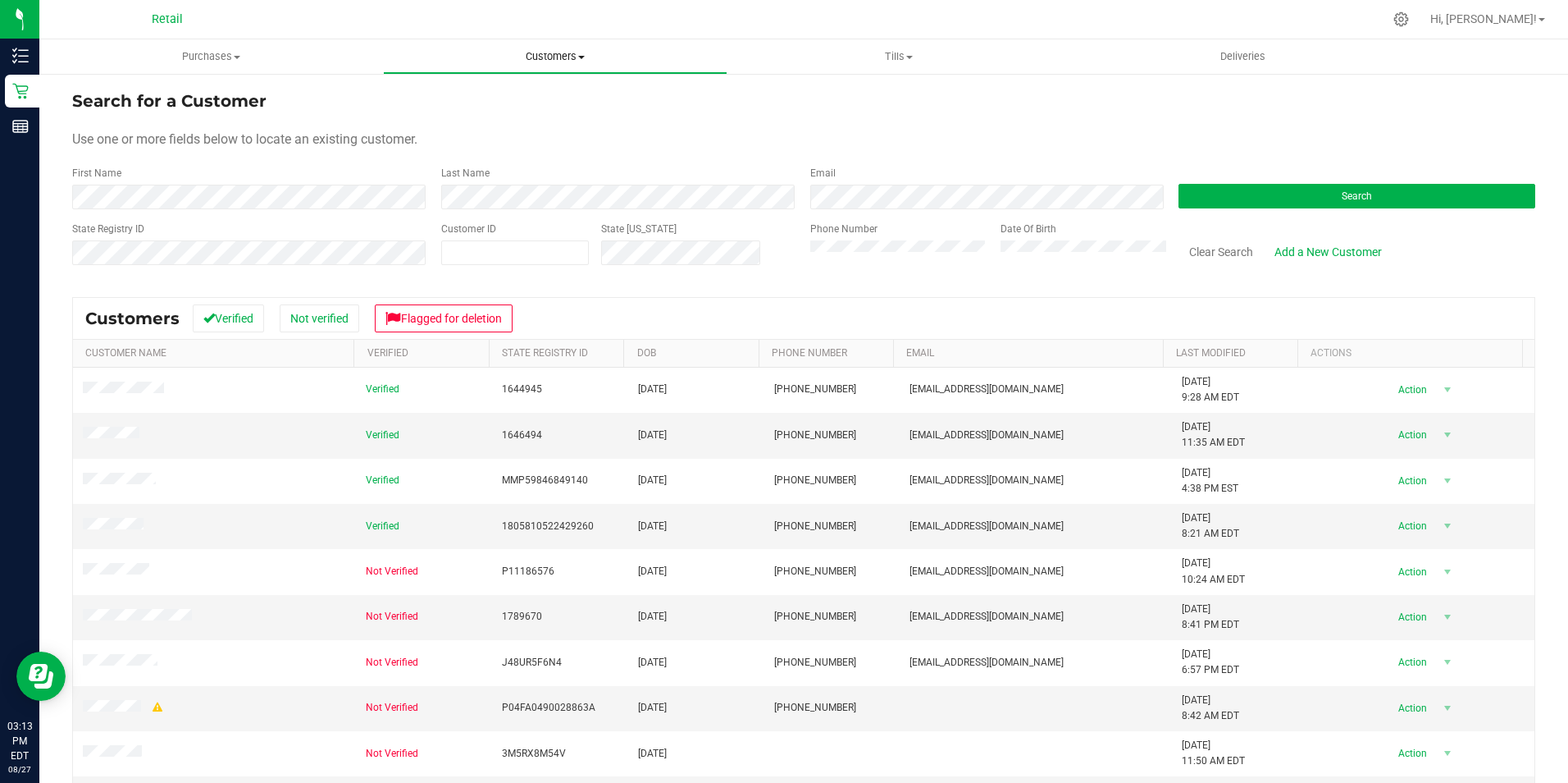
click at [572, 51] on span "Customers" at bounding box center [554, 56] width 342 height 15
click at [503, 96] on li "All customers" at bounding box center [554, 99] width 344 height 20
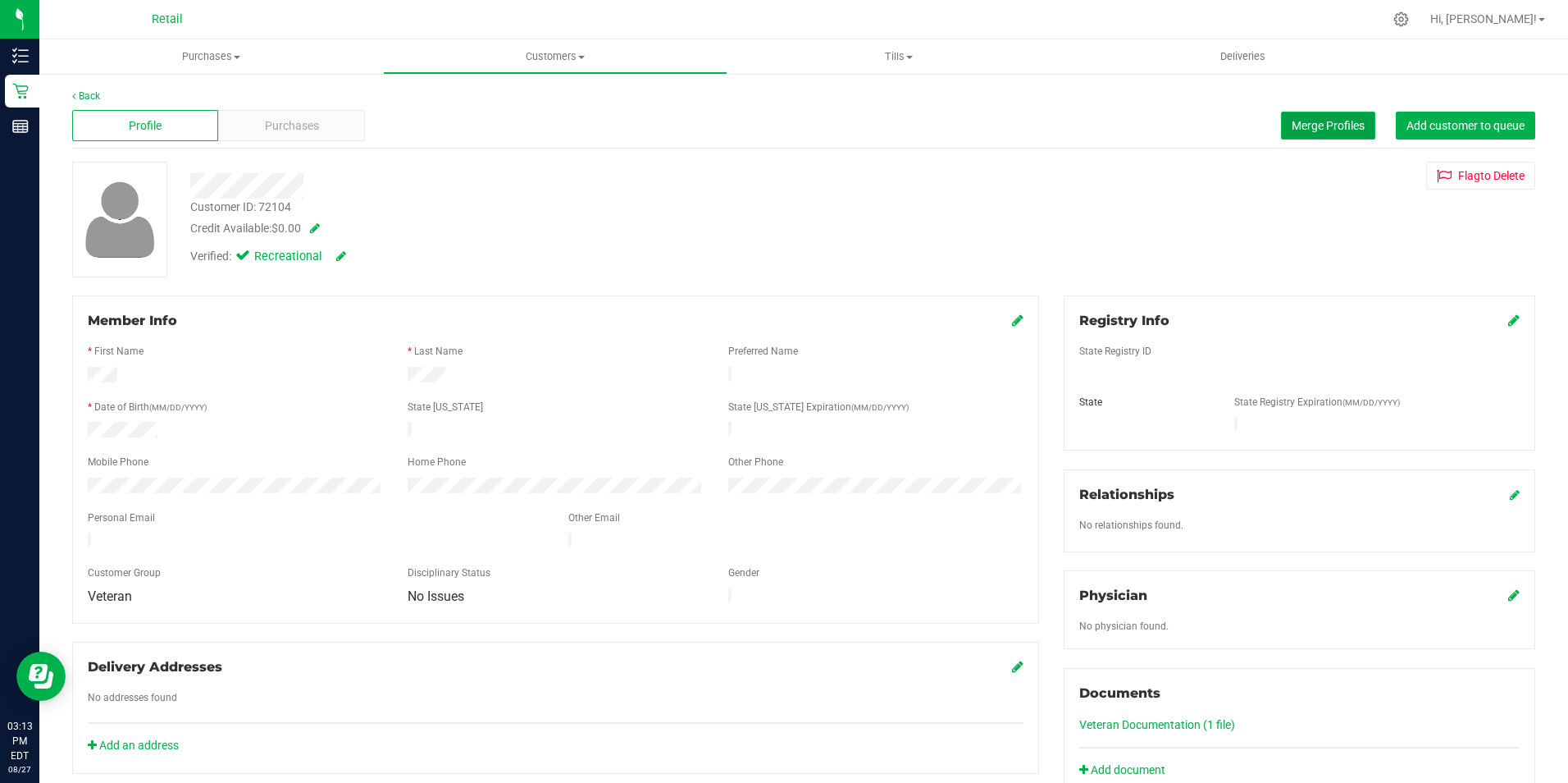
click at [1348, 121] on span "Merge Profiles" at bounding box center [1329, 126] width 73 height 13
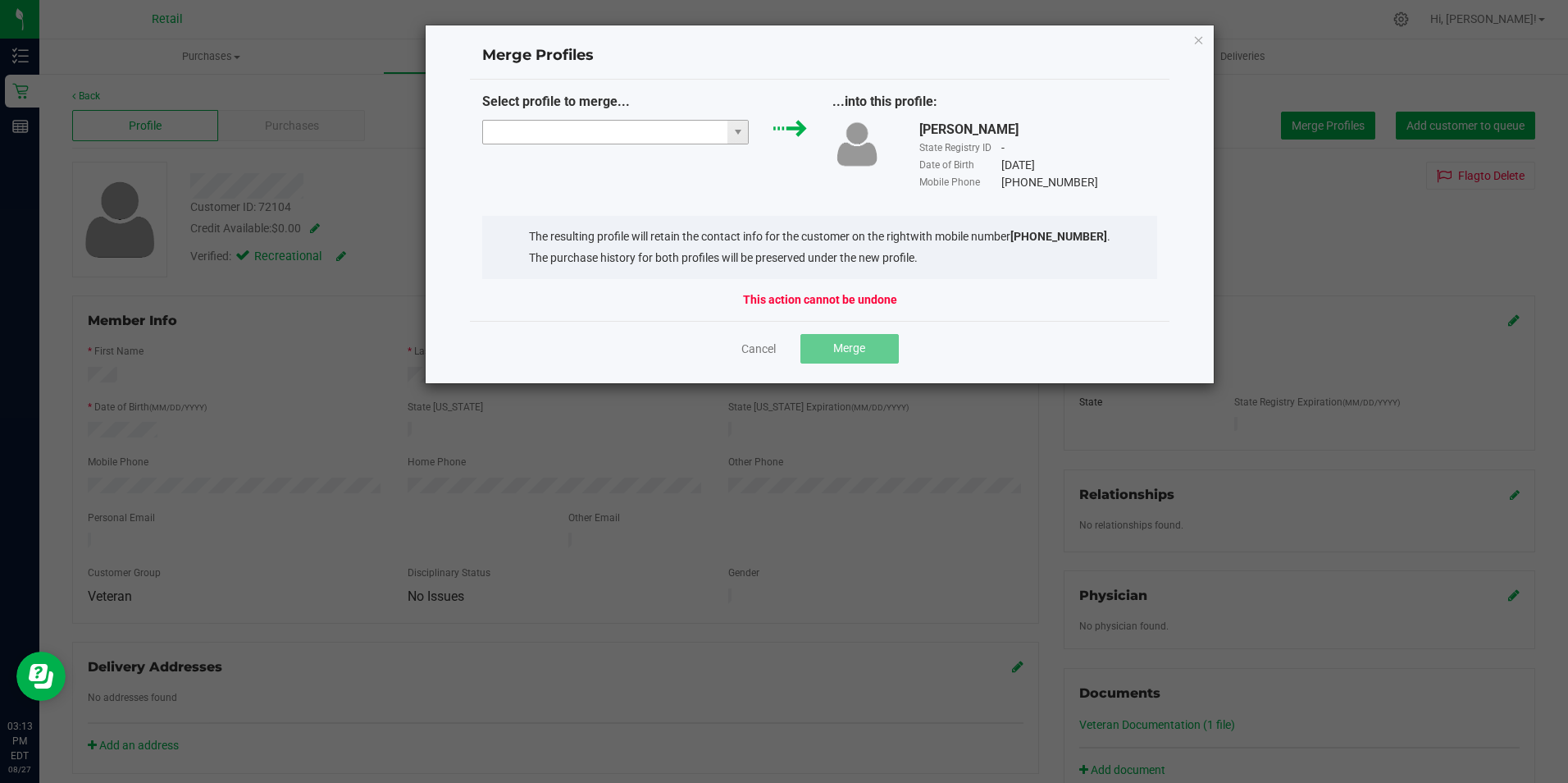
click at [588, 137] on input "NO DATA FOUND" at bounding box center [605, 133] width 245 height 23
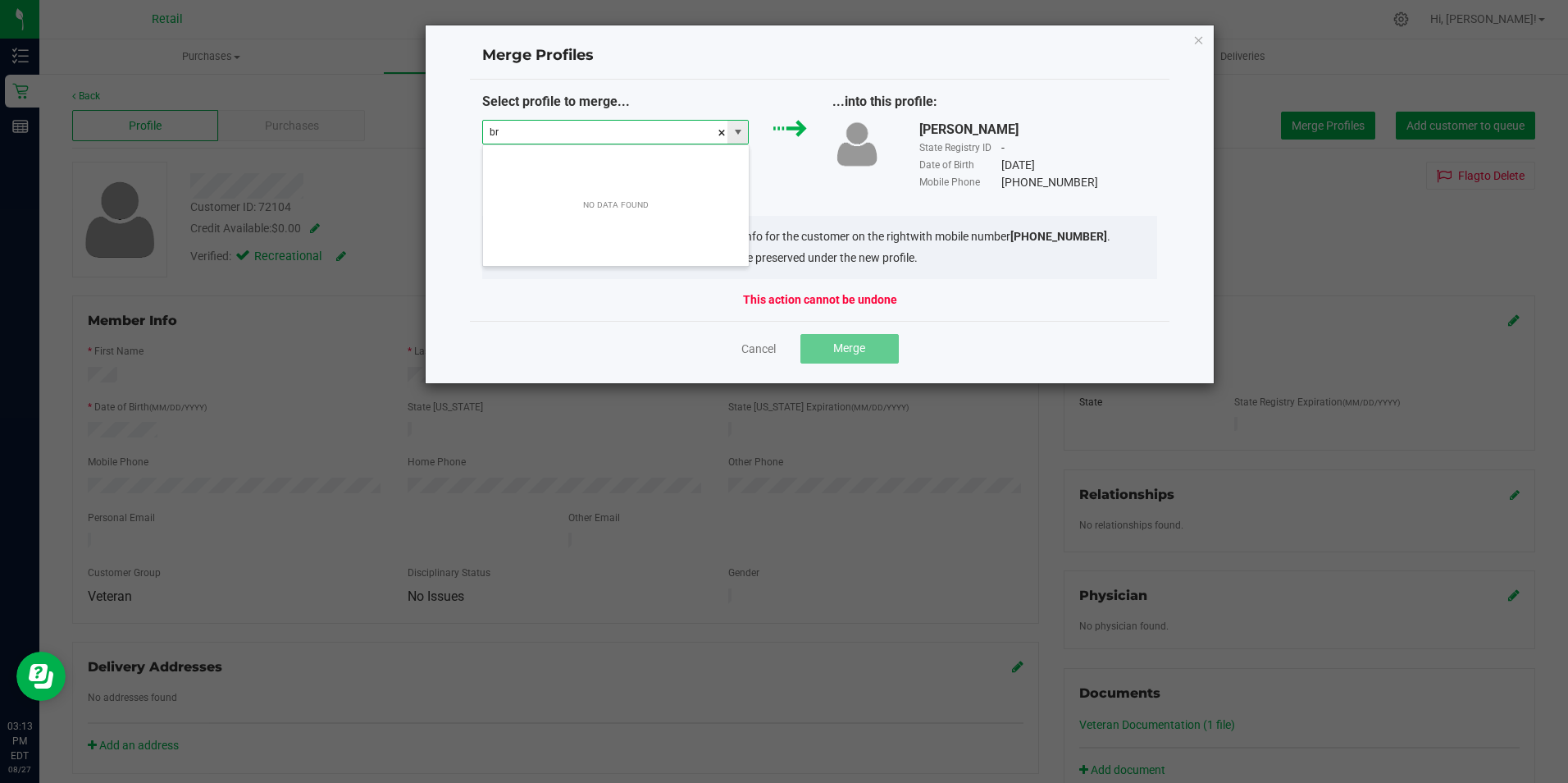
scroll to position [25, 267]
type input "brian"
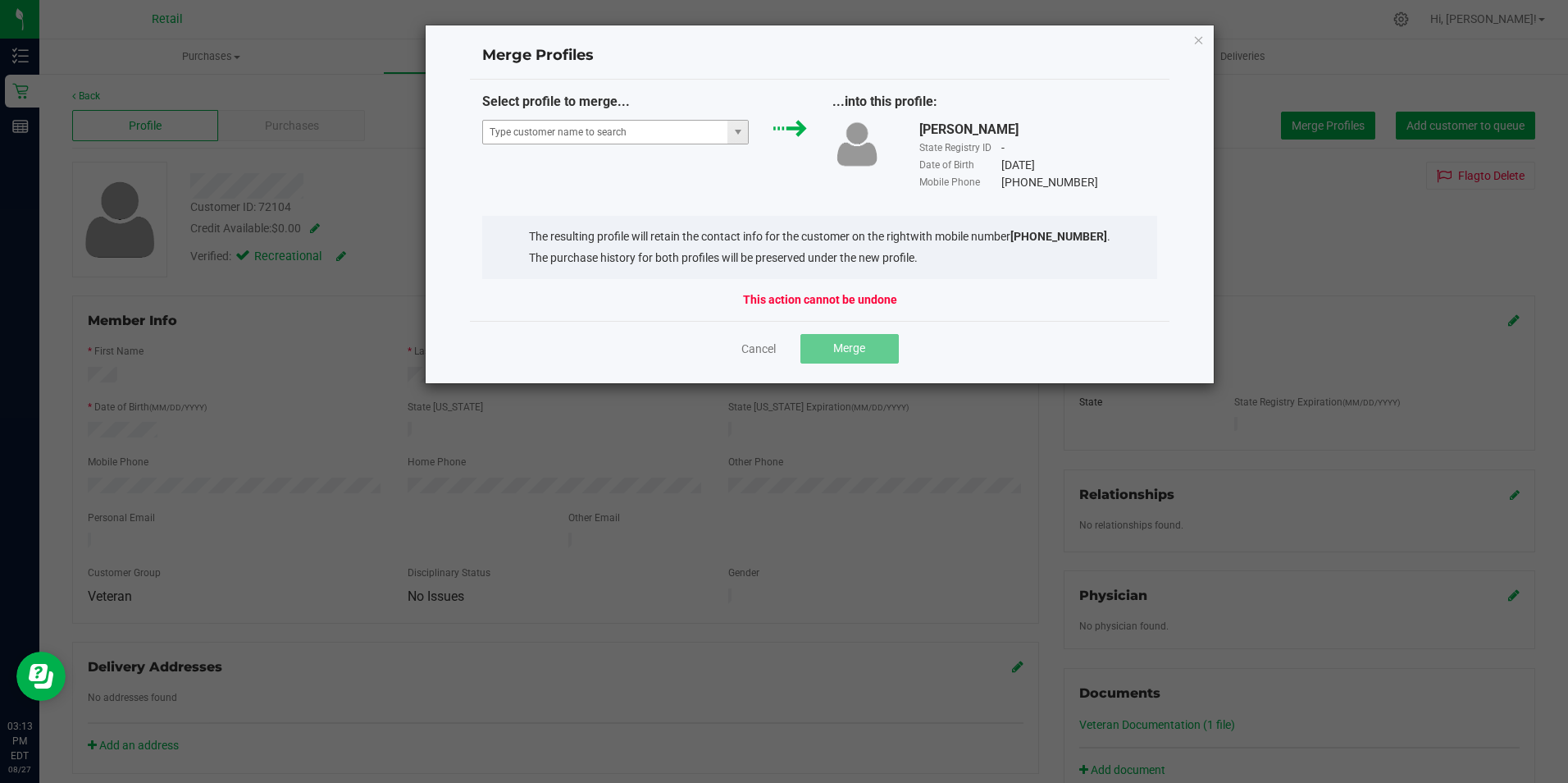
click button "Close" at bounding box center [1199, 40] width 12 height 20
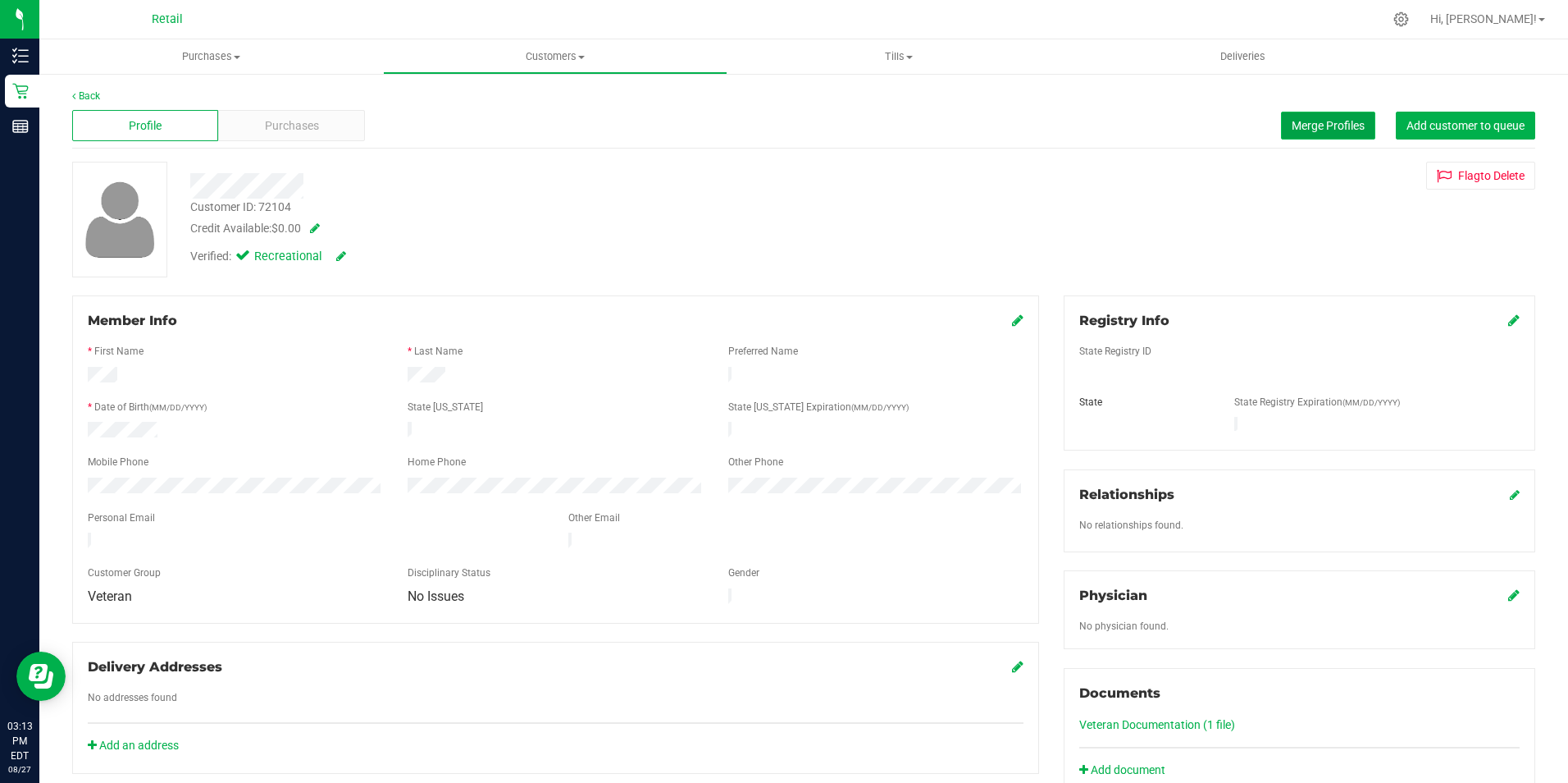
click at [1342, 128] on span "Merge Profiles" at bounding box center [1329, 126] width 73 height 13
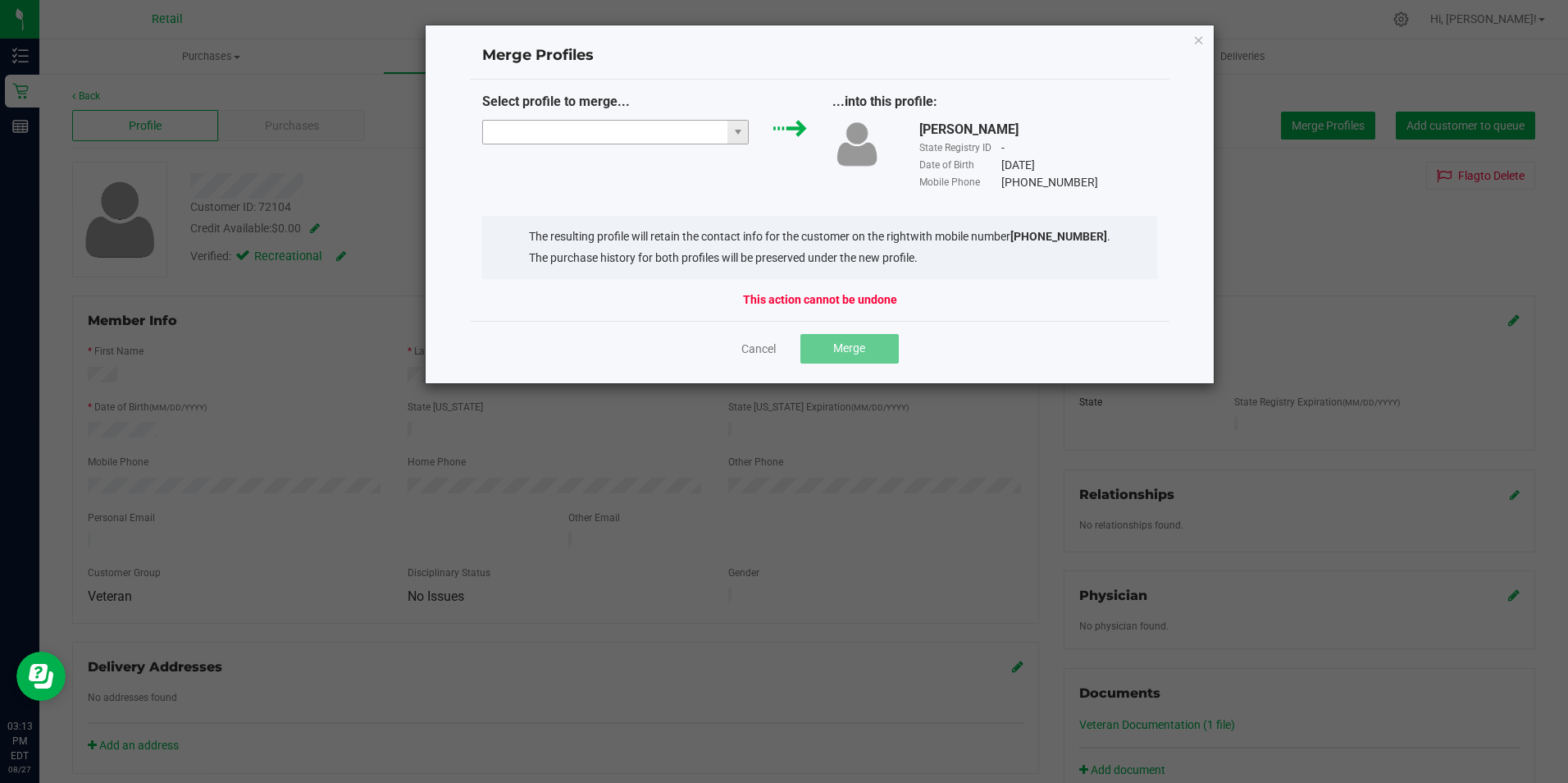
click at [606, 127] on input "NO DATA FOUND" at bounding box center [605, 133] width 245 height 23
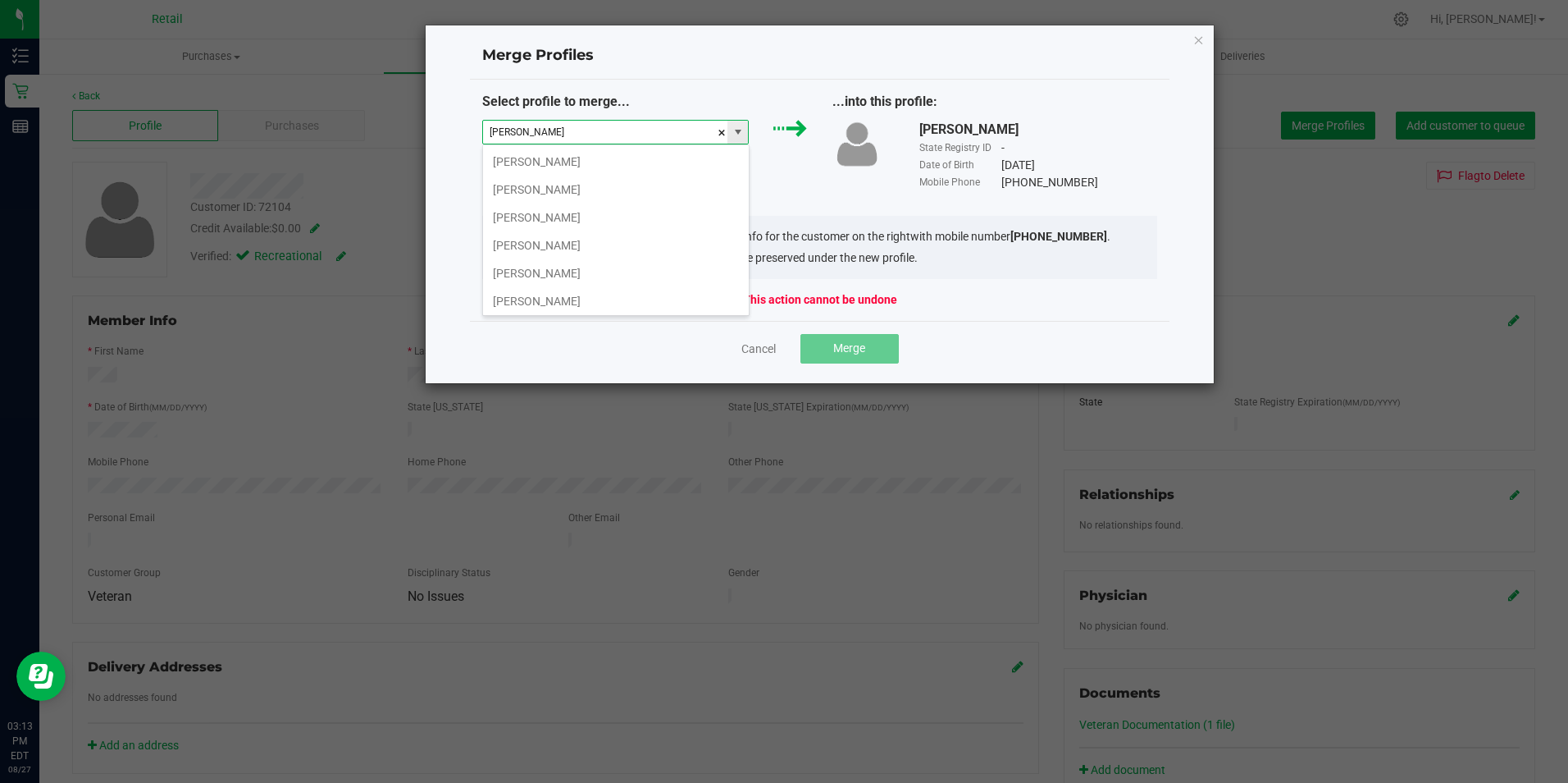
type input "bryan"
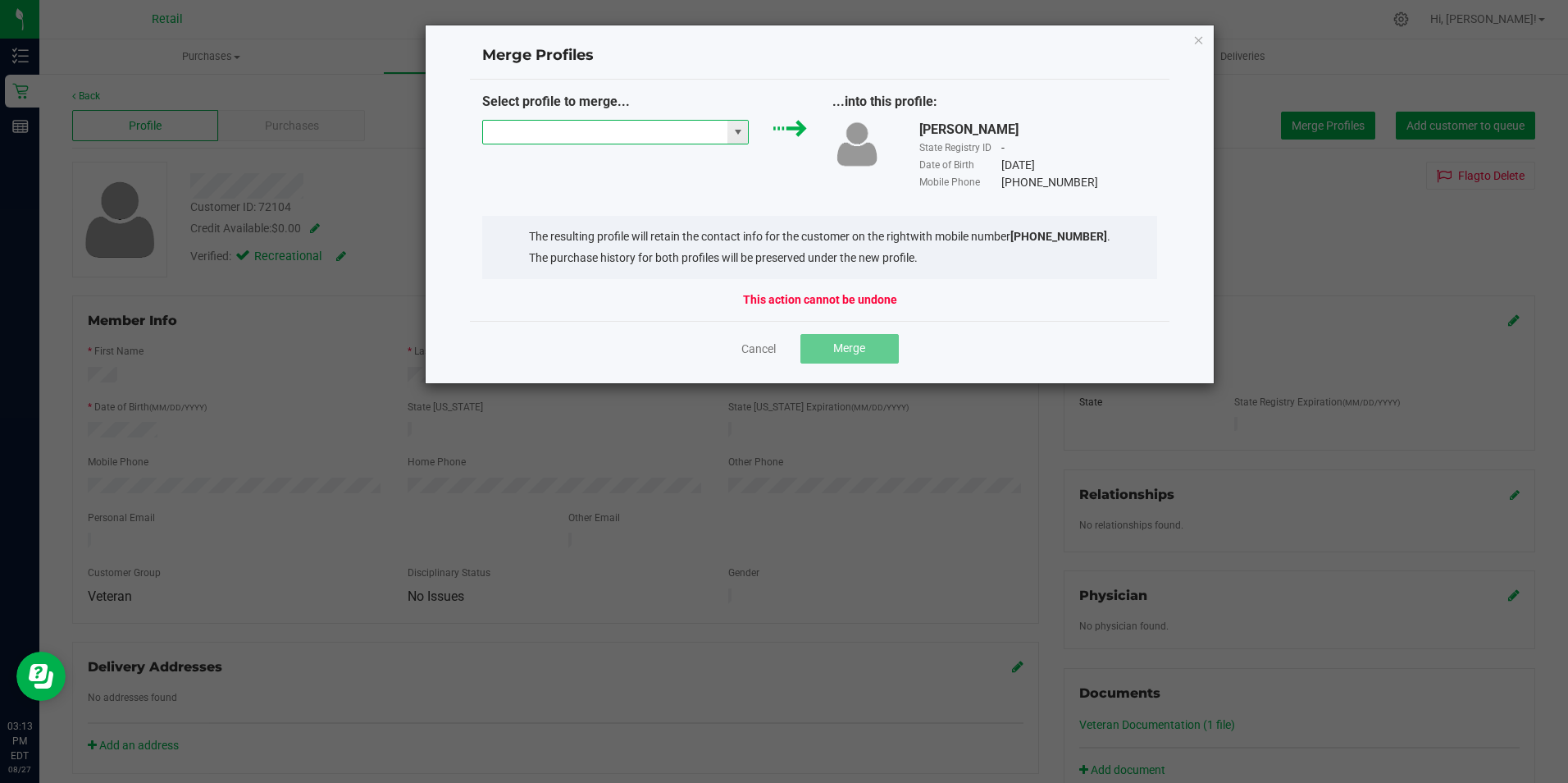
click at [609, 131] on input at bounding box center [605, 133] width 245 height 23
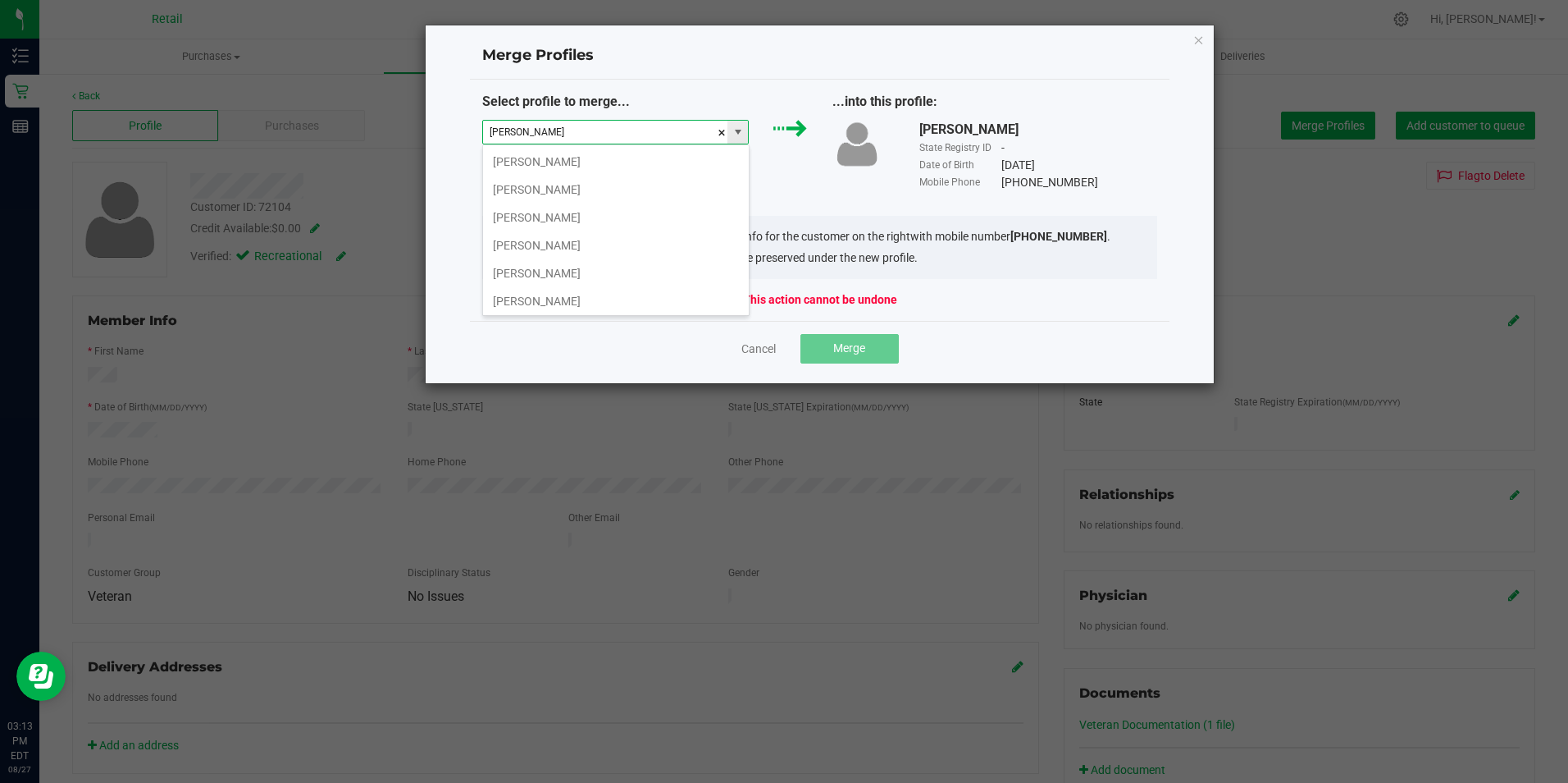
type input "bryan"
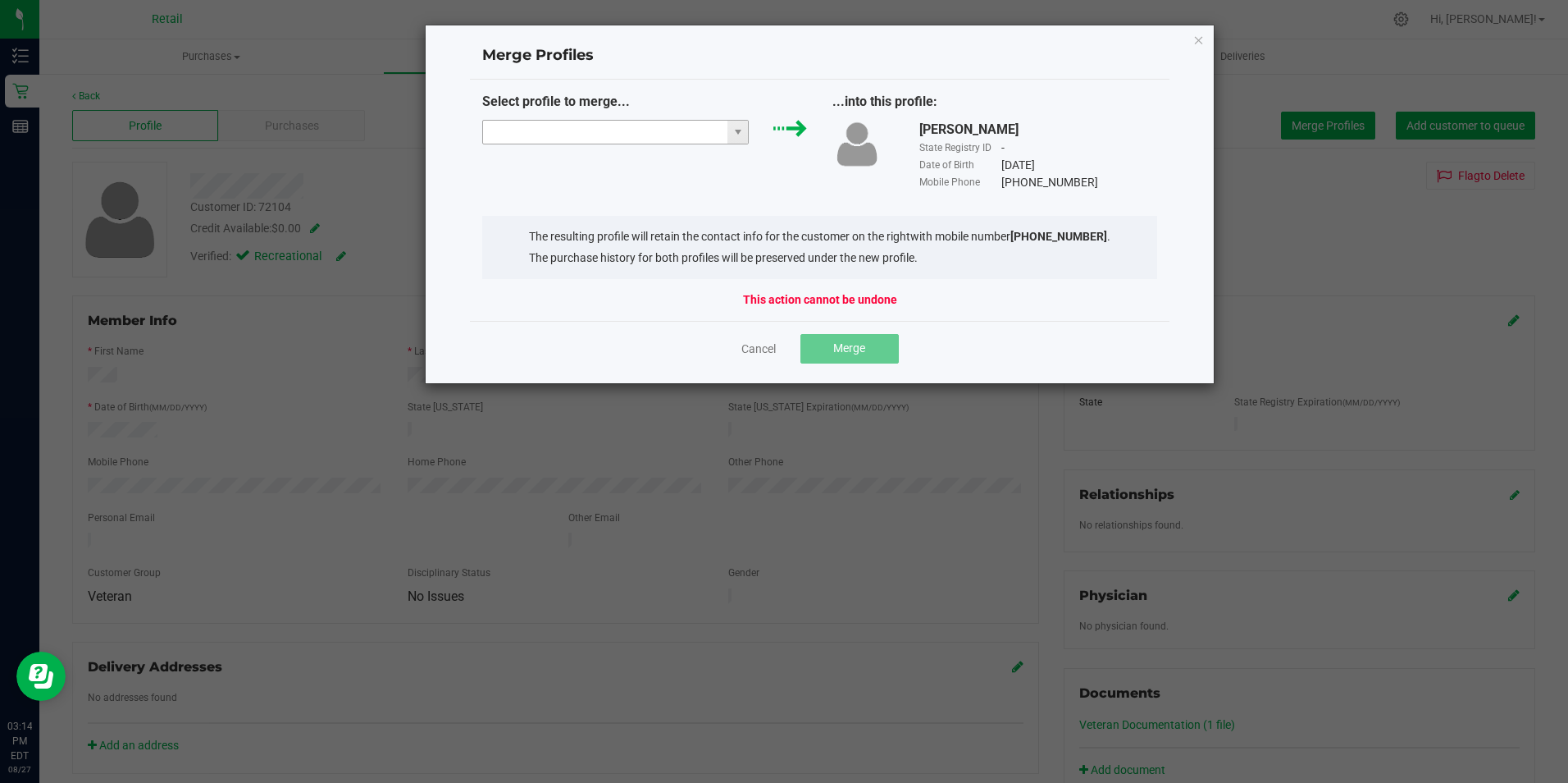
click at [610, 131] on input at bounding box center [605, 133] width 245 height 23
click at [526, 159] on li "Brian Clancy" at bounding box center [615, 162] width 266 height 28
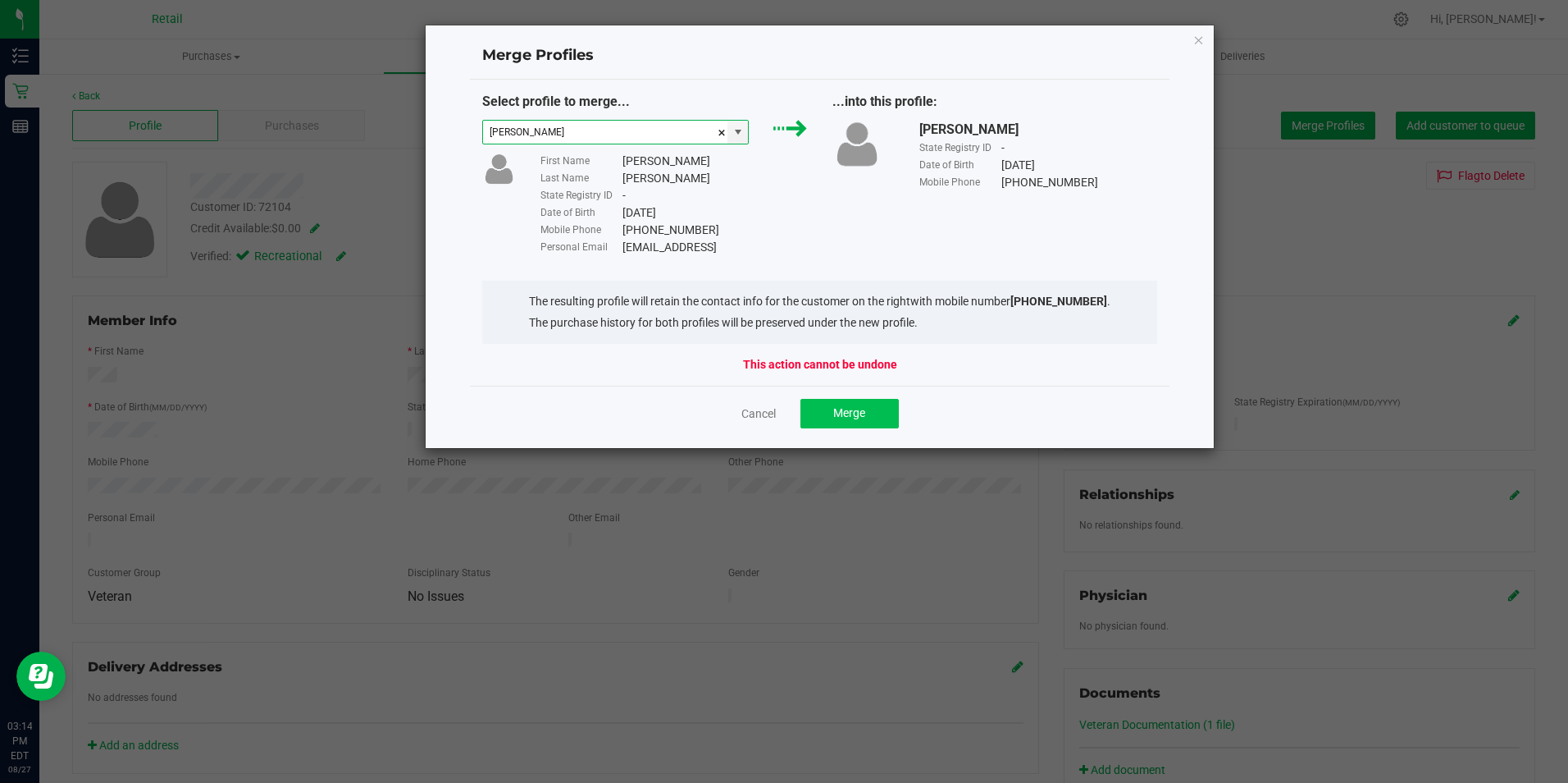
type input "Brian Clancy"
click at [845, 408] on span "Merge" at bounding box center [849, 413] width 32 height 13
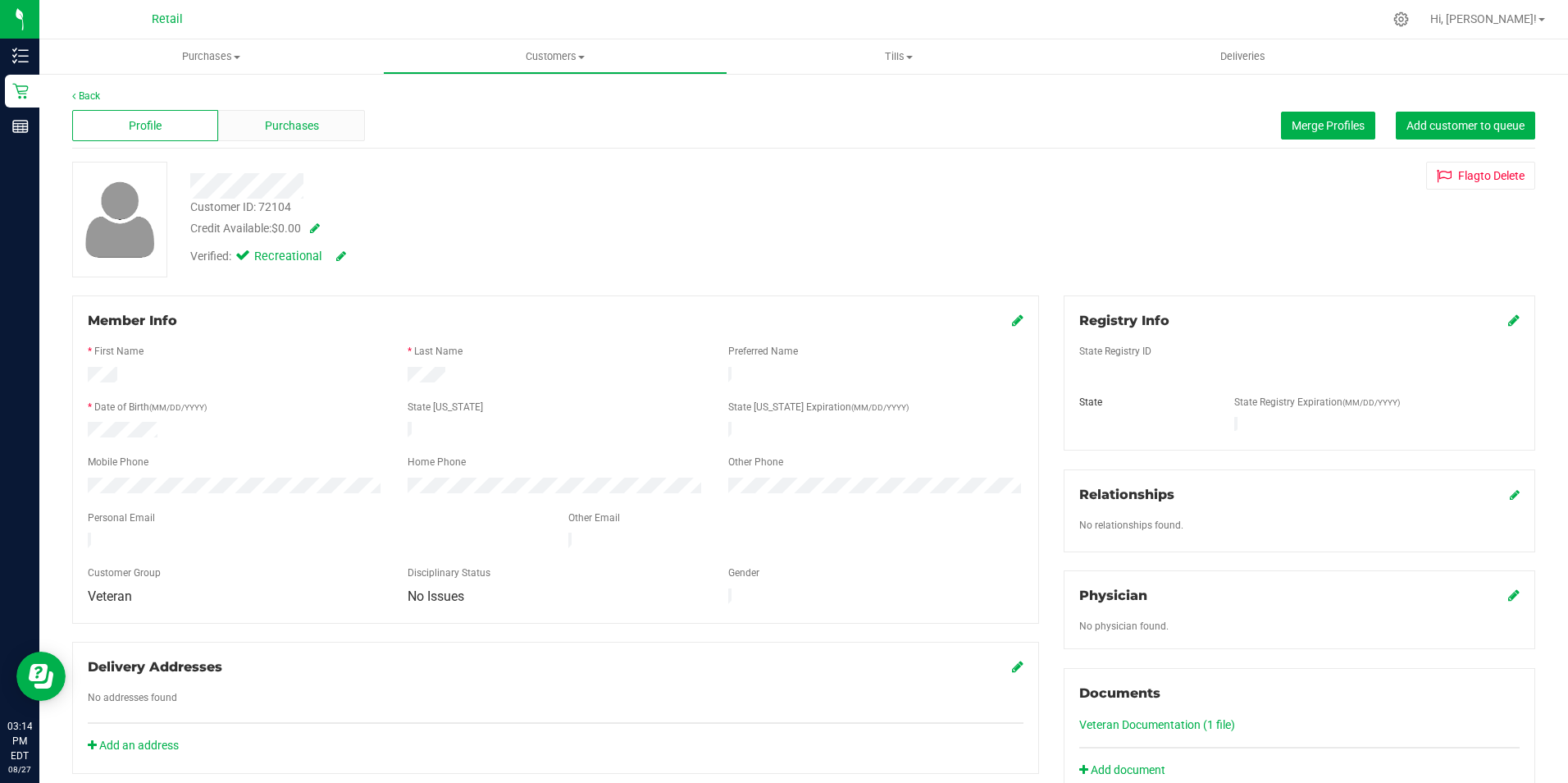
click at [303, 127] on span "Purchases" at bounding box center [292, 126] width 54 height 17
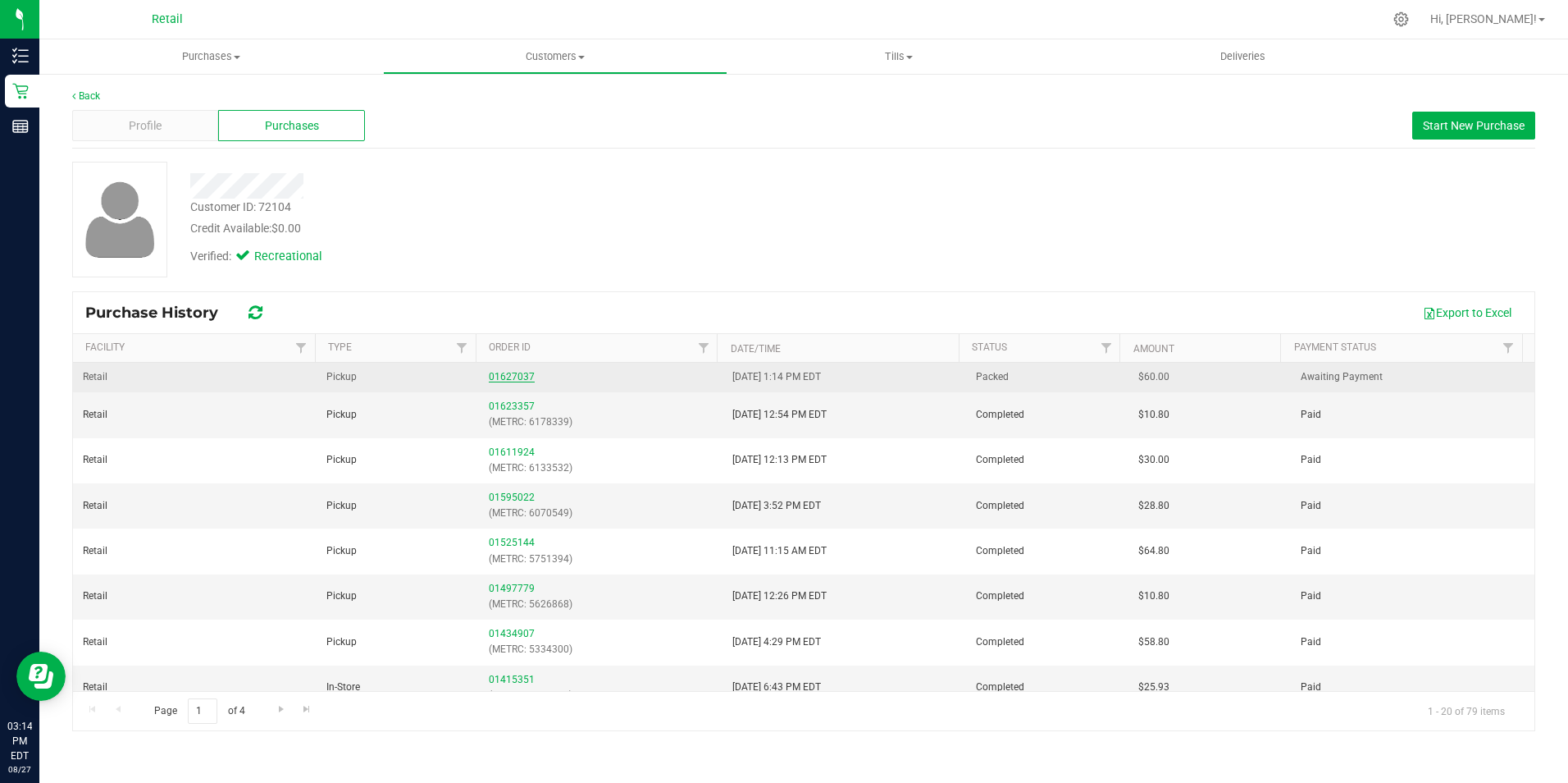
click at [511, 375] on link "01627037" at bounding box center [511, 377] width 46 height 12
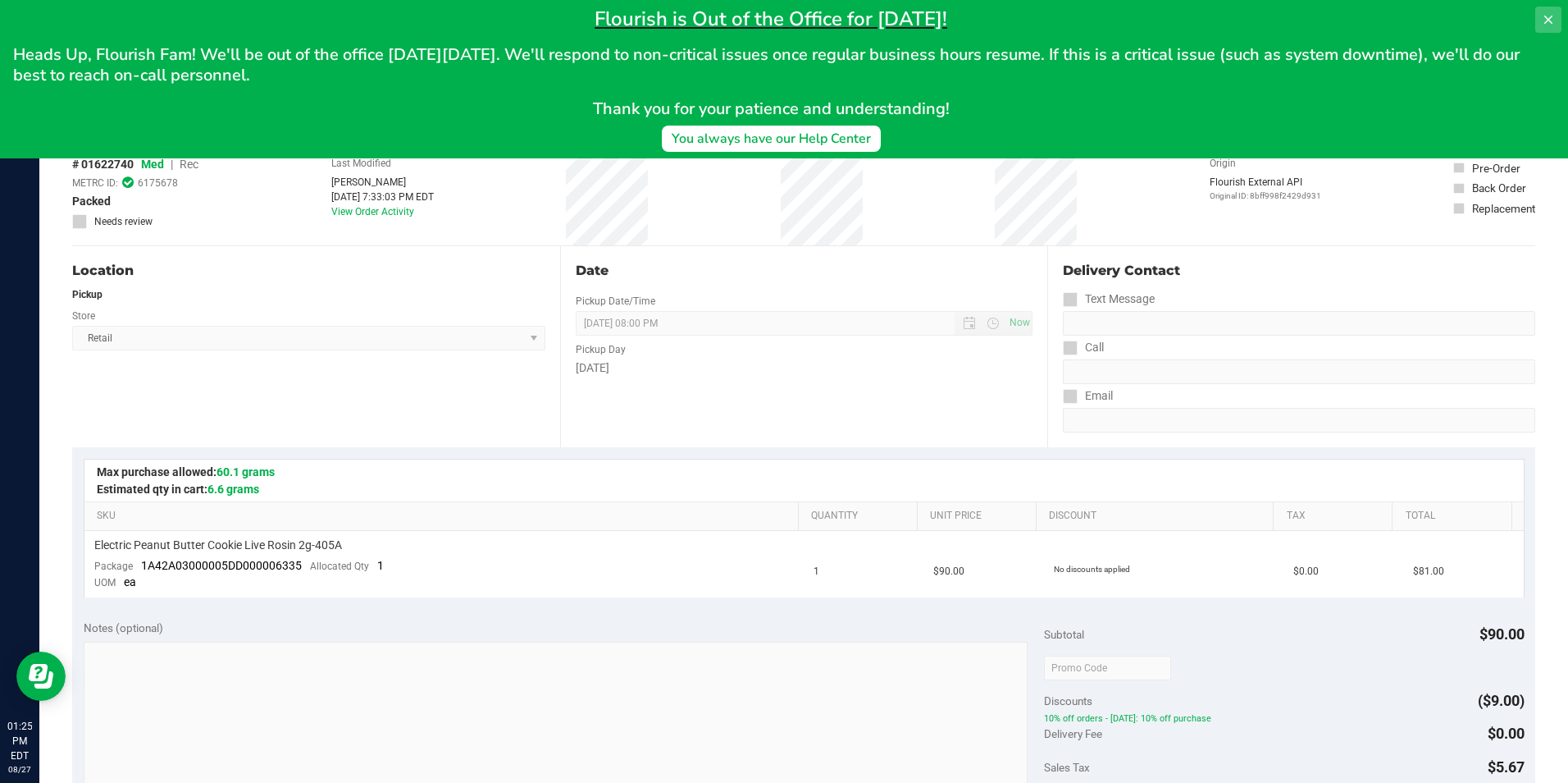
click at [1544, 24] on icon at bounding box center [1549, 20] width 13 height 13
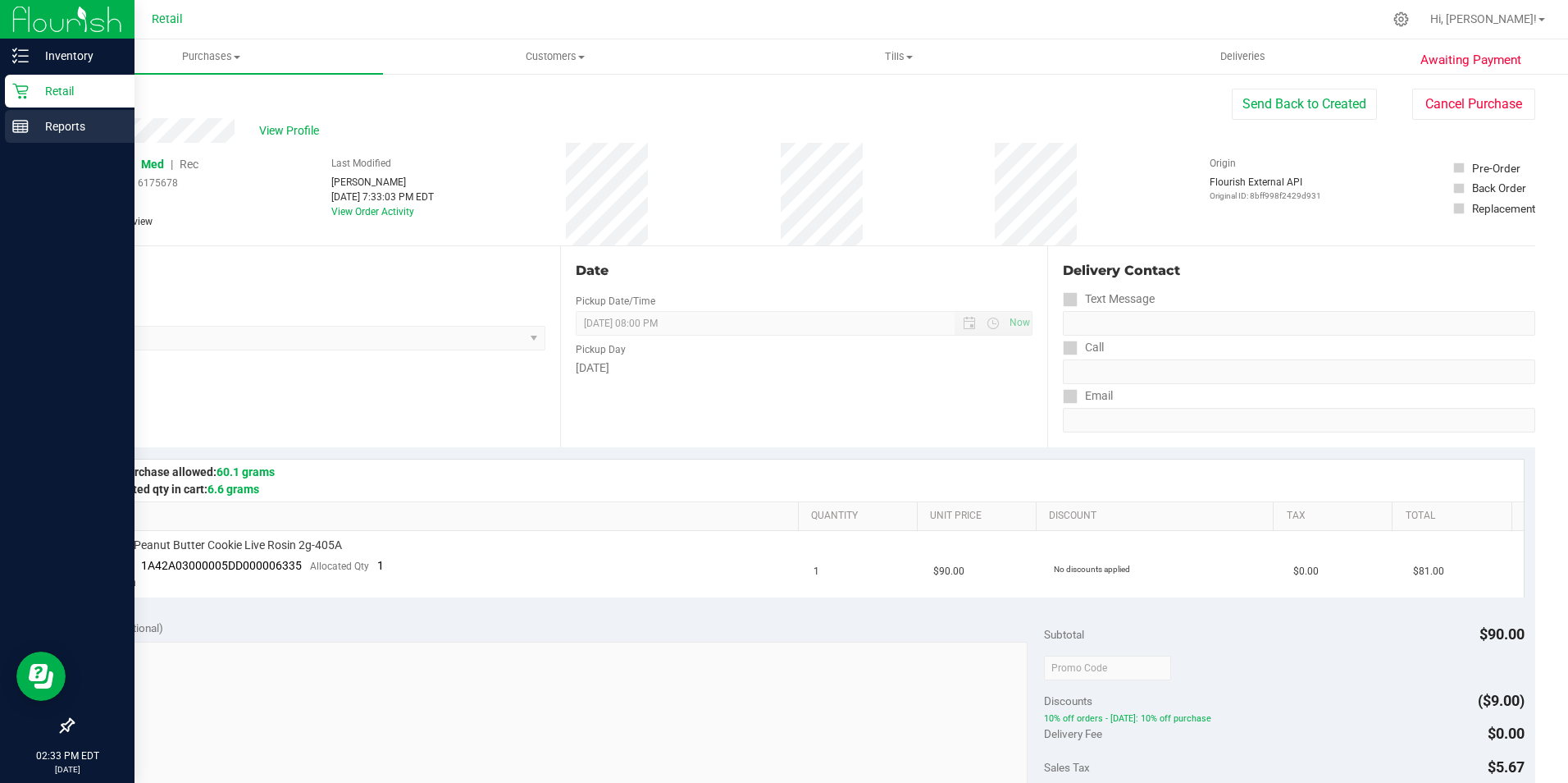
click at [35, 133] on p "Reports" at bounding box center [78, 127] width 99 height 20
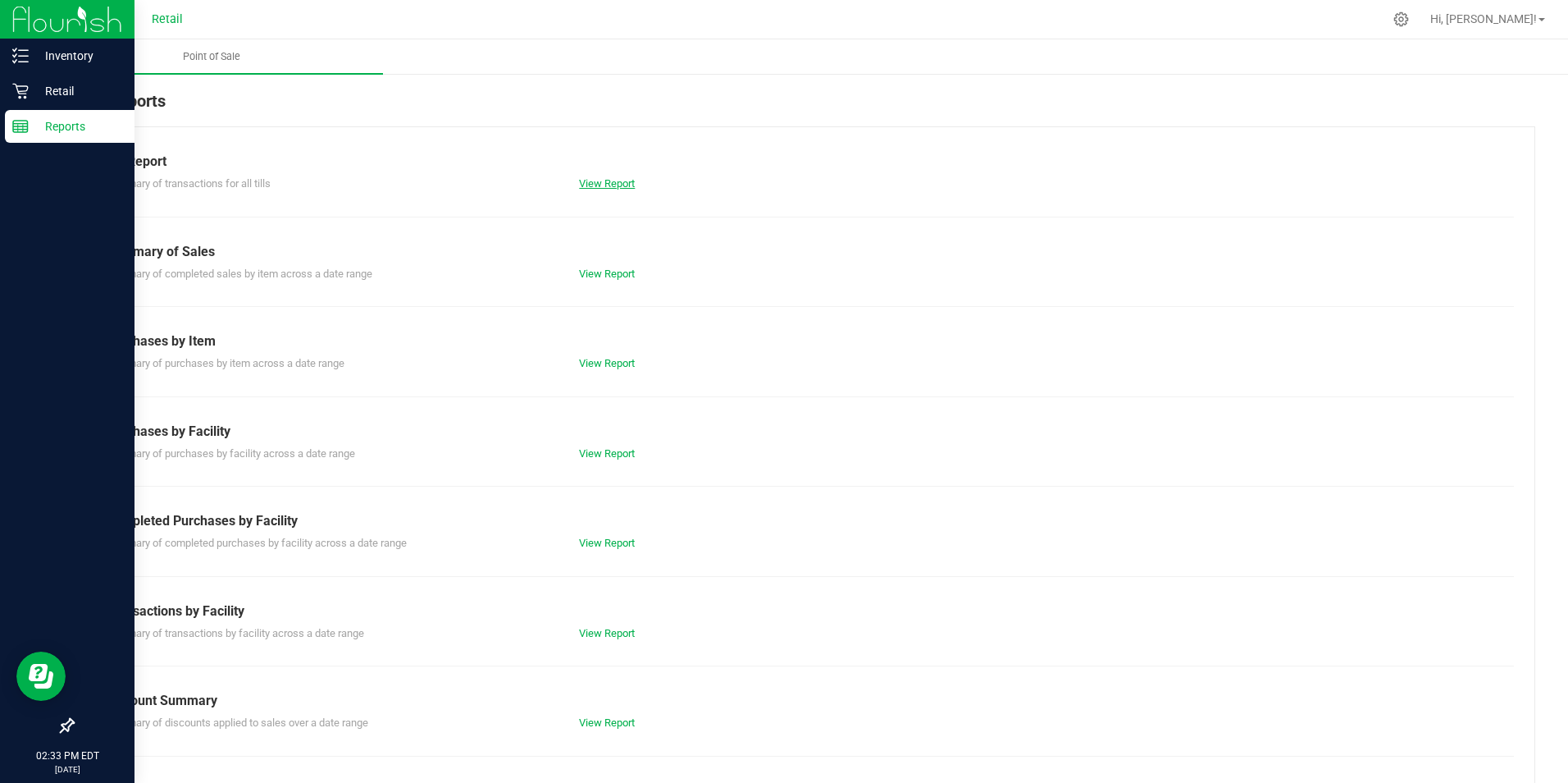
click at [629, 183] on link "View Report" at bounding box center [606, 183] width 55 height 12
